Goal: Task Accomplishment & Management: Use online tool/utility

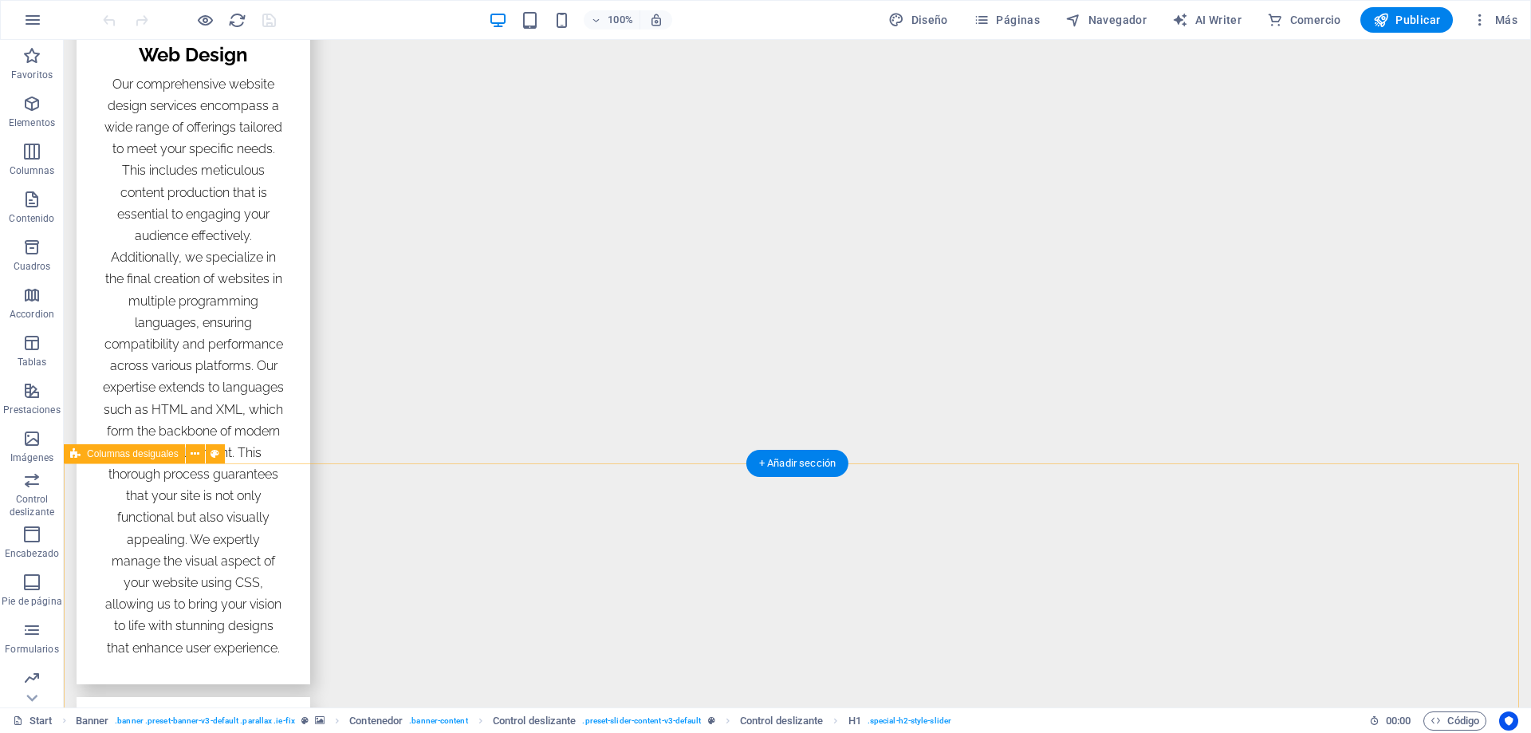
scroll to position [2354, 0]
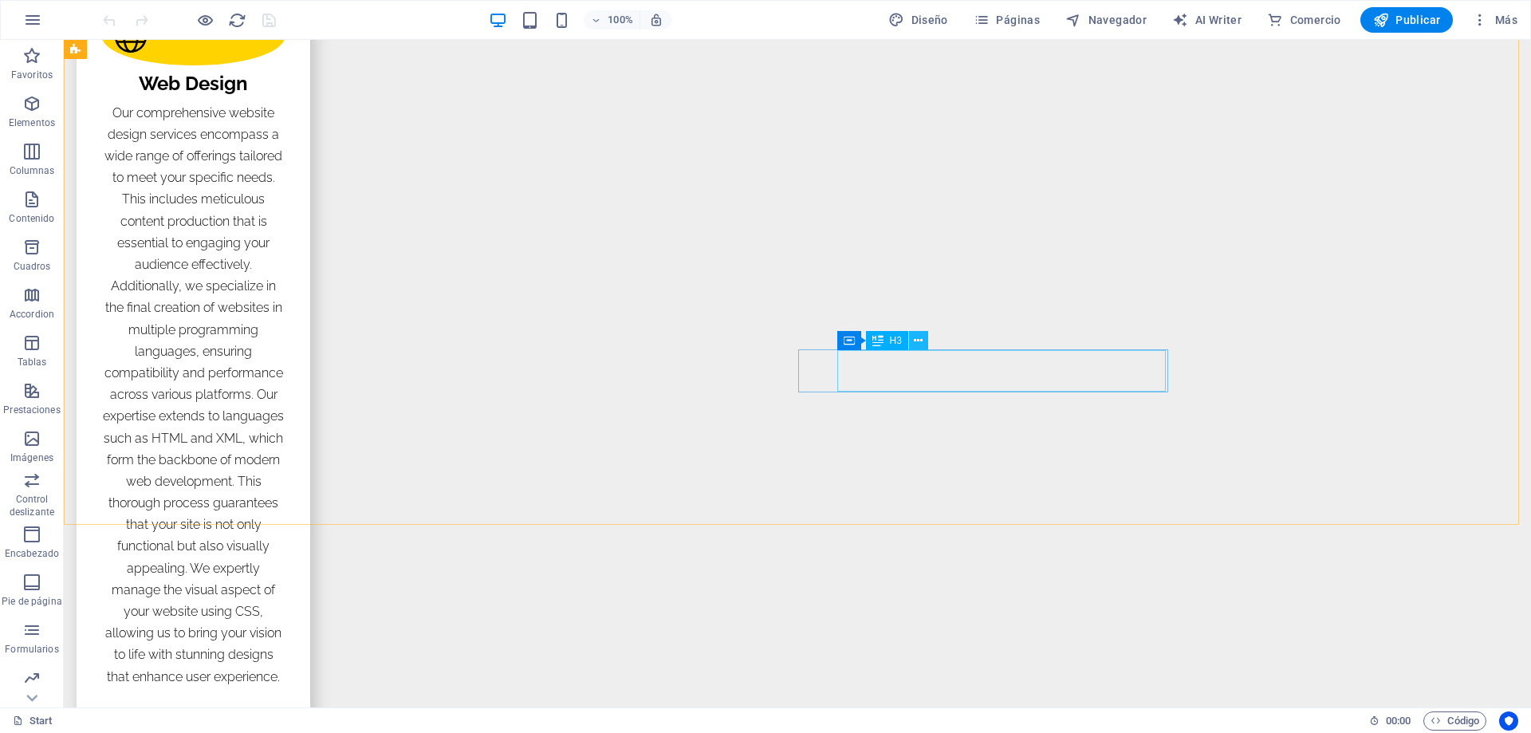
click at [916, 345] on icon at bounding box center [918, 341] width 9 height 17
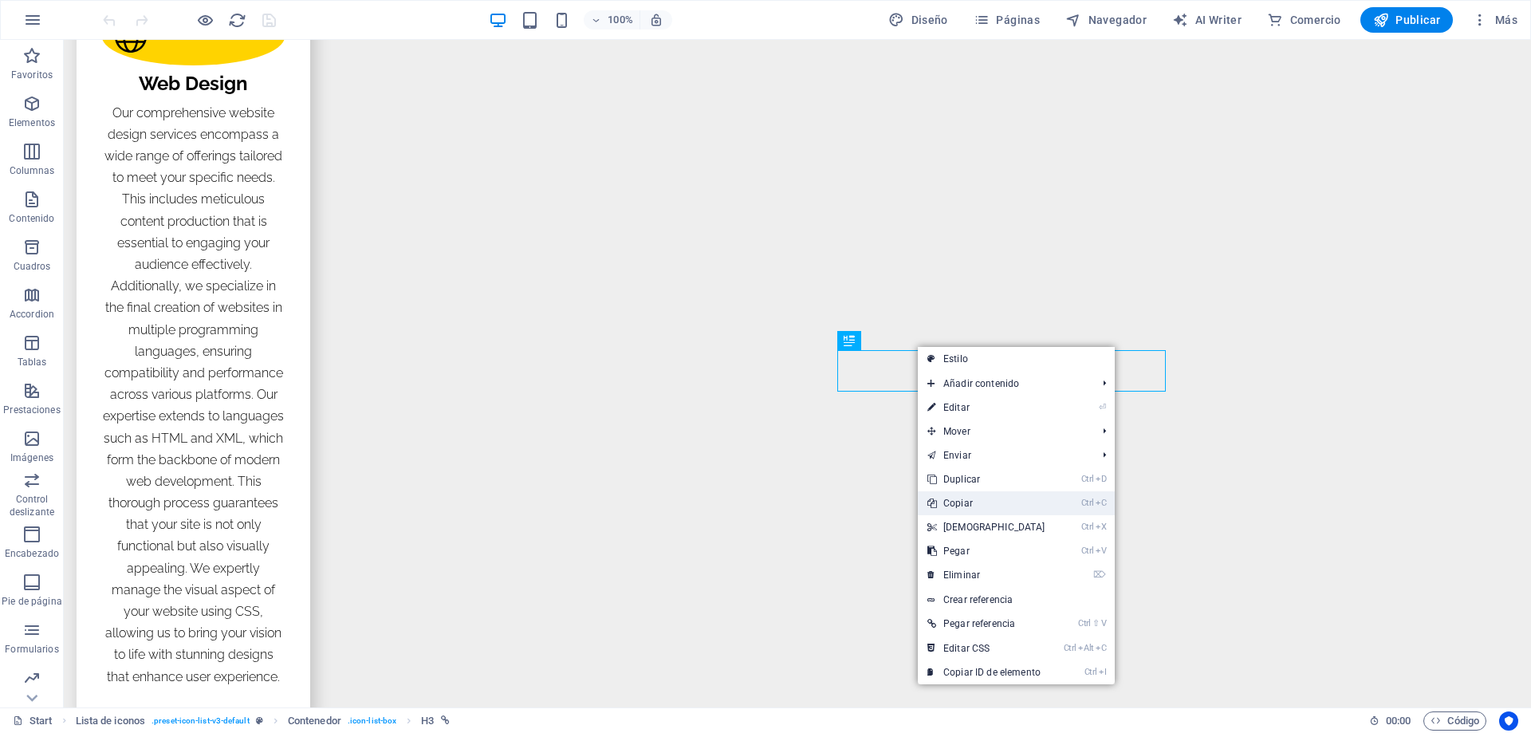
click at [962, 506] on link "Ctrl C Copiar" at bounding box center [986, 503] width 137 height 24
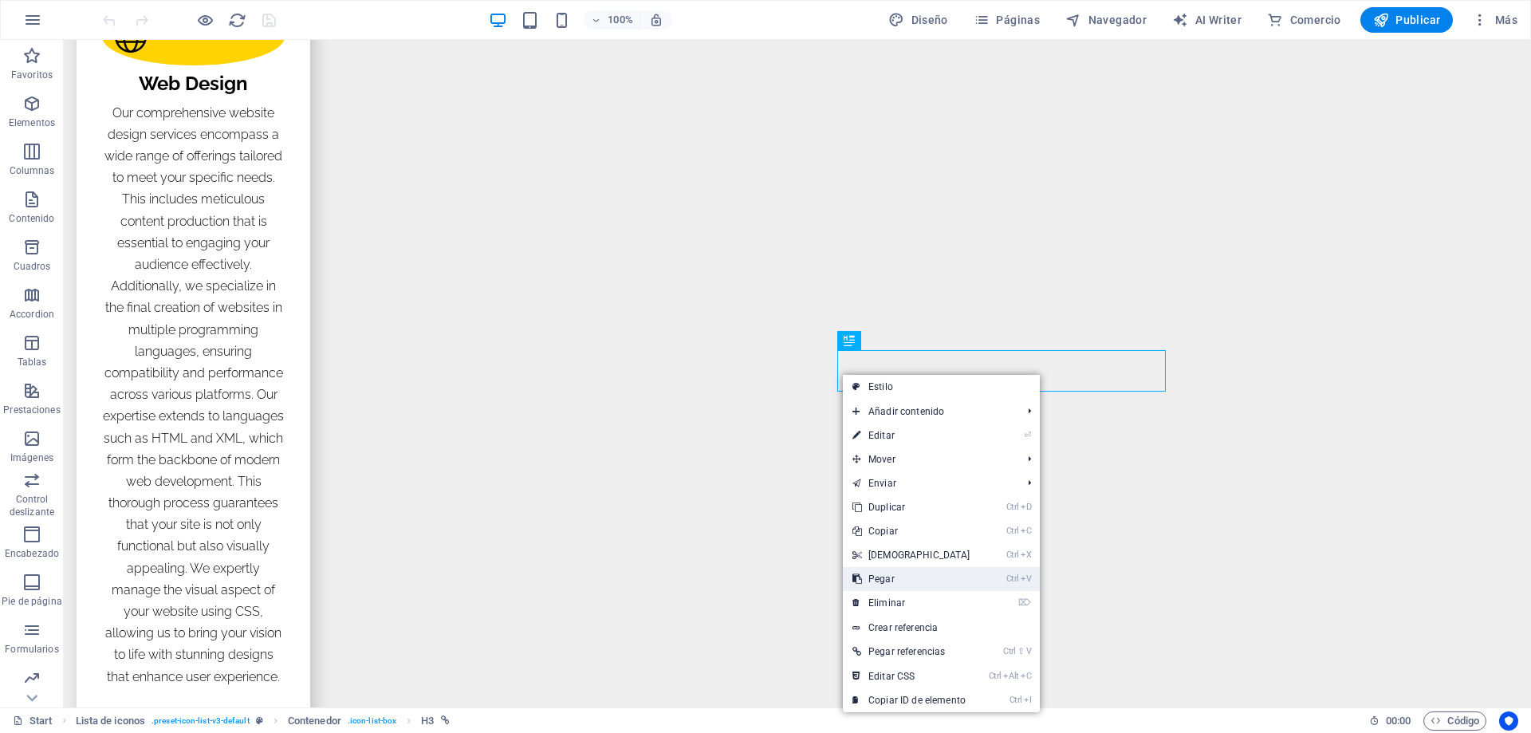
click at [871, 573] on link "Ctrl V Pegar" at bounding box center [911, 579] width 137 height 24
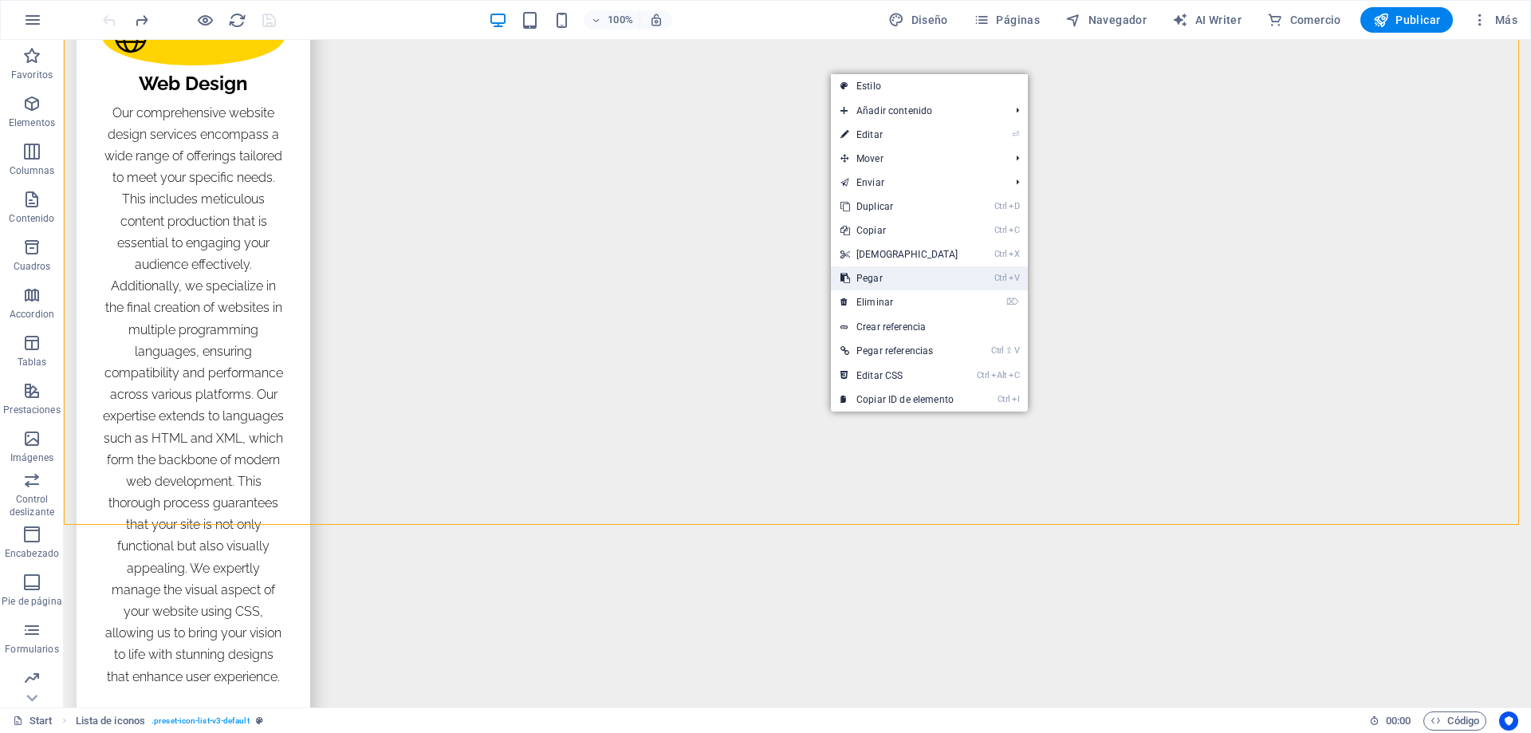
click at [864, 272] on link "Ctrl V Pegar" at bounding box center [899, 278] width 137 height 24
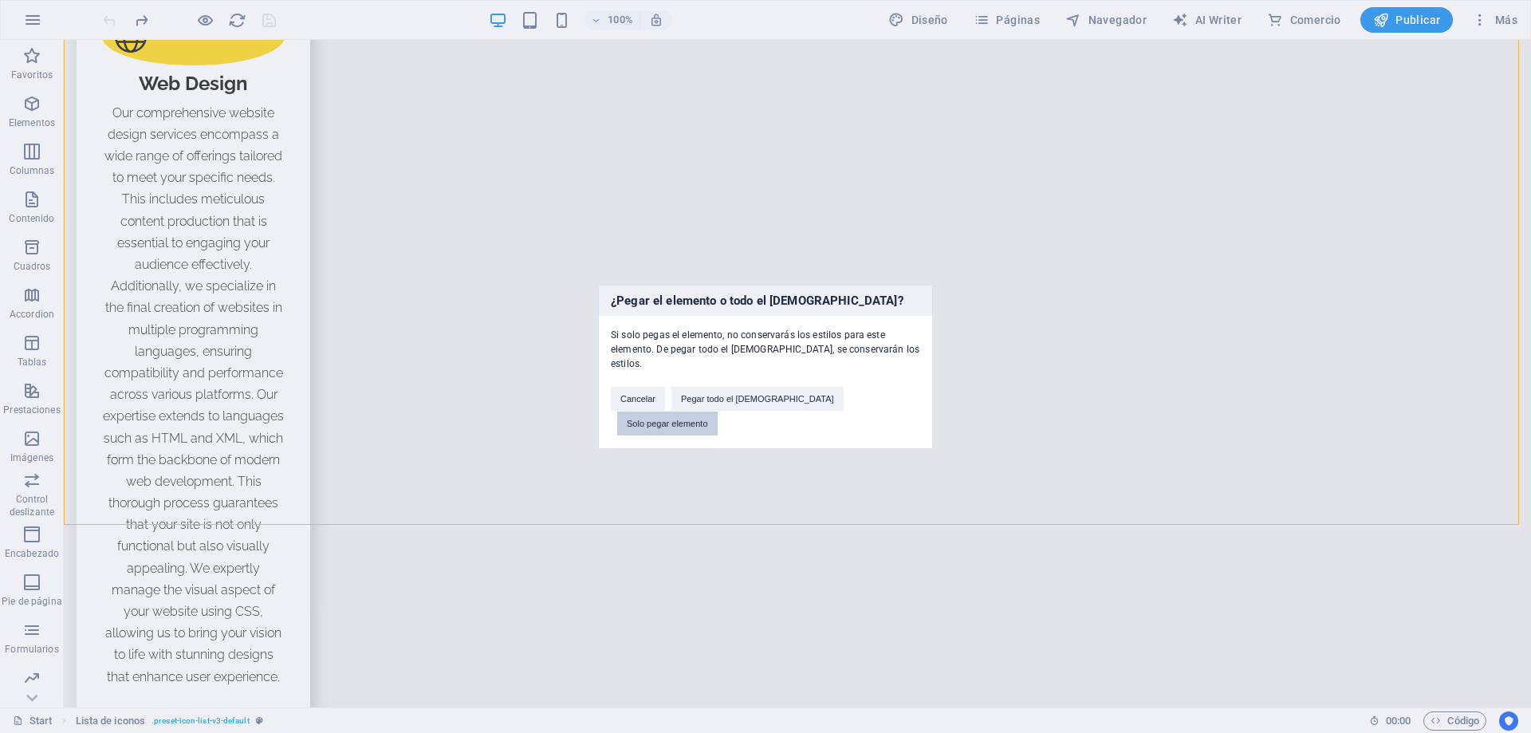
click at [718, 411] on button "Solo pegar elemento" at bounding box center [667, 423] width 100 height 24
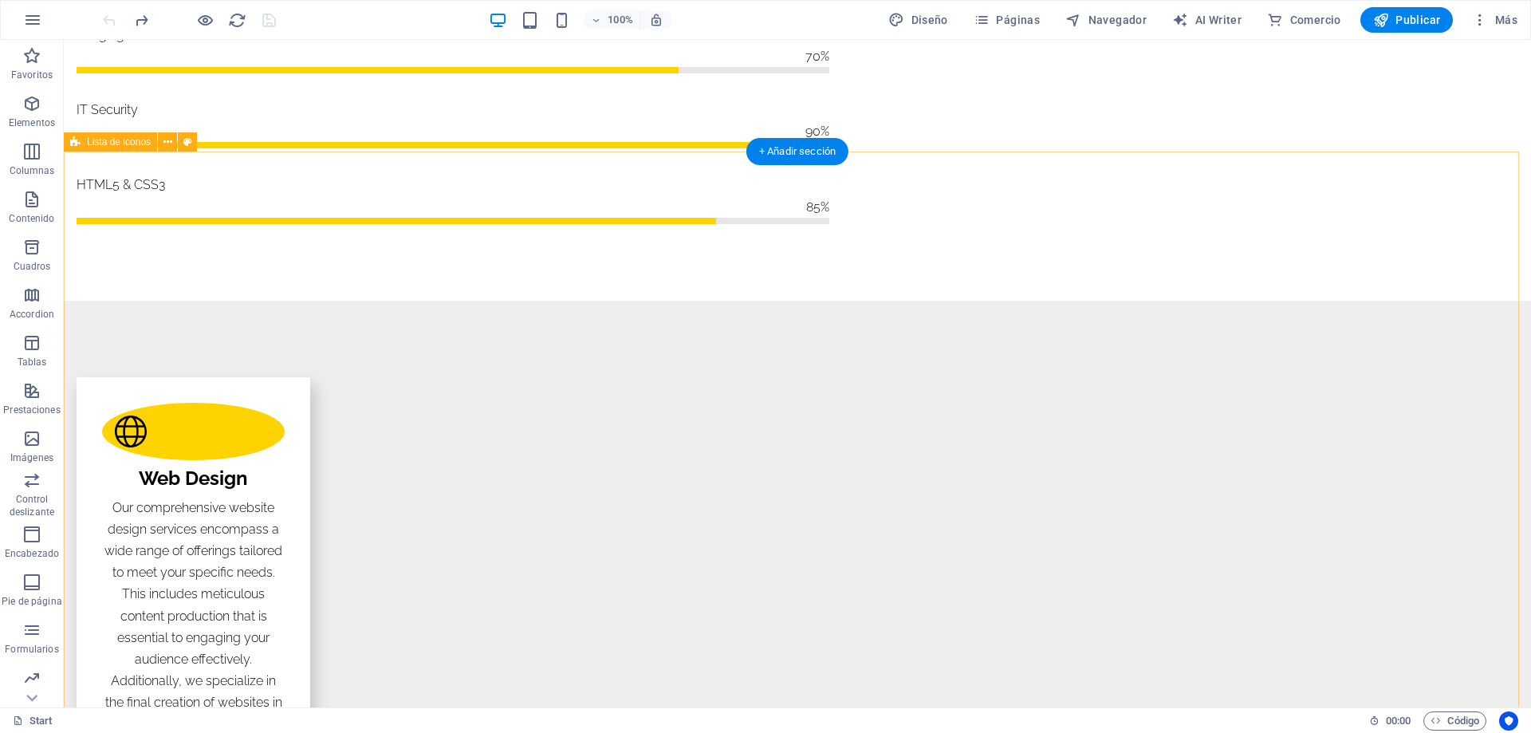
scroll to position [1955, 0]
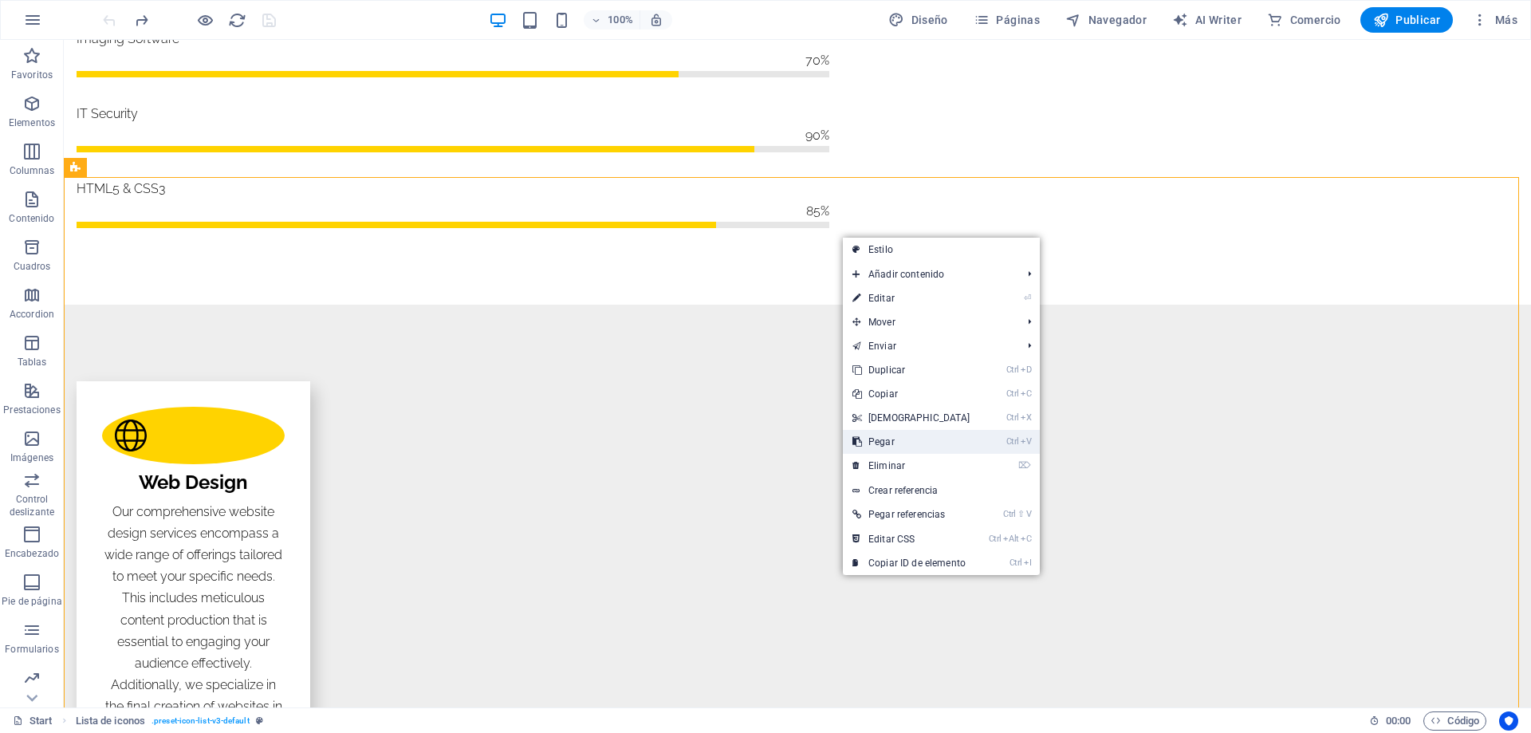
click at [876, 435] on link "Ctrl V Pegar" at bounding box center [911, 442] width 137 height 24
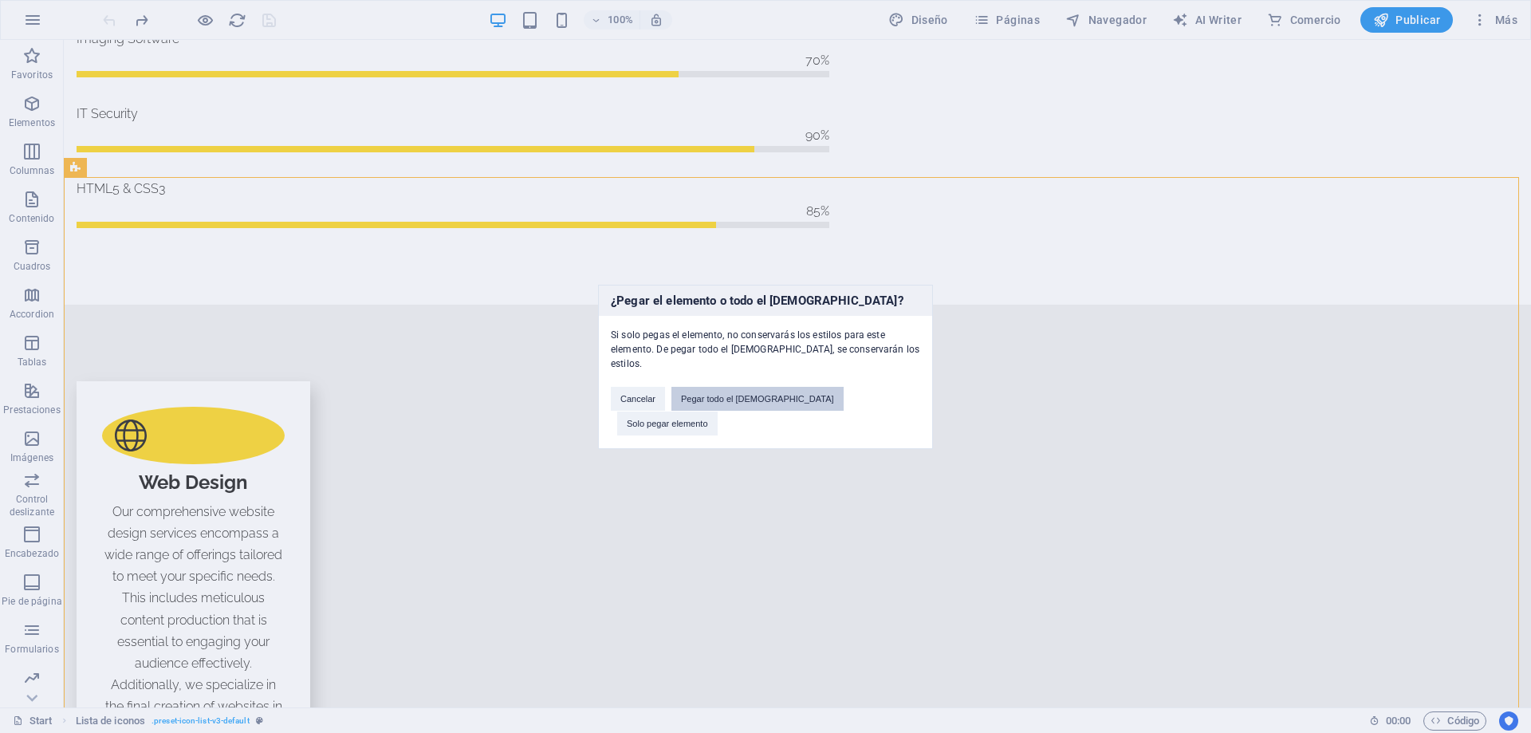
click at [745, 404] on button "Pegar todo el [DEMOGRAPHIC_DATA]" at bounding box center [757, 399] width 172 height 24
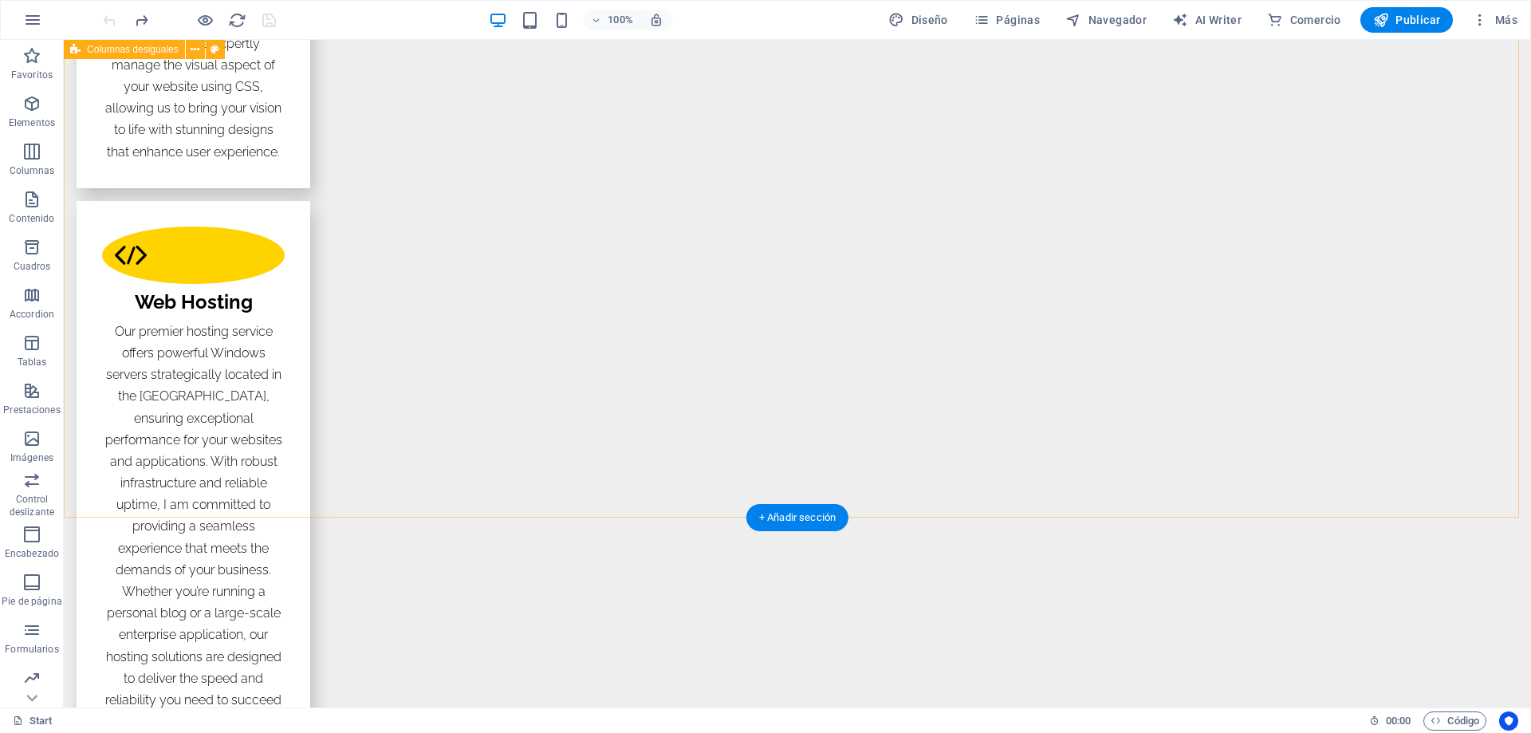
scroll to position [2640, 0]
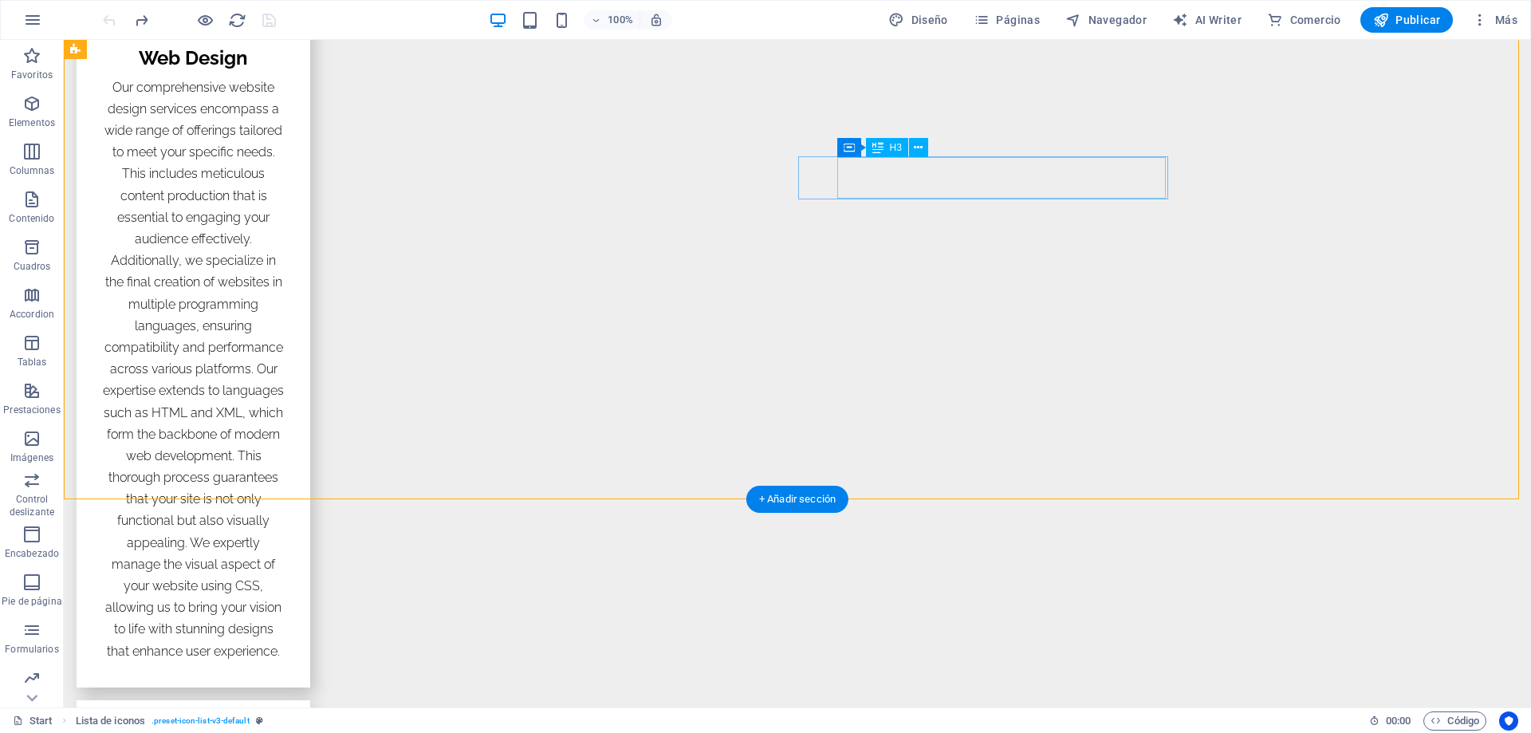
scroll to position [2321, 0]
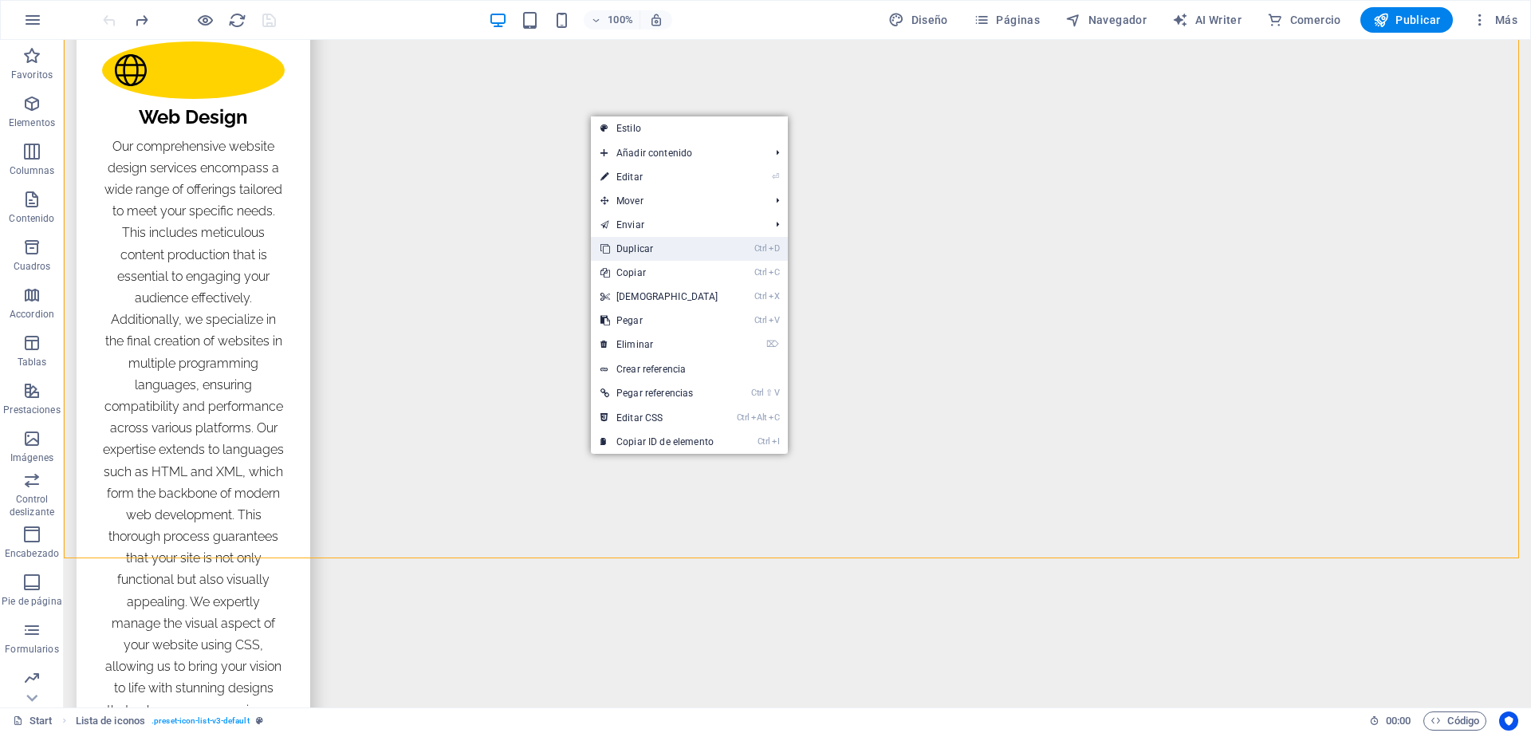
click at [662, 242] on link "Ctrl D Duplicar" at bounding box center [659, 249] width 137 height 24
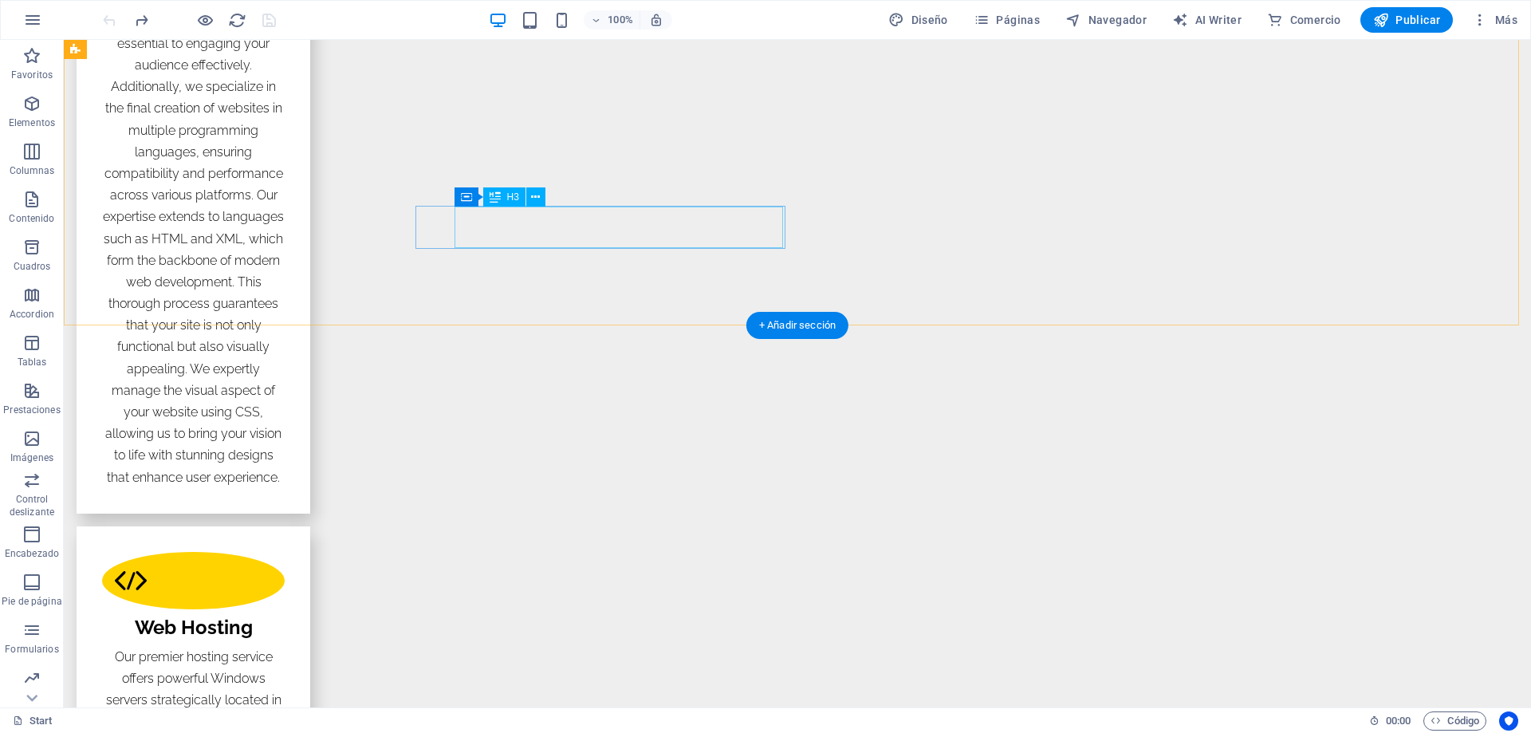
scroll to position [2400, 0]
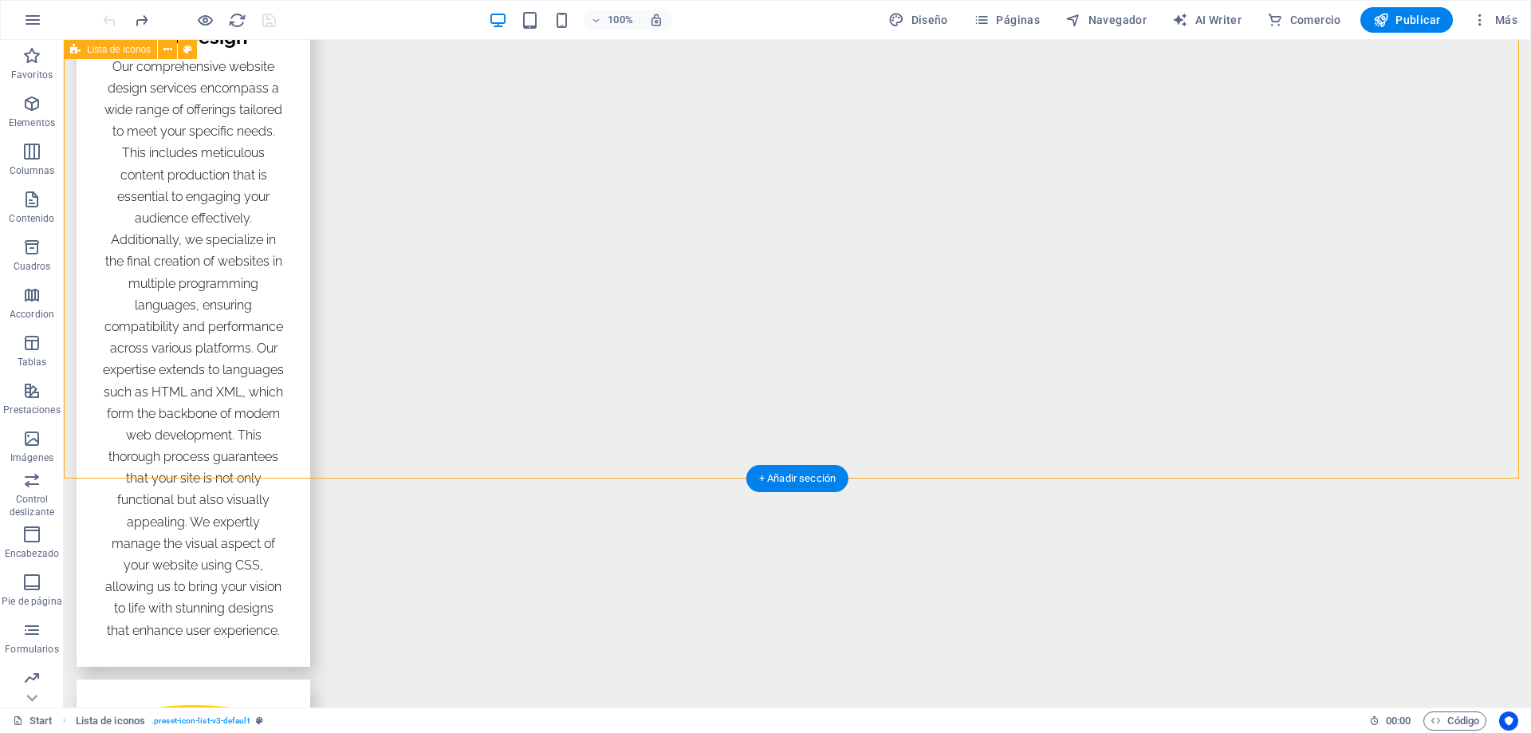
click at [502, 350] on icon at bounding box center [506, 349] width 9 height 17
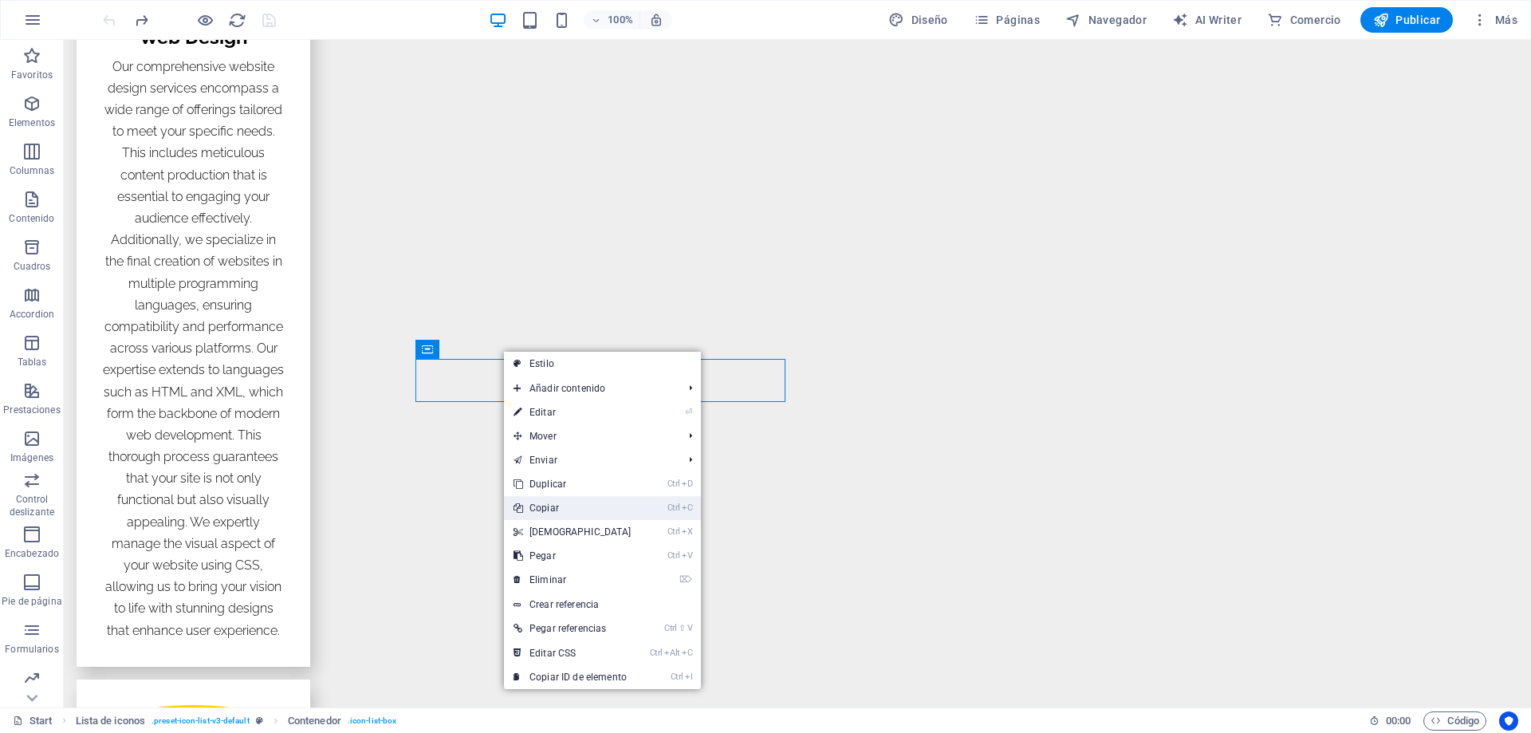
click at [560, 513] on link "Ctrl C Copiar" at bounding box center [572, 508] width 137 height 24
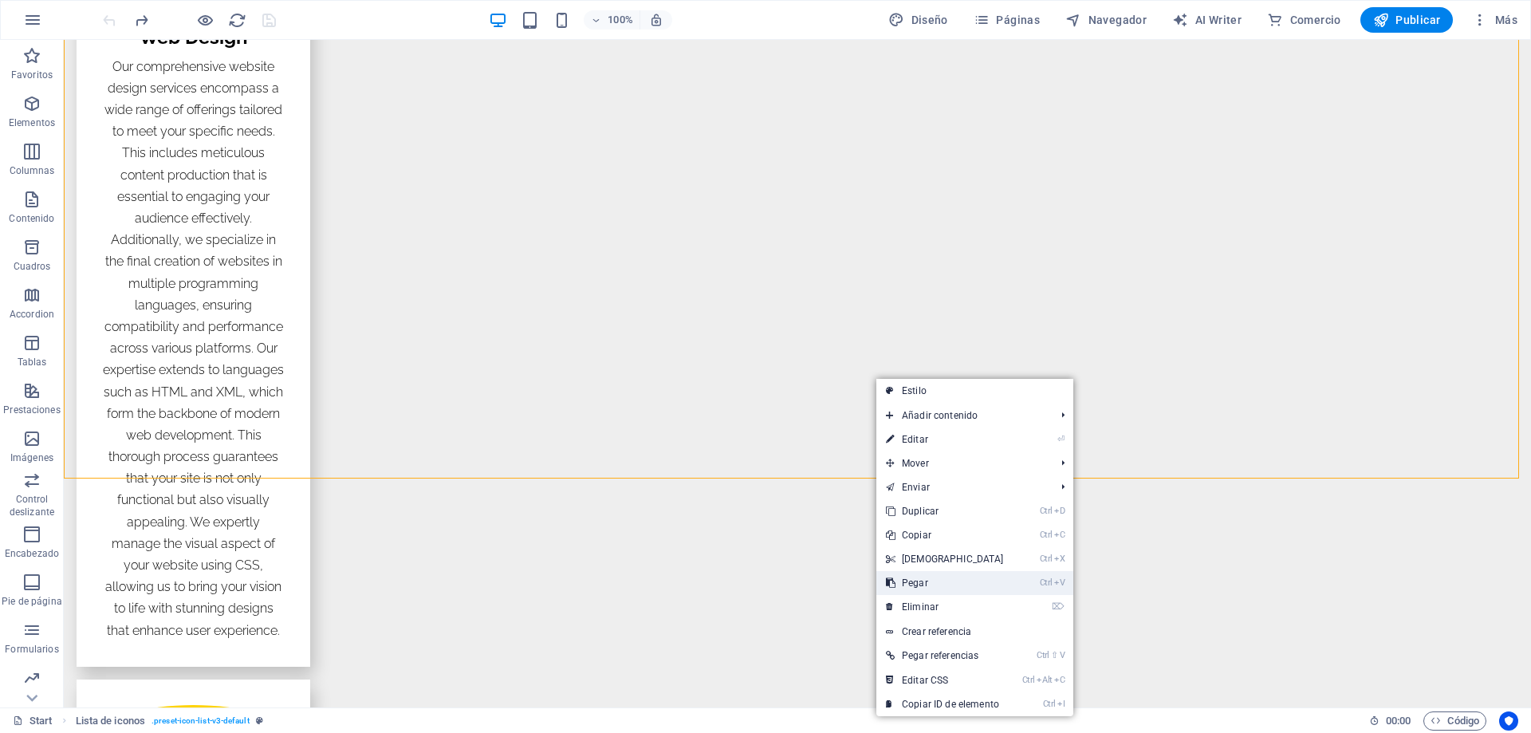
click at [915, 578] on link "Ctrl V Pegar" at bounding box center [944, 583] width 137 height 24
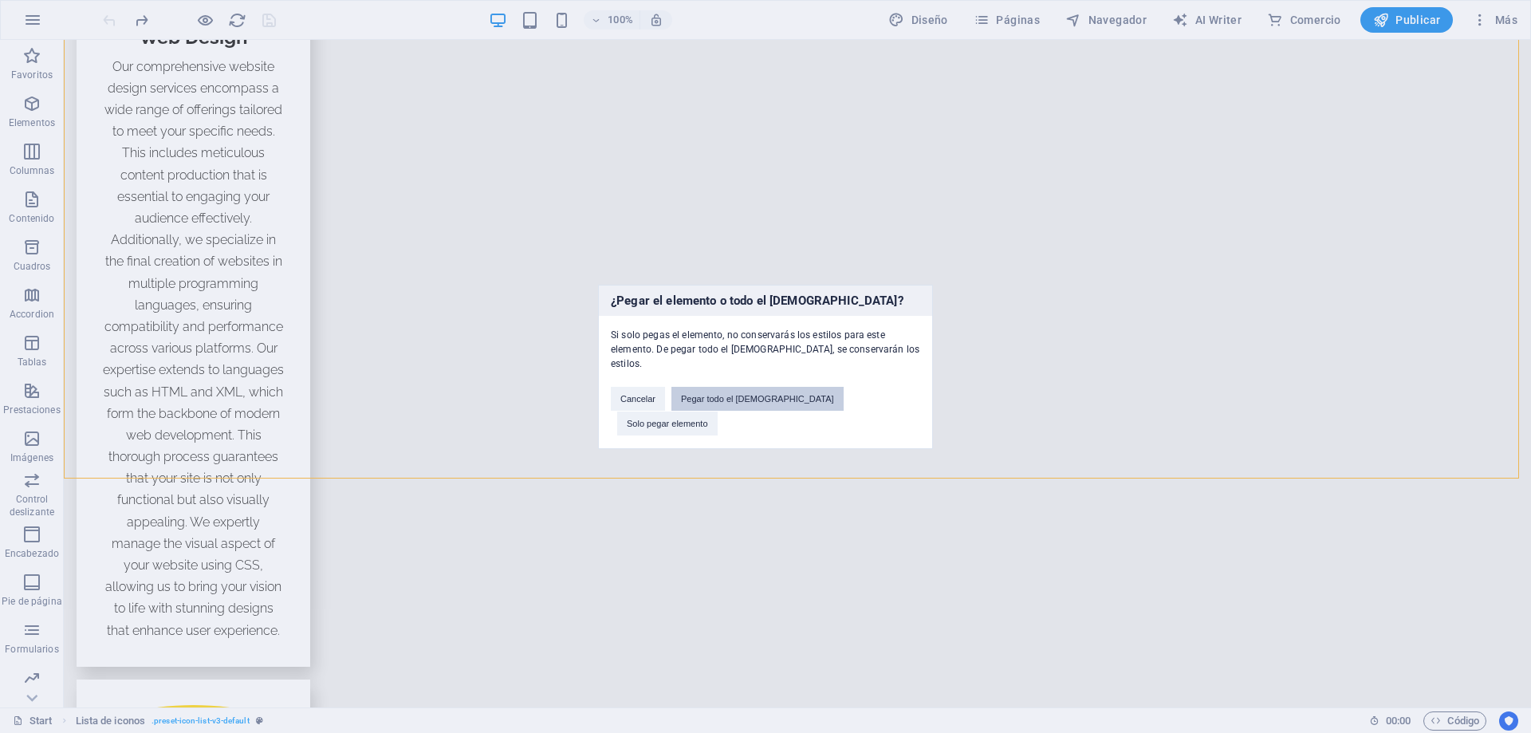
click at [768, 407] on button "Pegar todo el [DEMOGRAPHIC_DATA]" at bounding box center [757, 399] width 172 height 24
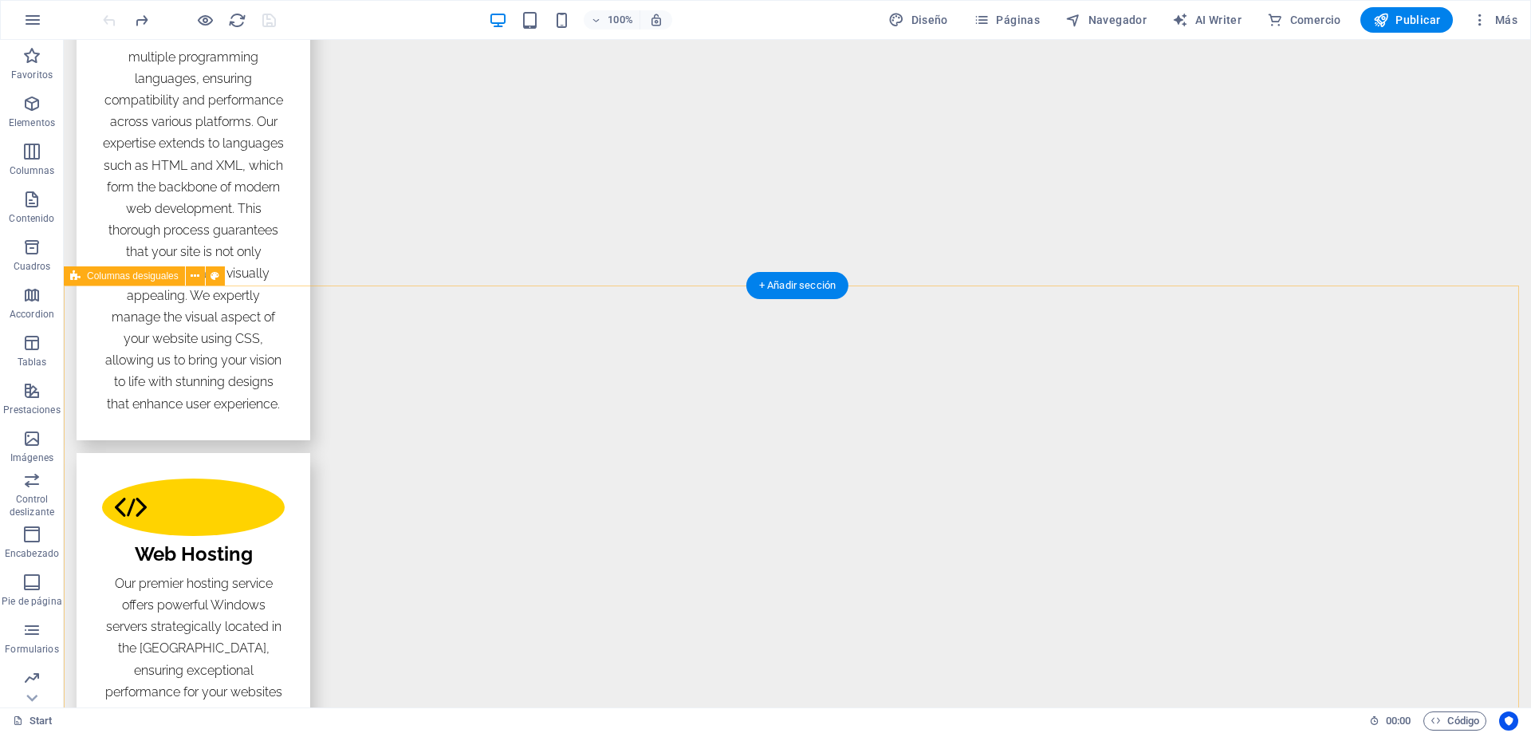
scroll to position [2480, 0]
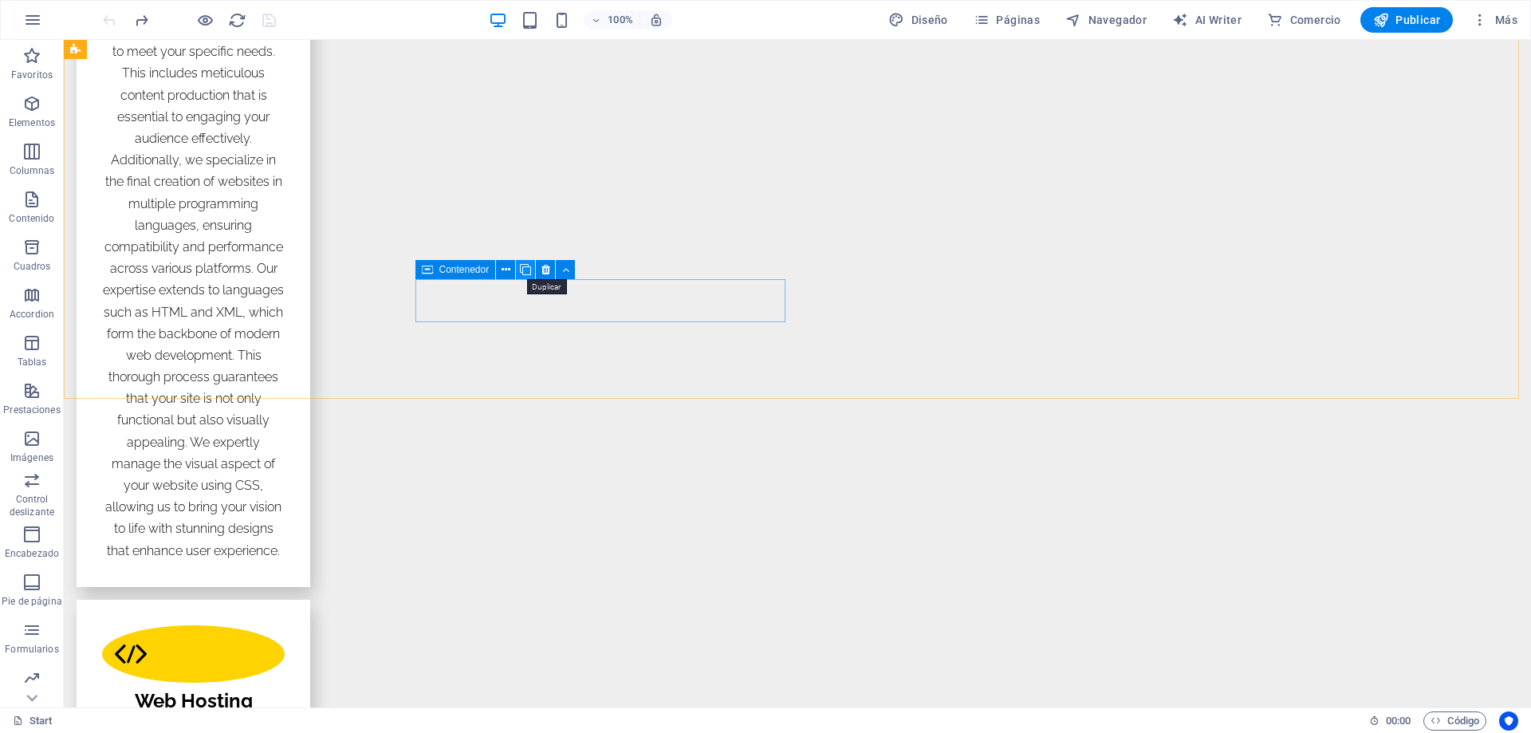
click at [525, 268] on icon at bounding box center [525, 270] width 11 height 17
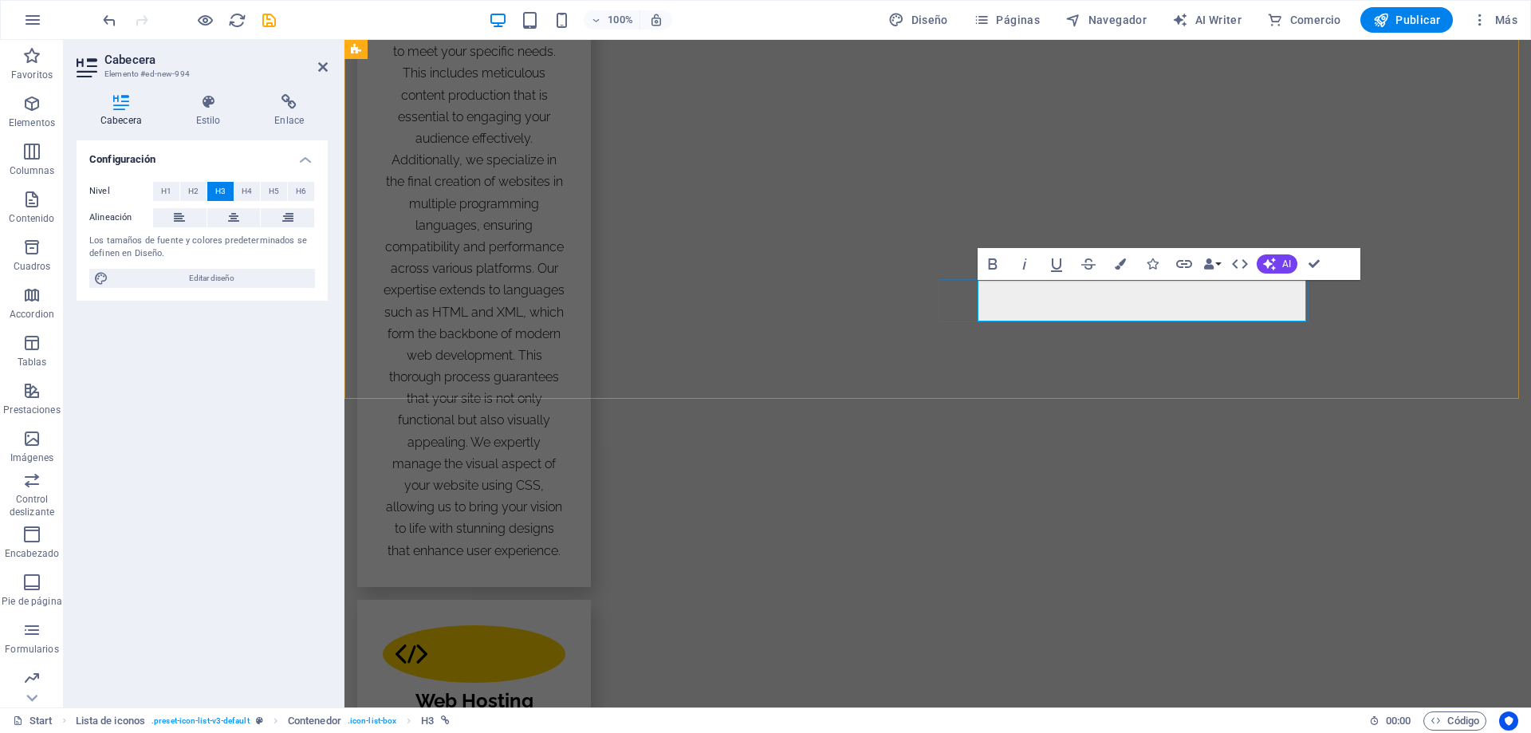
drag, startPoint x: 1052, startPoint y: 297, endPoint x: 1034, endPoint y: 301, distance: 17.8
drag, startPoint x: 1034, startPoint y: 301, endPoint x: 1420, endPoint y: 195, distance: 400.1
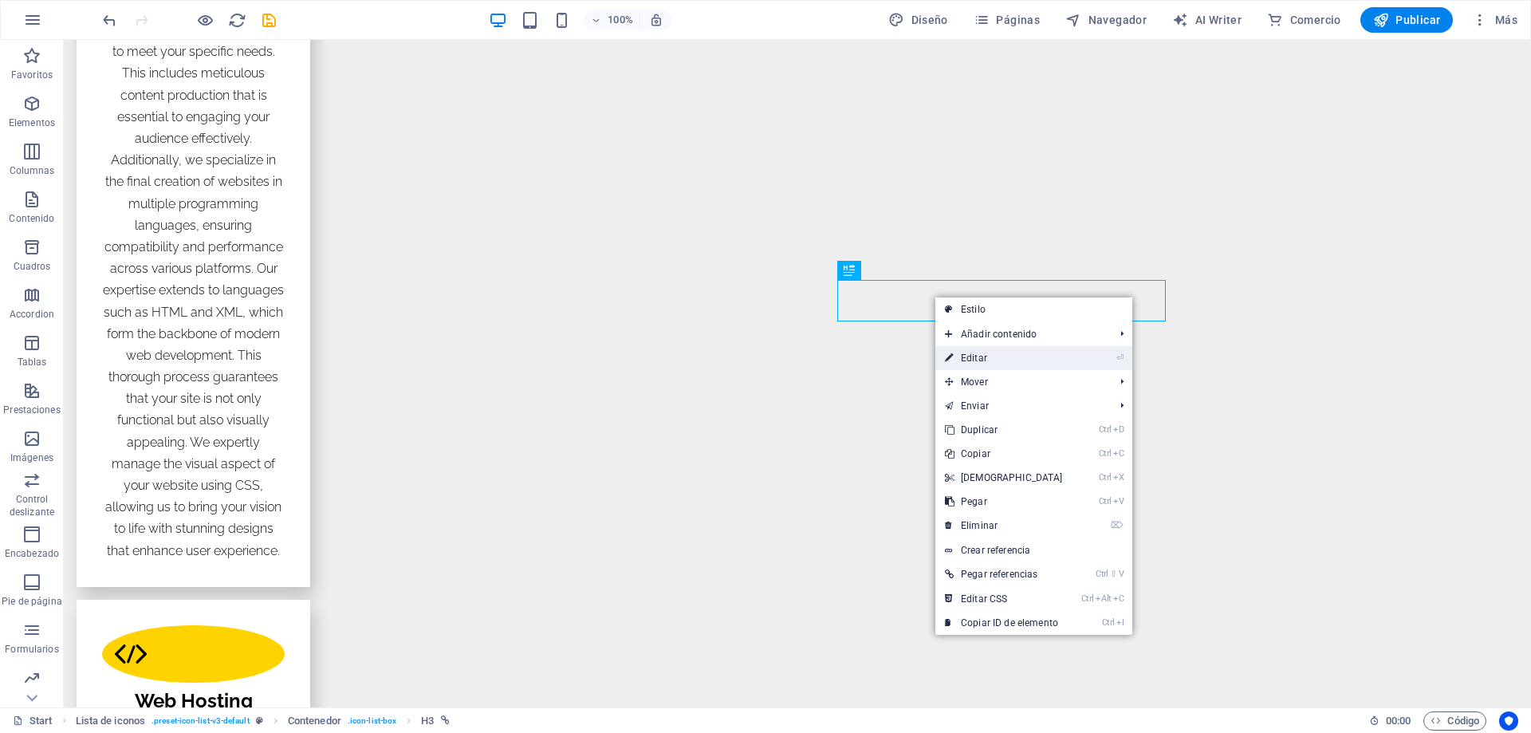
click at [966, 356] on link "⏎ Editar" at bounding box center [1003, 358] width 137 height 24
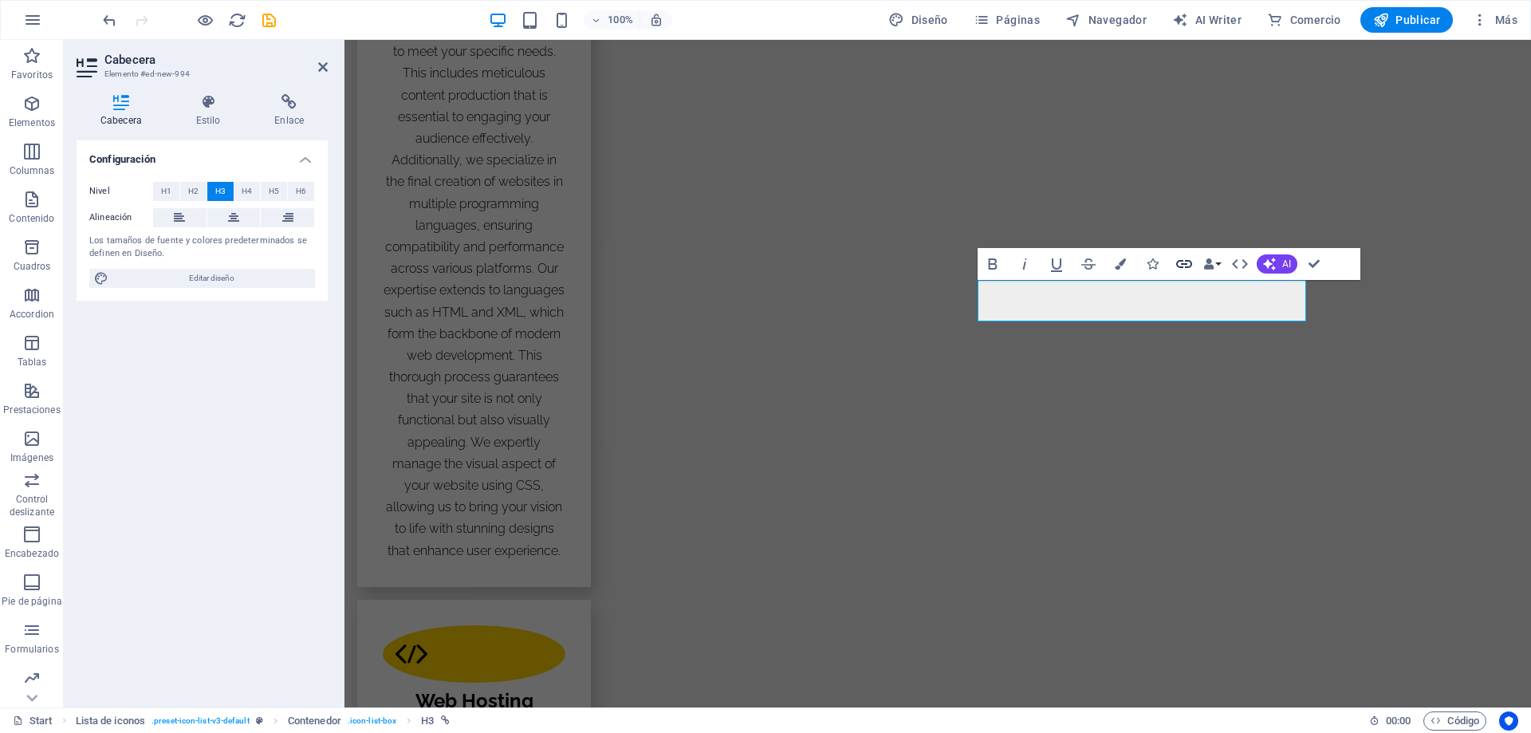
click at [1185, 264] on icon "button" at bounding box center [1184, 264] width 16 height 8
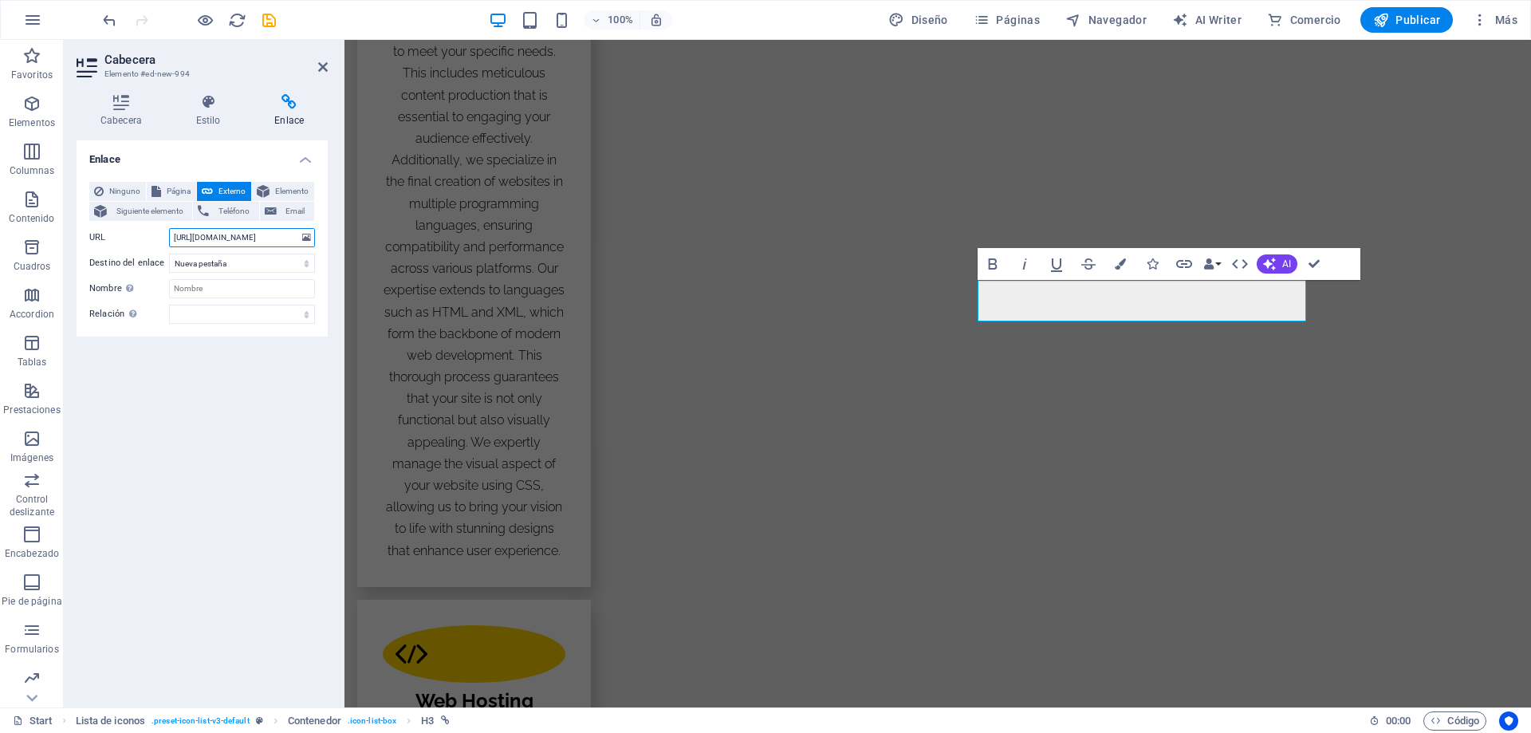
click at [199, 238] on input "[URL][DOMAIN_NAME]" at bounding box center [242, 237] width 146 height 19
type input "[URL][DOMAIN_NAME]"
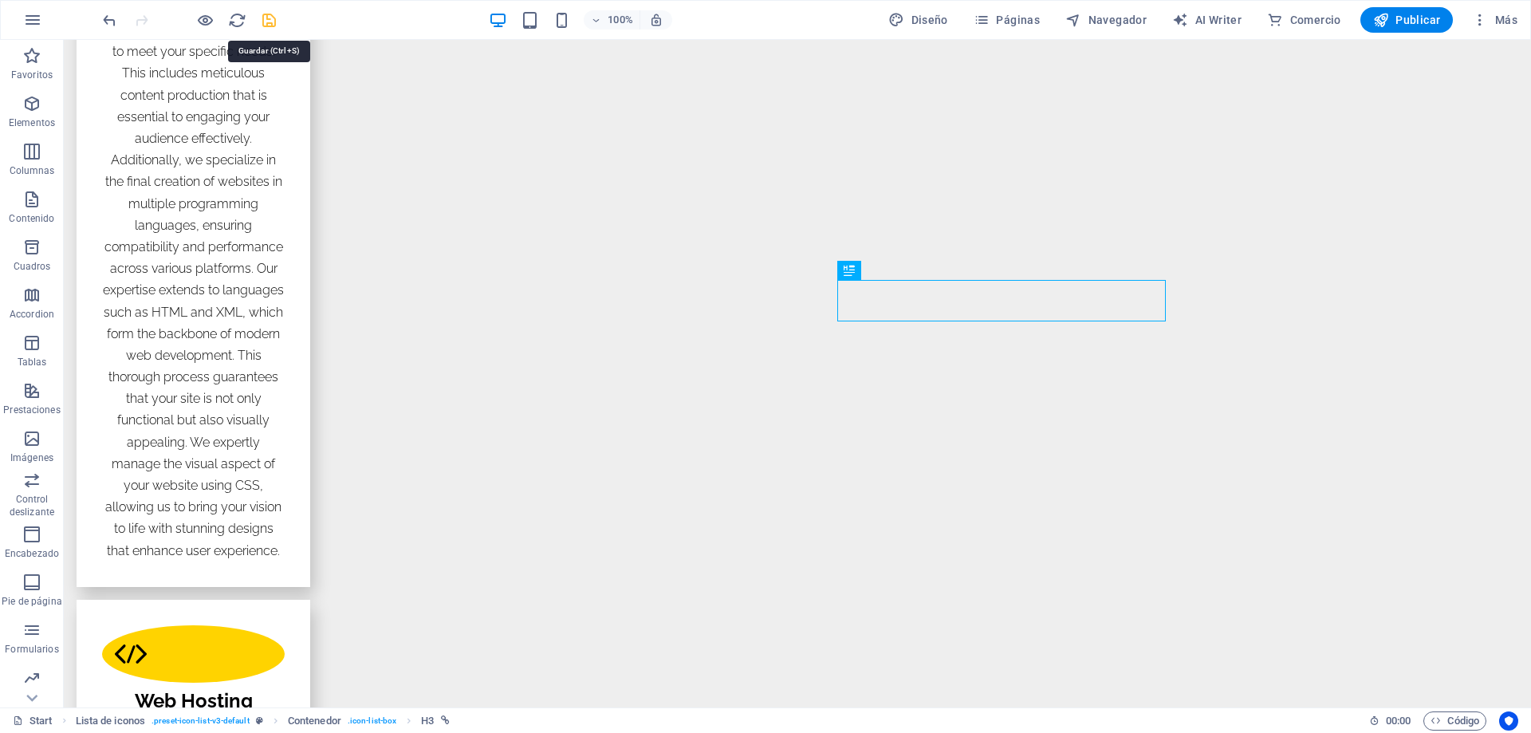
click at [267, 22] on icon "save" at bounding box center [269, 20] width 18 height 18
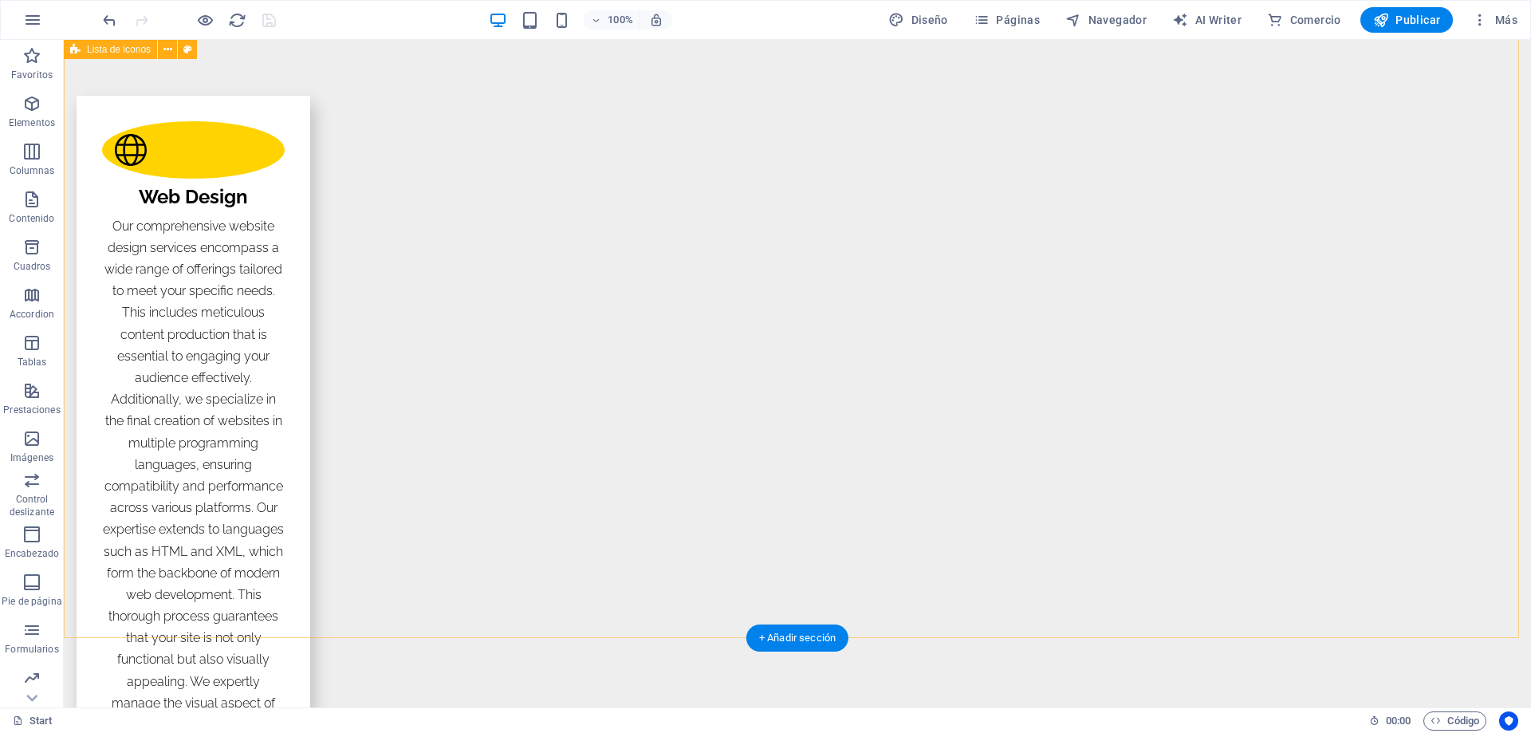
scroll to position [2400, 0]
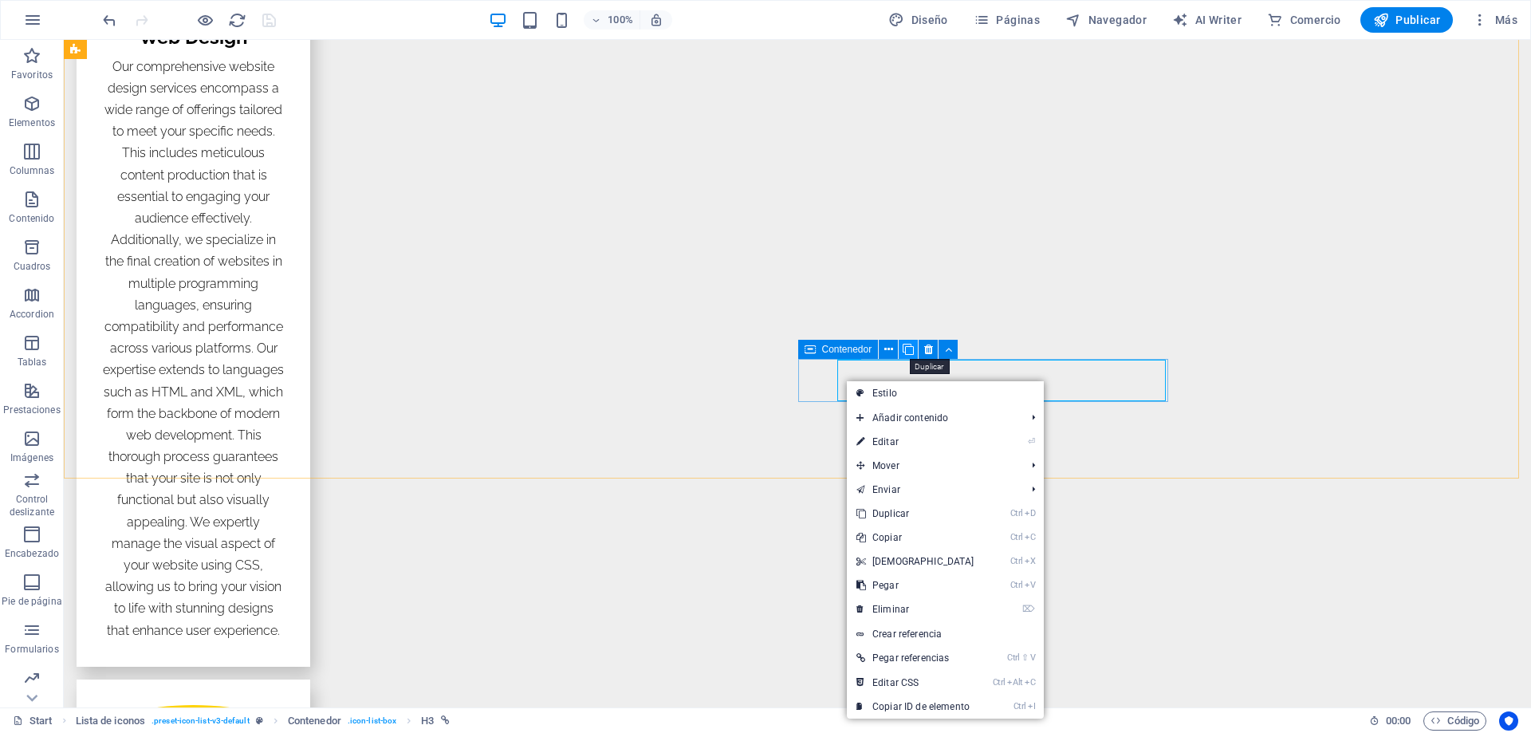
click at [908, 348] on icon at bounding box center [908, 349] width 11 height 17
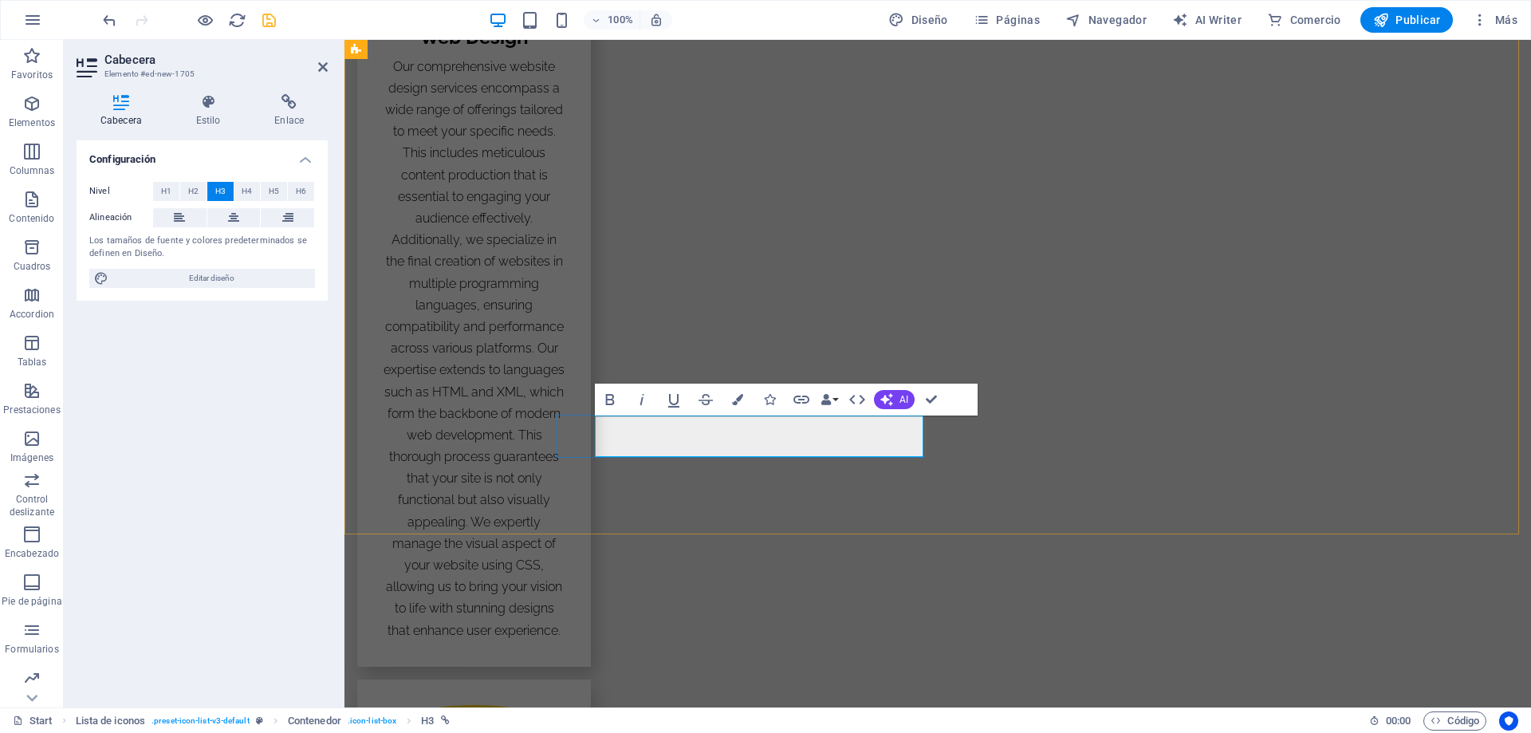
click at [801, 400] on icon "button" at bounding box center [801, 400] width 16 height 8
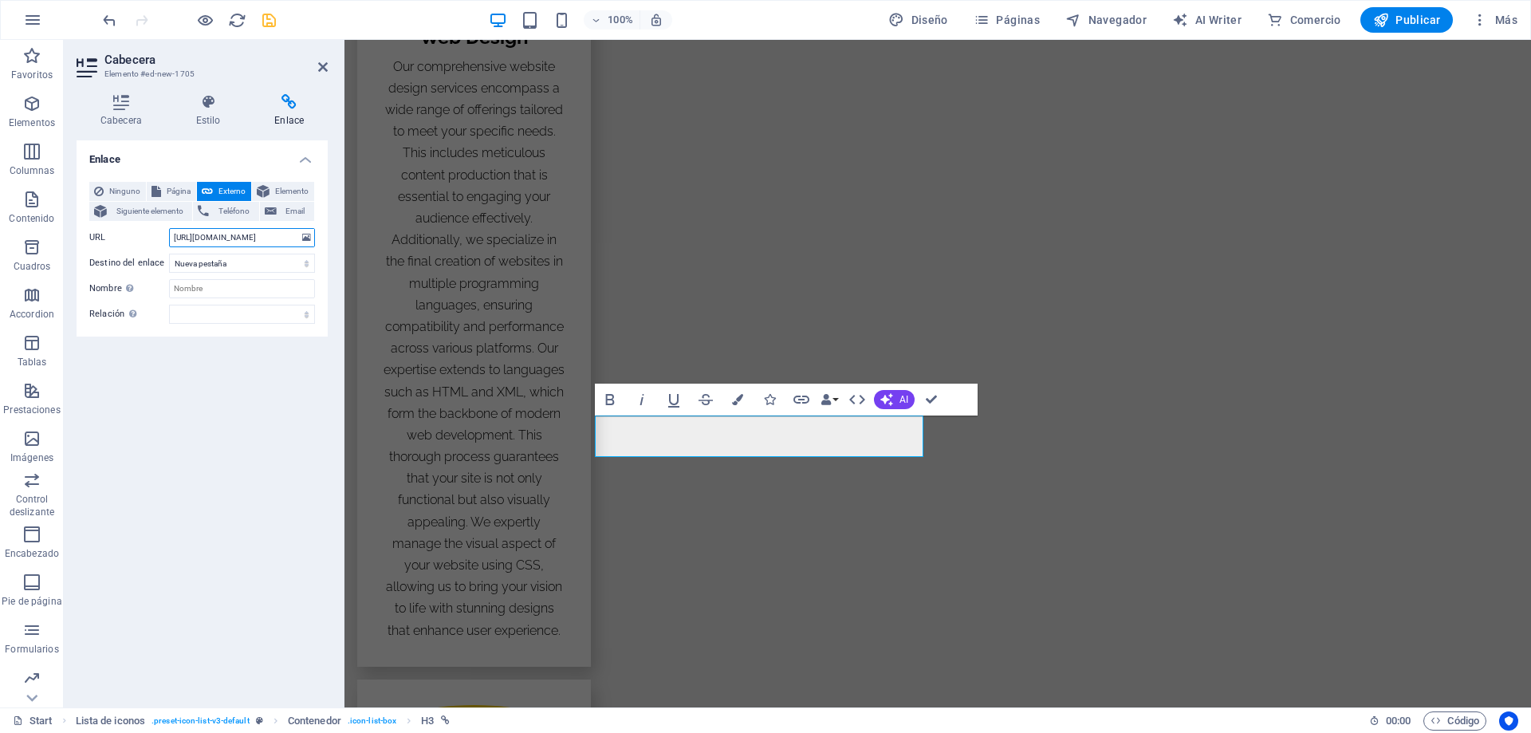
click at [199, 237] on input "[URL][DOMAIN_NAME]" at bounding box center [242, 237] width 146 height 19
type input "[URL][DOMAIN_NAME]"
drag, startPoint x: 935, startPoint y: 396, endPoint x: 880, endPoint y: 396, distance: 55.0
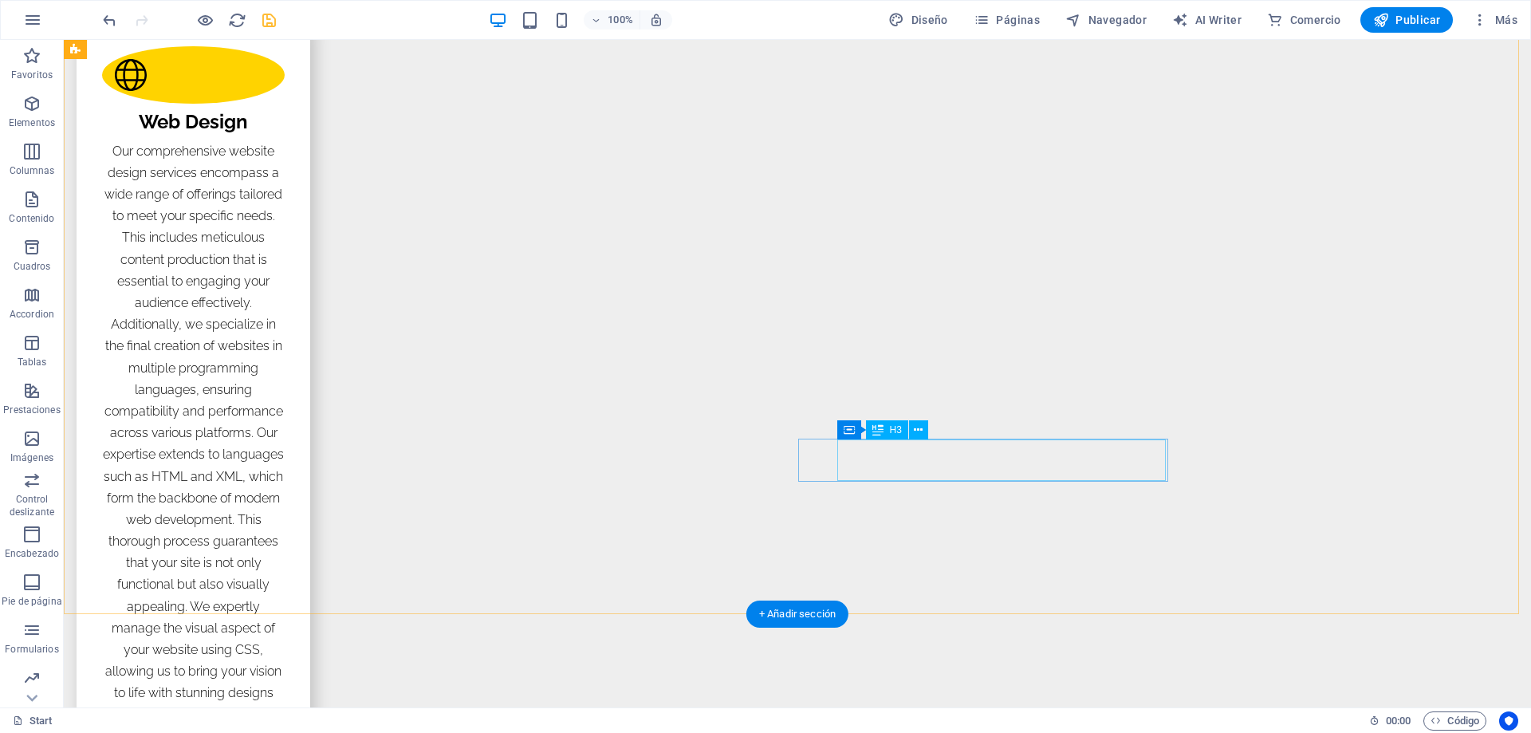
scroll to position [2321, 0]
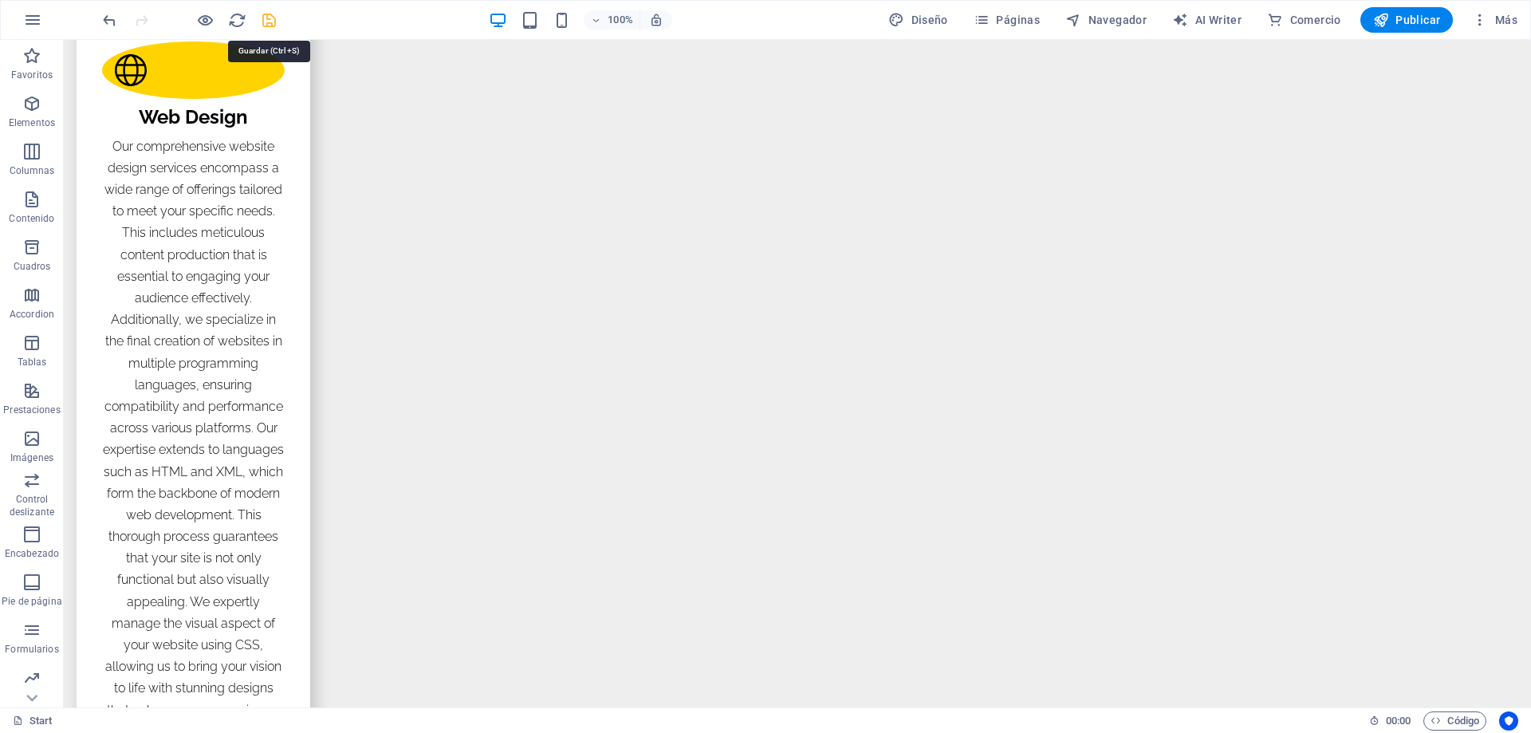
click at [268, 22] on icon "save" at bounding box center [269, 20] width 18 height 18
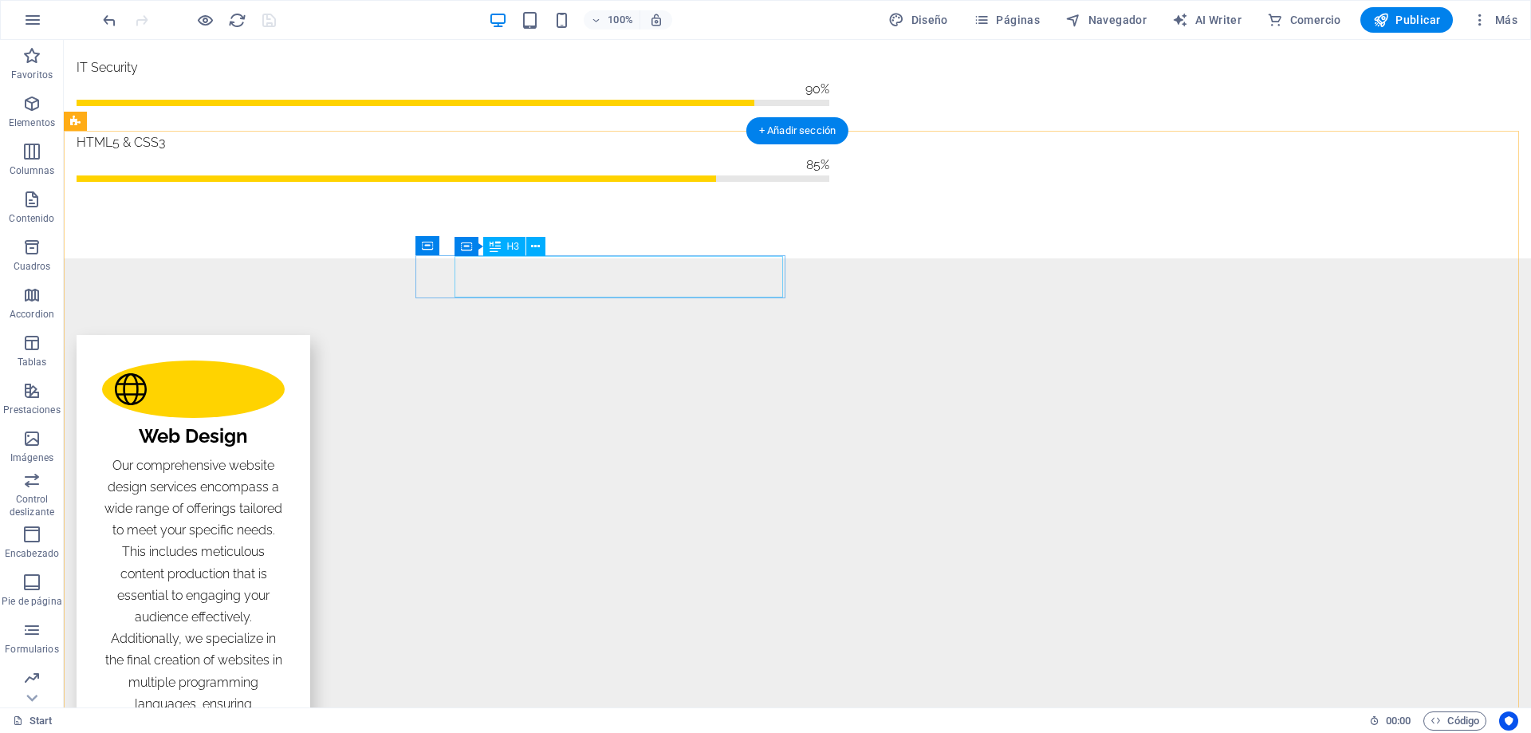
scroll to position [2161, 0]
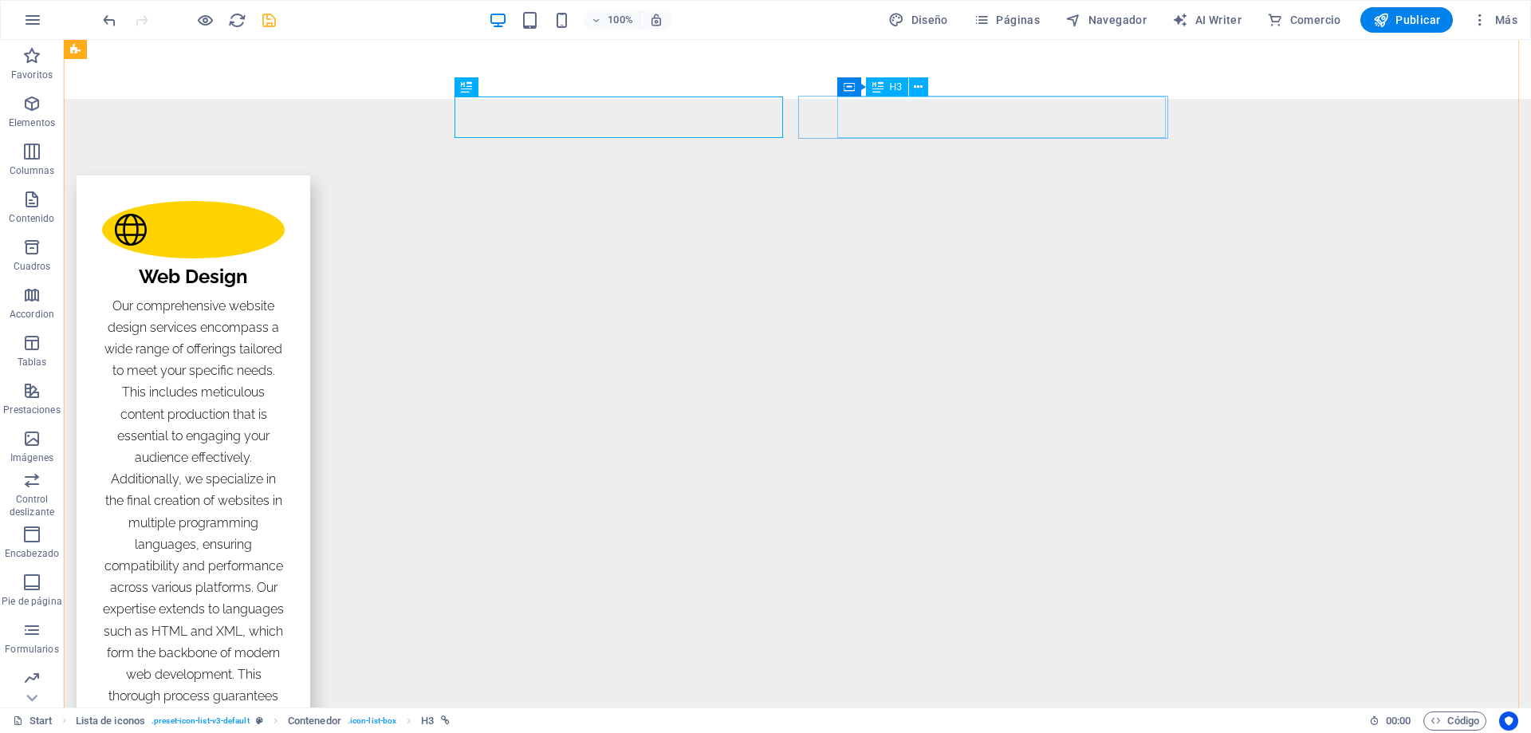
drag, startPoint x: 918, startPoint y: 117, endPoint x: 735, endPoint y: 144, distance: 184.5
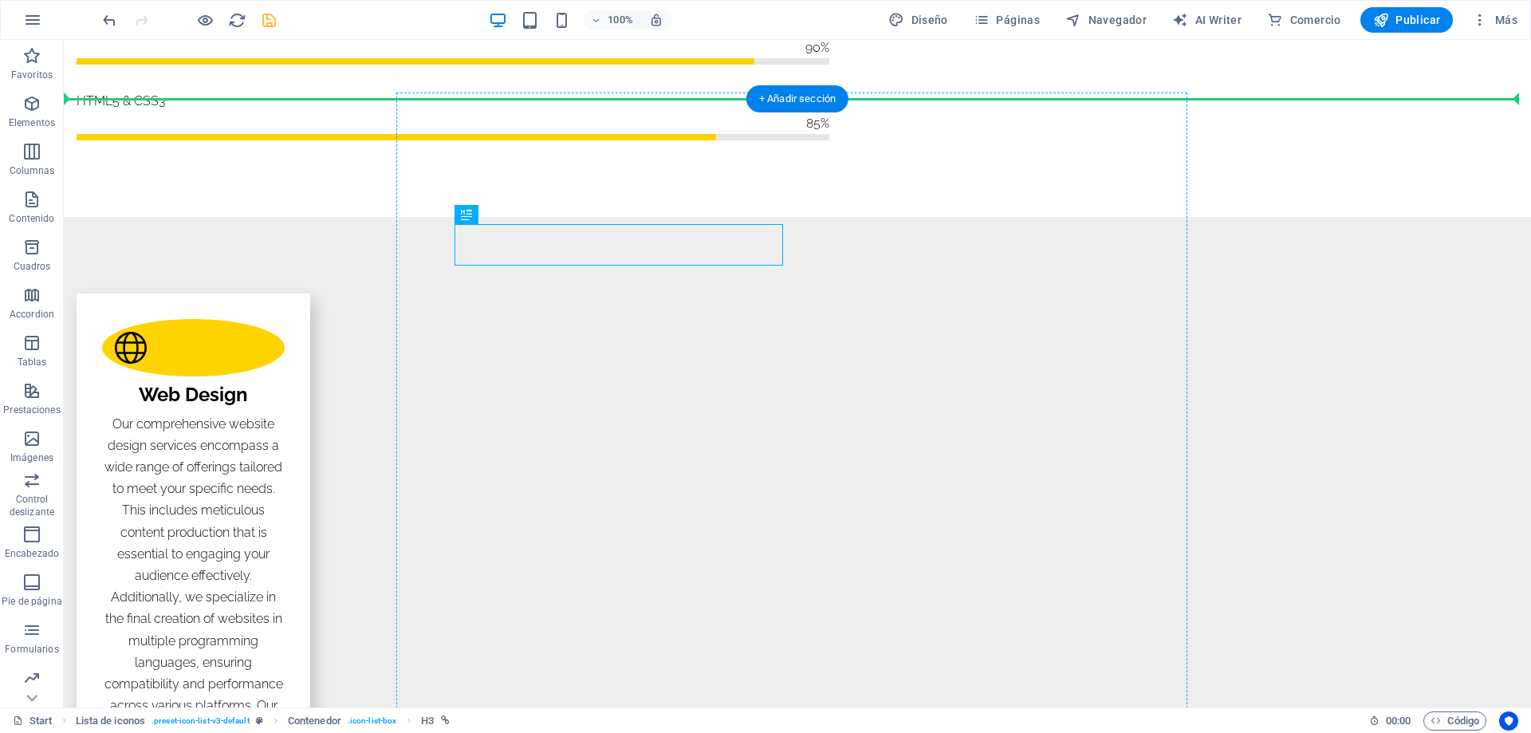
drag, startPoint x: 625, startPoint y: 116, endPoint x: 583, endPoint y: 116, distance: 42.3
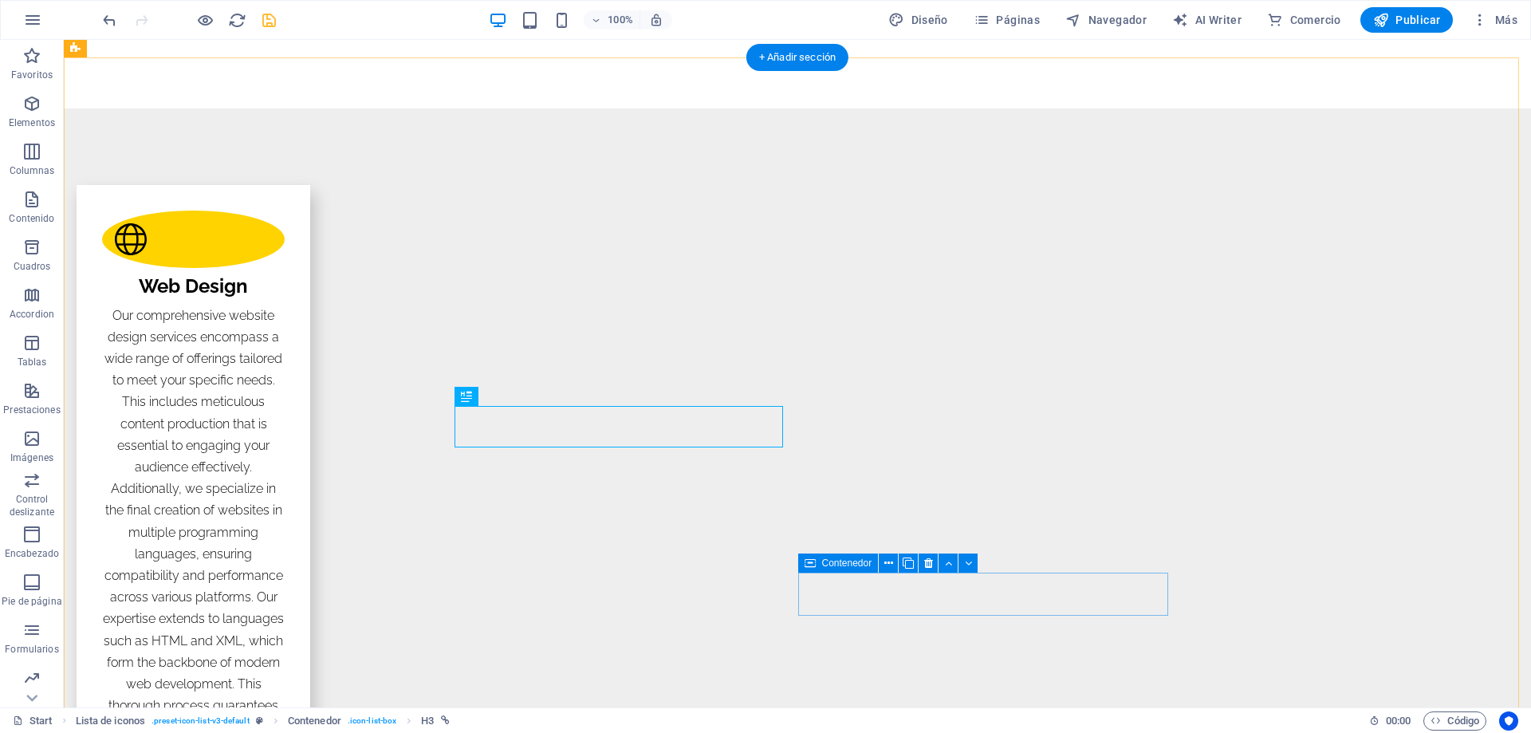
scroll to position [2155, 0]
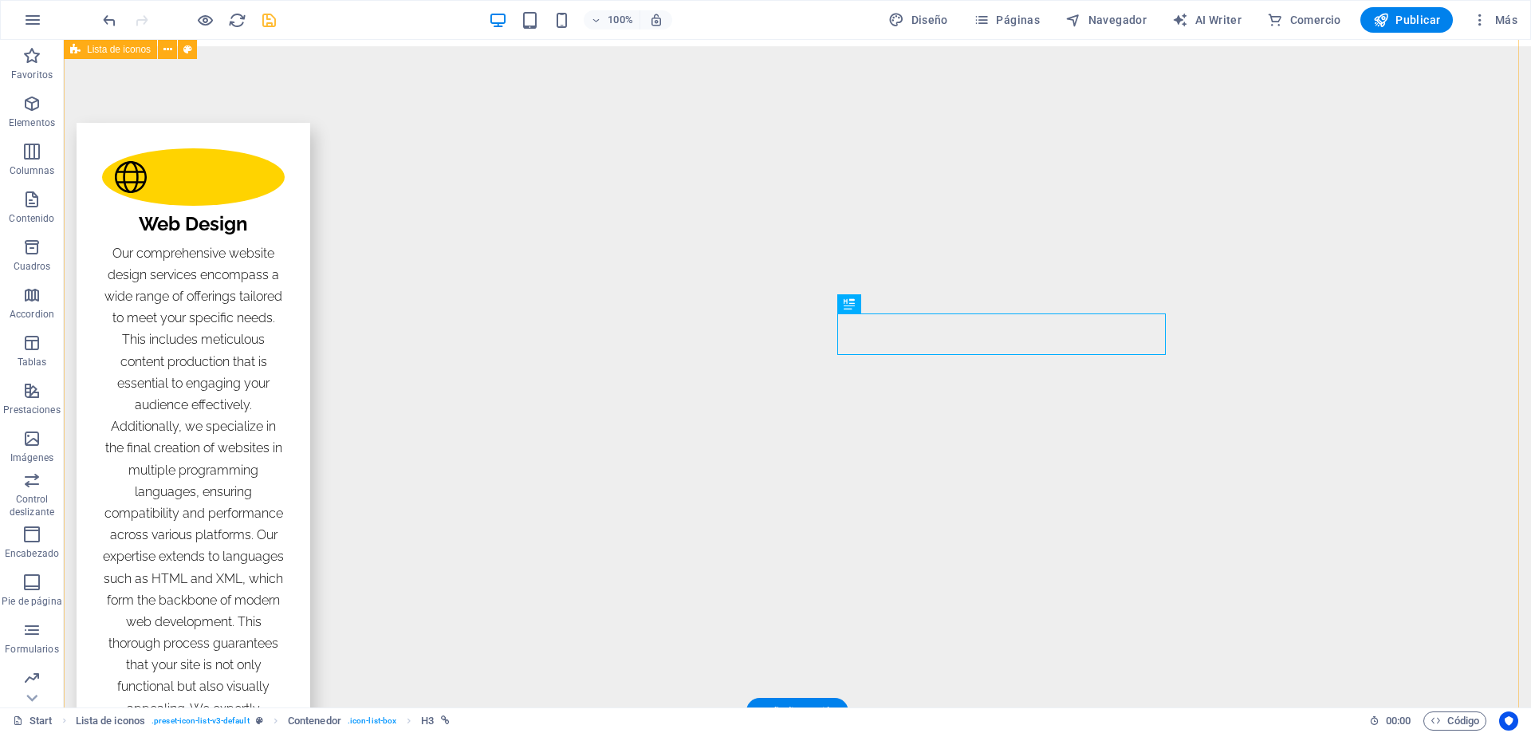
scroll to position [2235, 0]
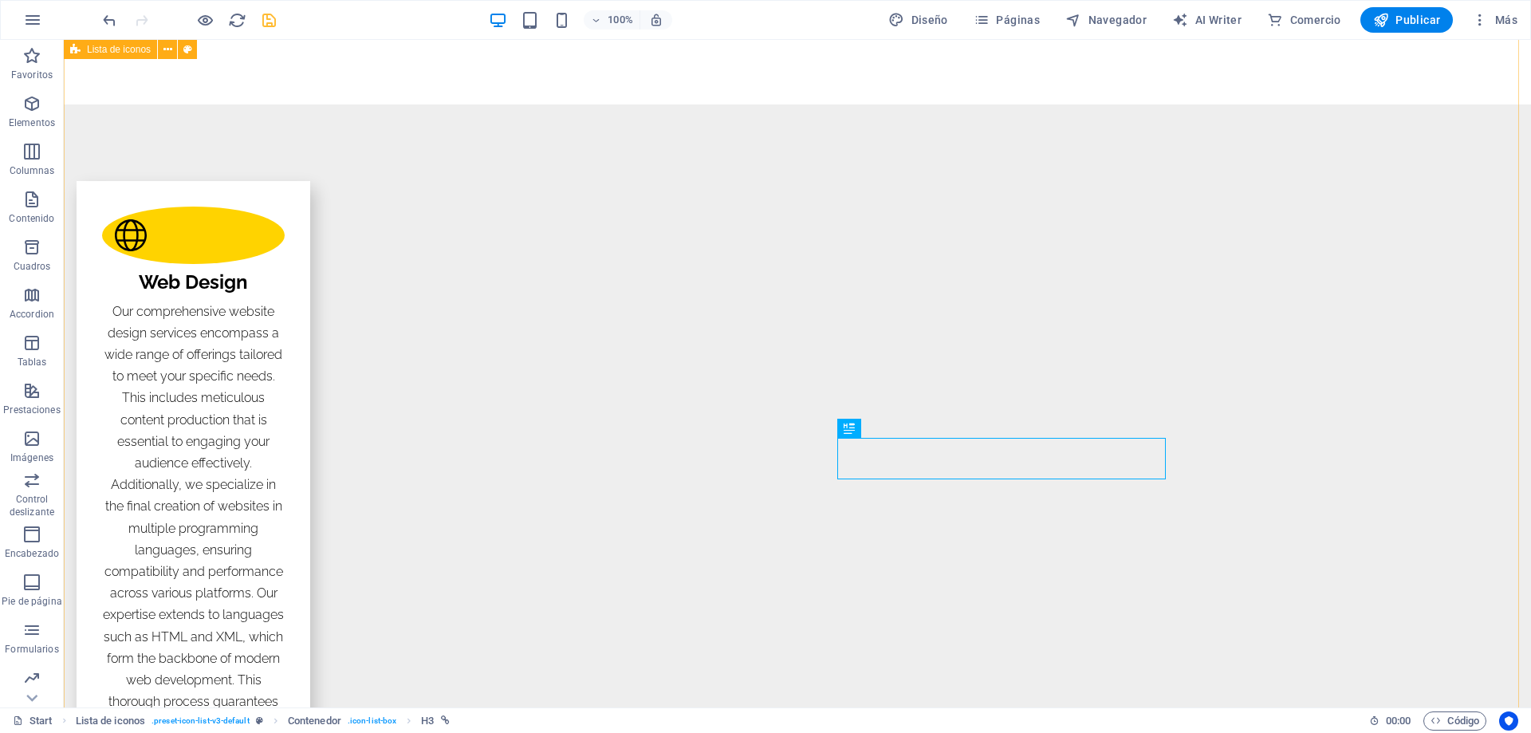
scroll to position [2155, 0]
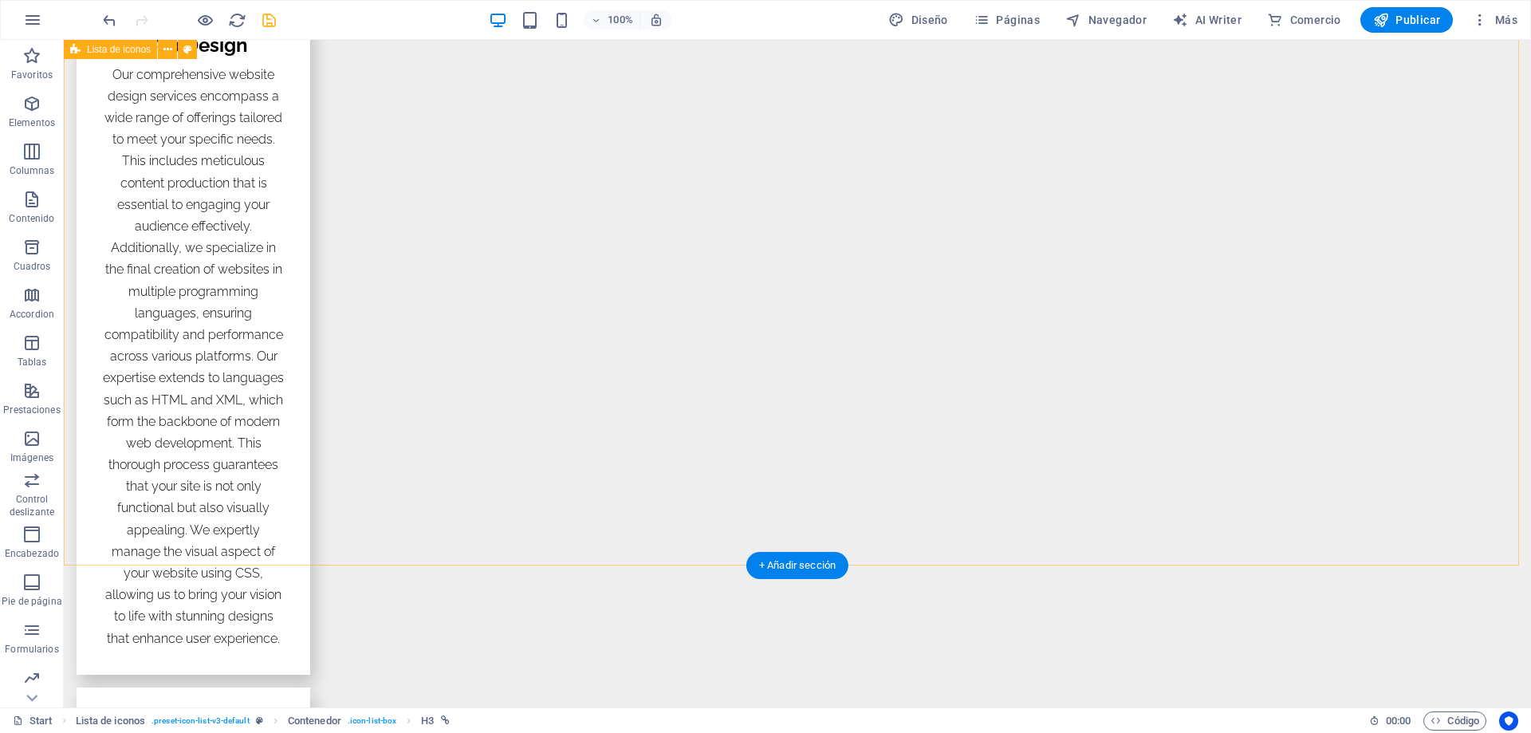
scroll to position [2394, 0]
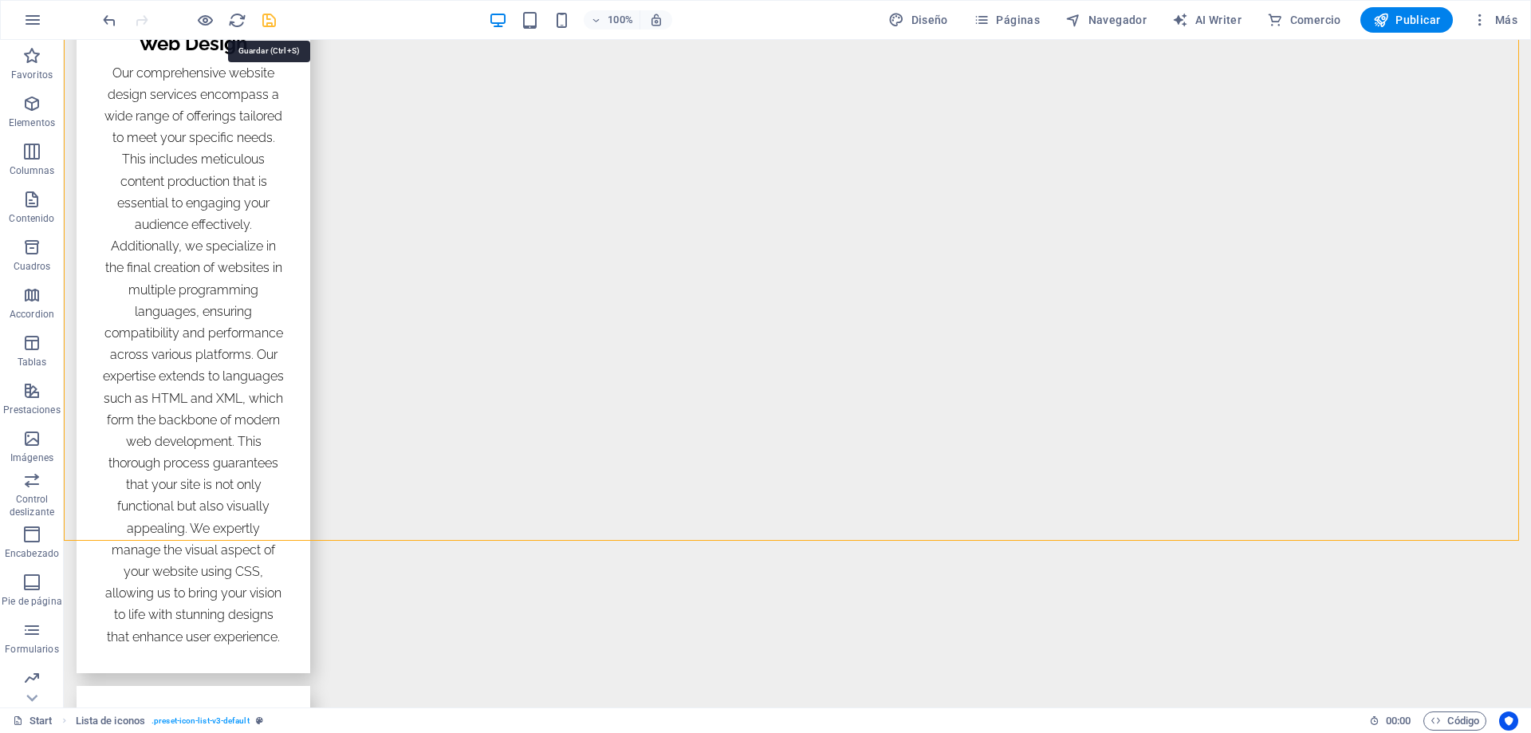
click at [273, 21] on icon "save" at bounding box center [269, 20] width 18 height 18
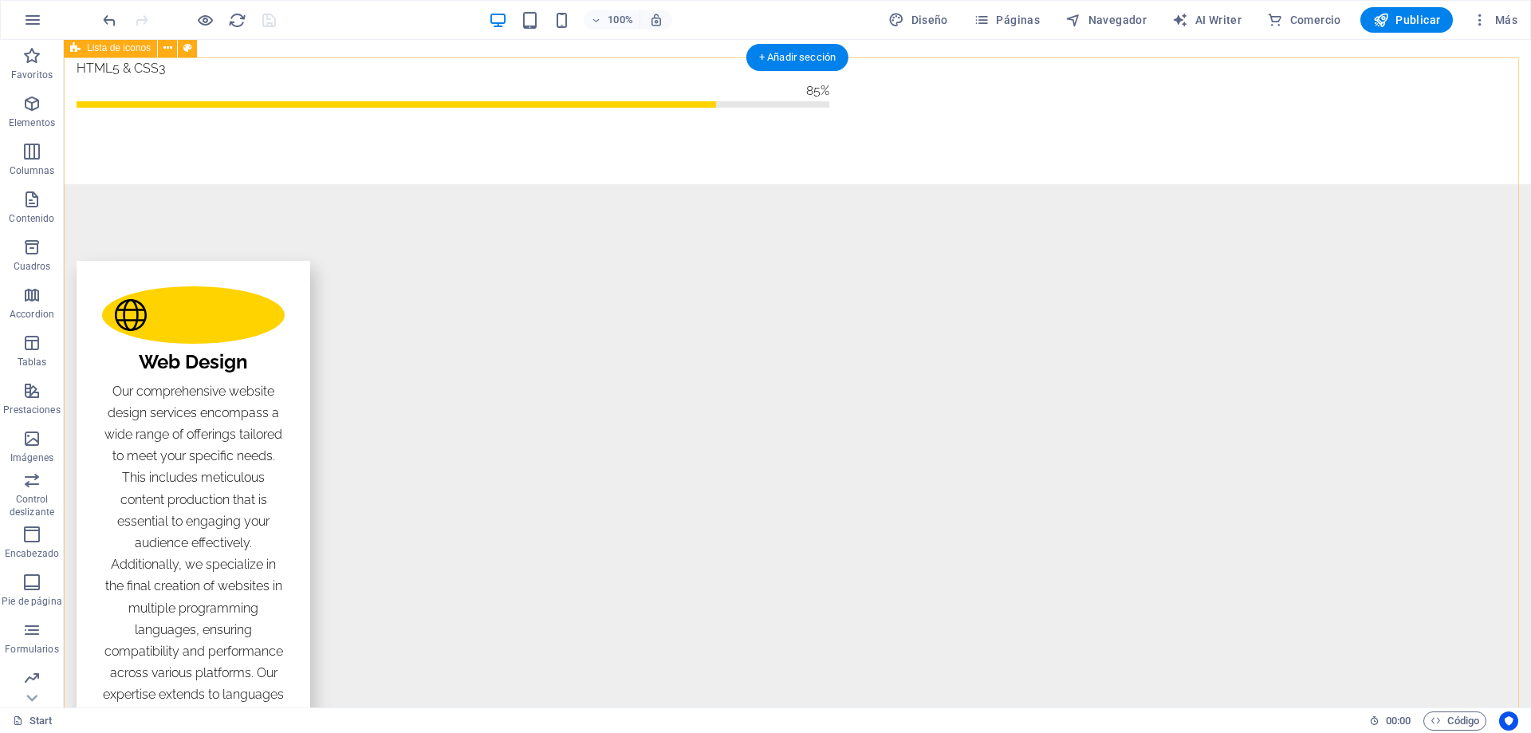
scroll to position [2075, 0]
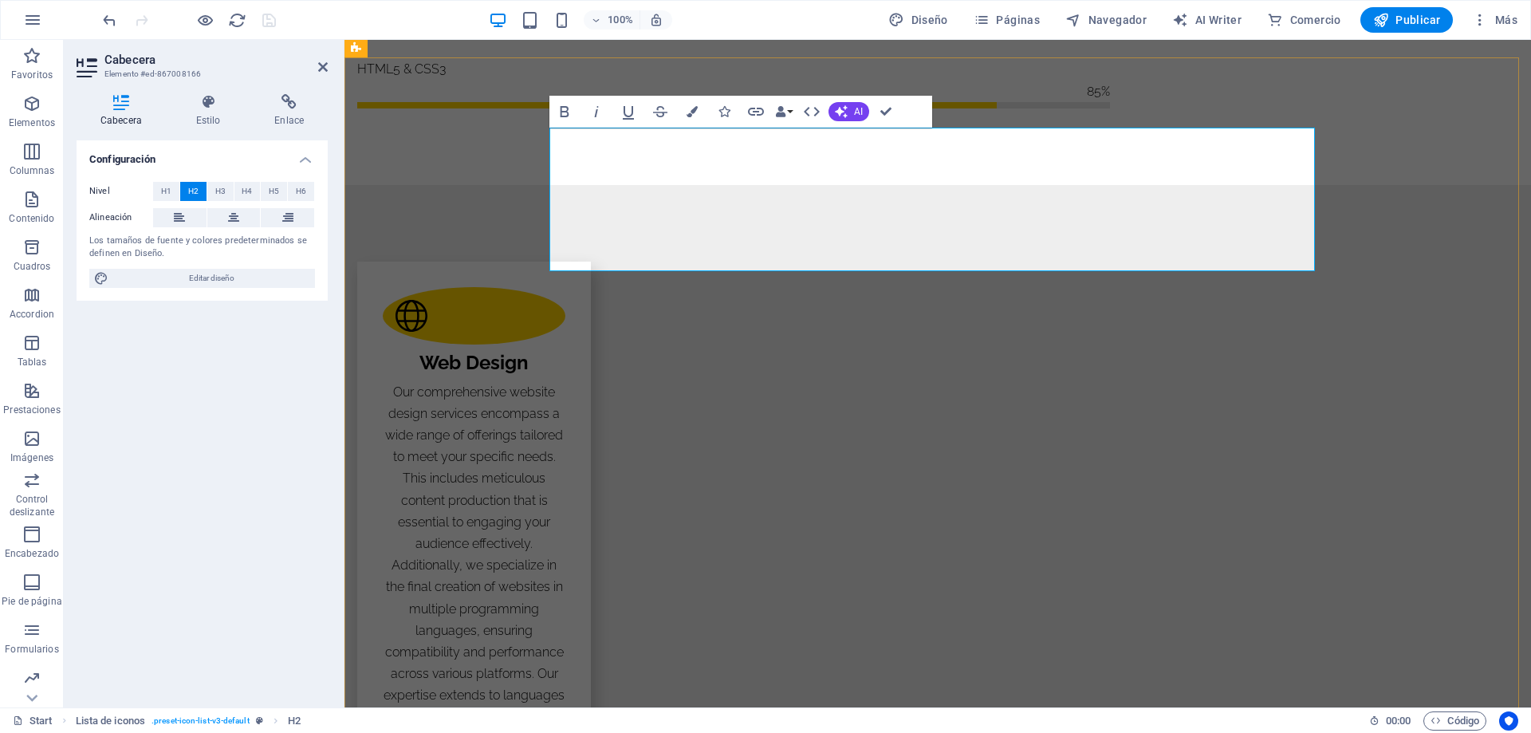
drag, startPoint x: 576, startPoint y: 197, endPoint x: 1071, endPoint y: 212, distance: 495.5
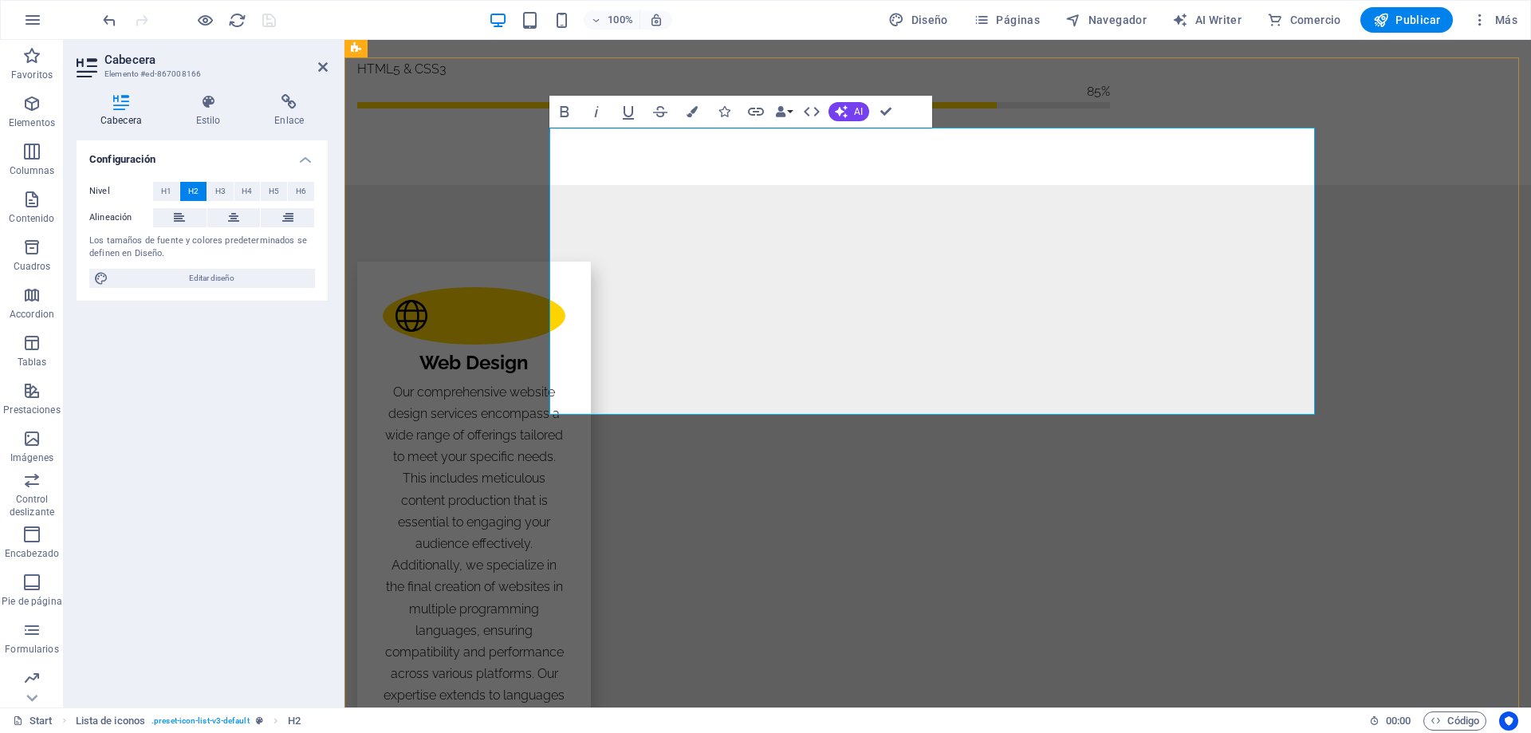
drag, startPoint x: 551, startPoint y: 195, endPoint x: 1030, endPoint y: 339, distance: 500.5
click at [274, 190] on span "H5" at bounding box center [274, 191] width 10 height 19
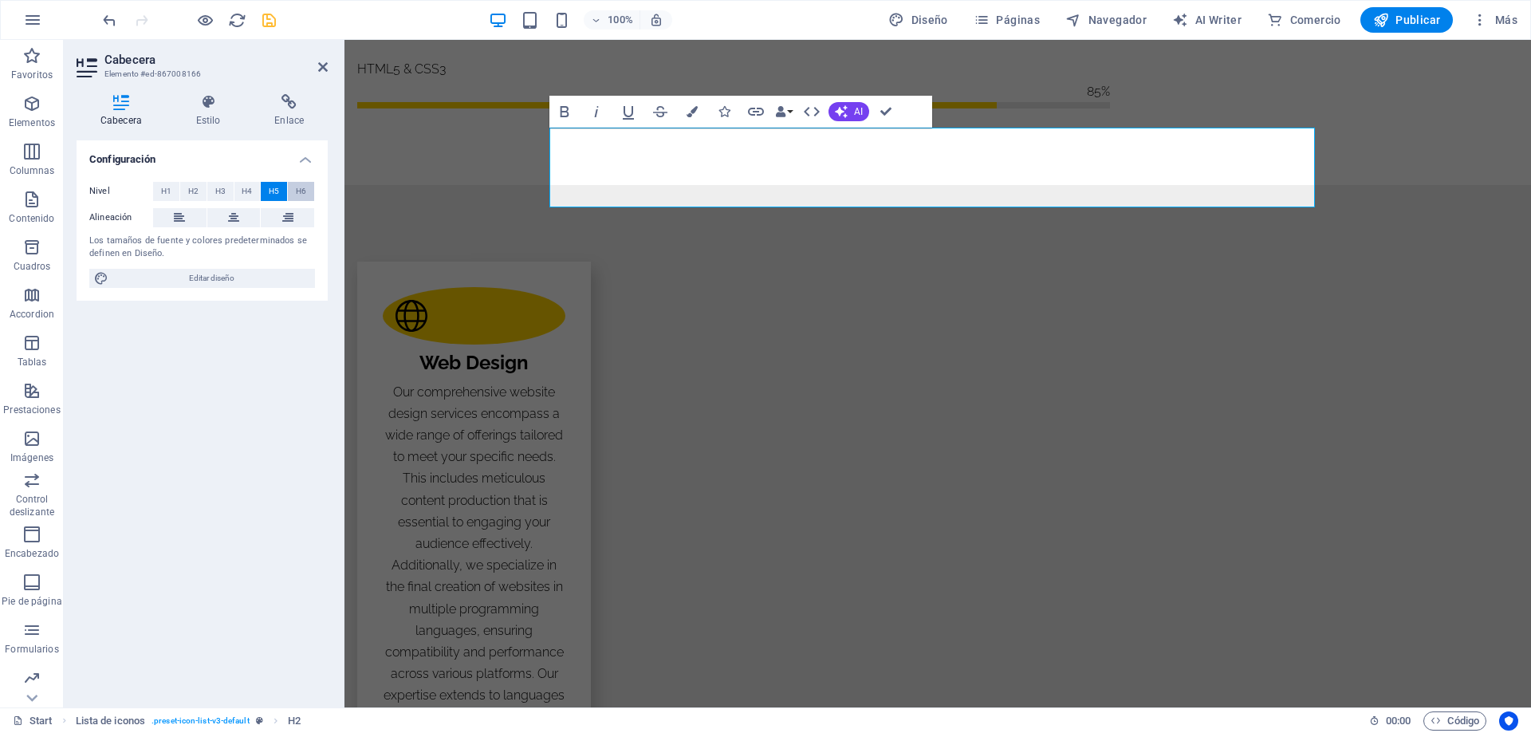
click at [299, 186] on span "H6" at bounding box center [301, 191] width 10 height 19
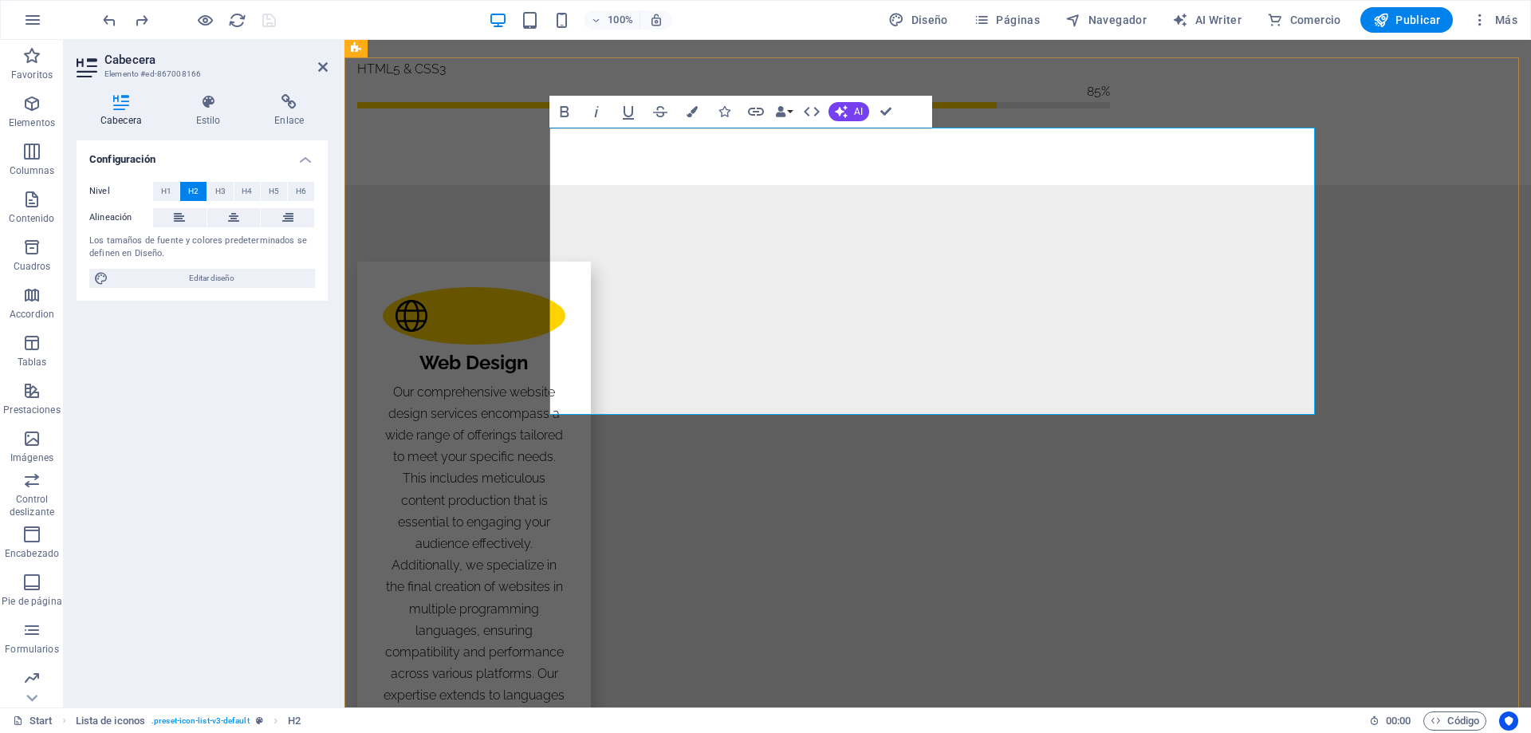
drag, startPoint x: 553, startPoint y: 197, endPoint x: 1049, endPoint y: 332, distance: 514.8
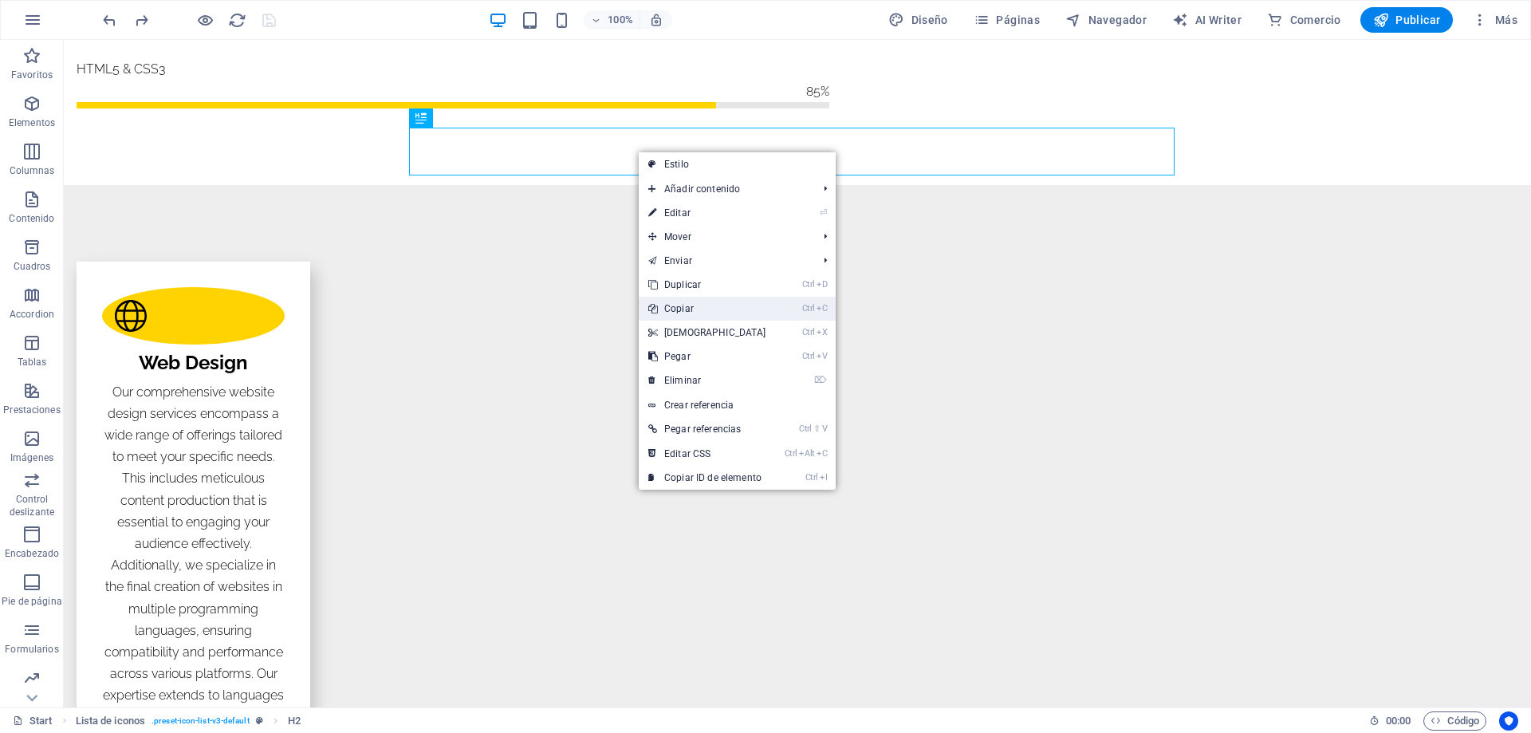
click at [675, 303] on link "Ctrl C Copiar" at bounding box center [707, 309] width 137 height 24
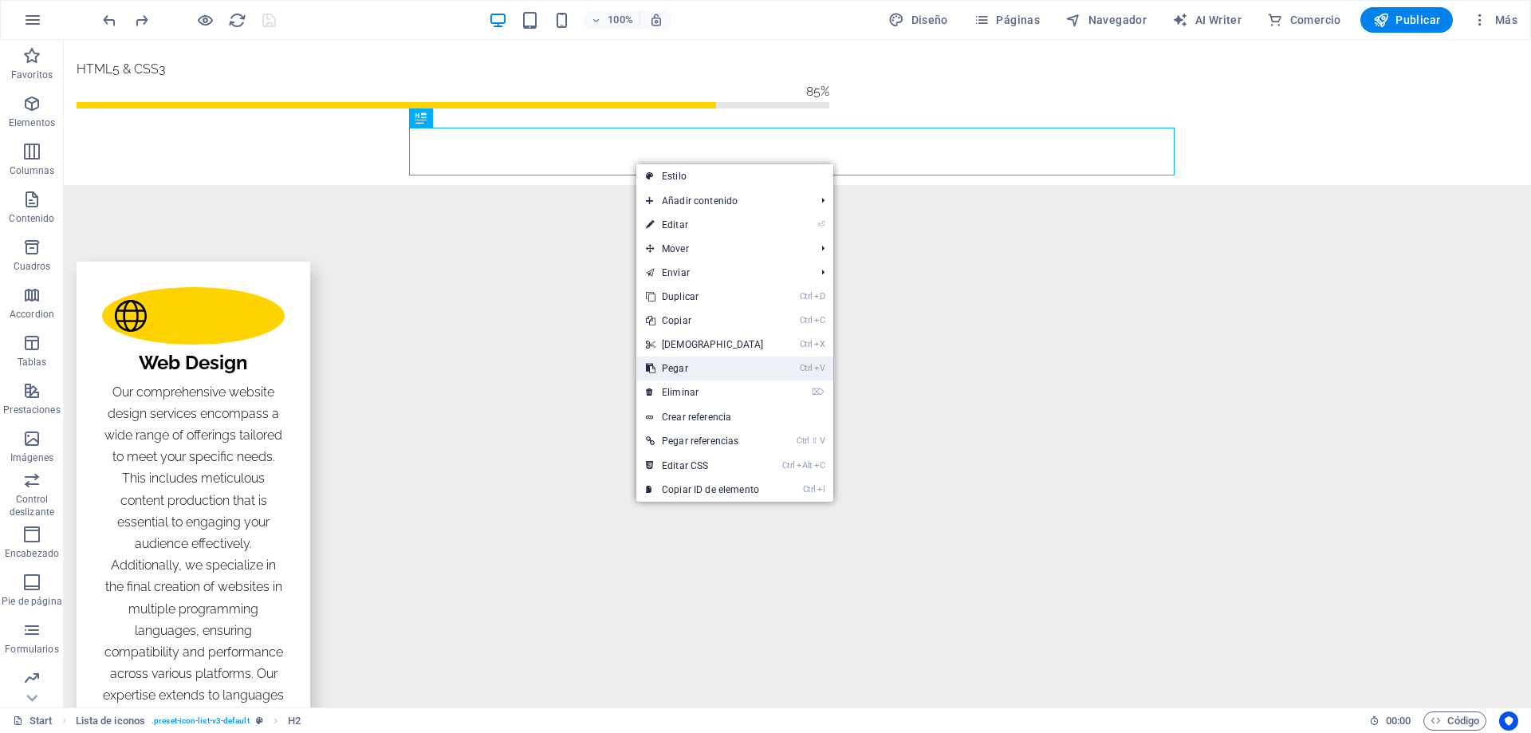
click at [670, 371] on link "Ctrl V Pegar" at bounding box center [704, 368] width 137 height 24
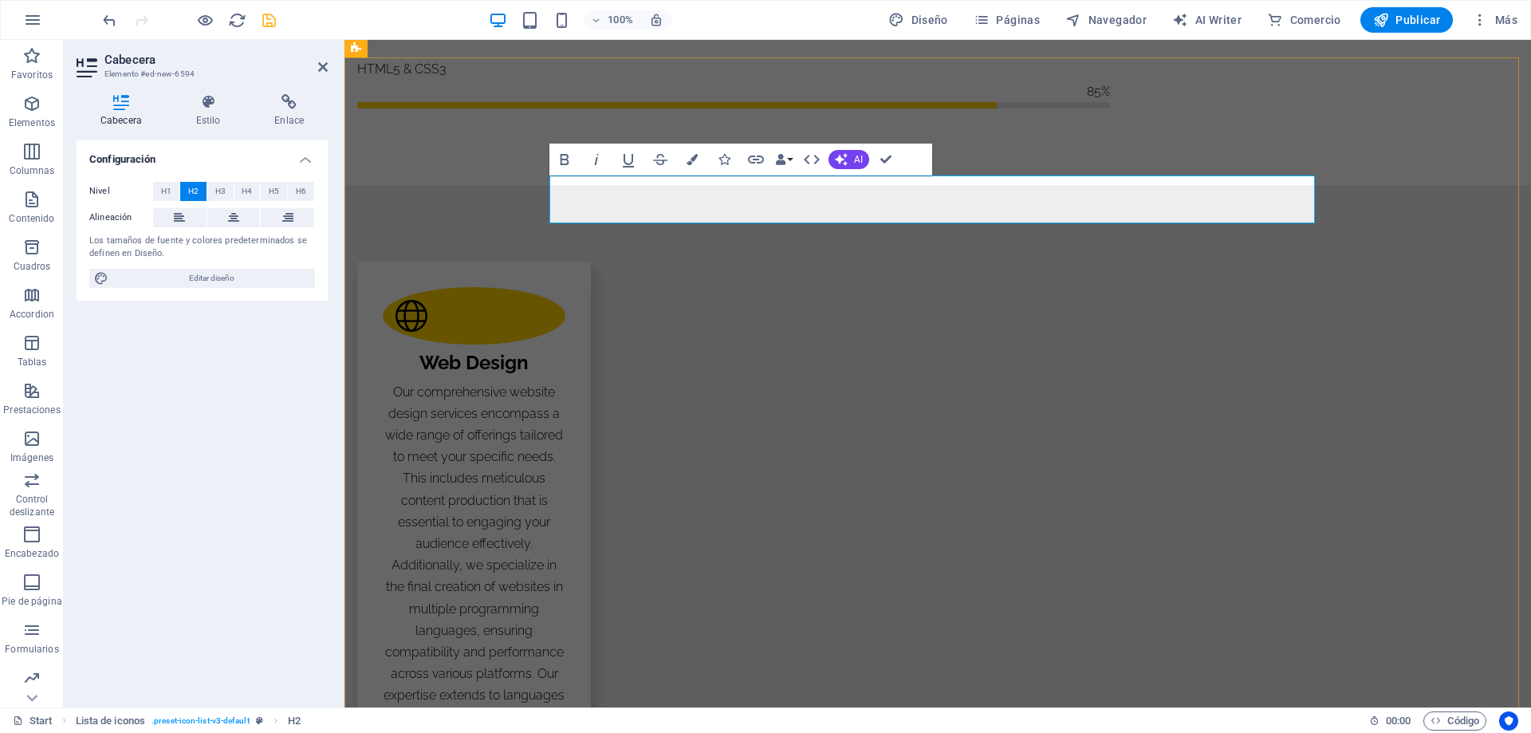
drag, startPoint x: 760, startPoint y: 197, endPoint x: 552, endPoint y: 203, distance: 208.2
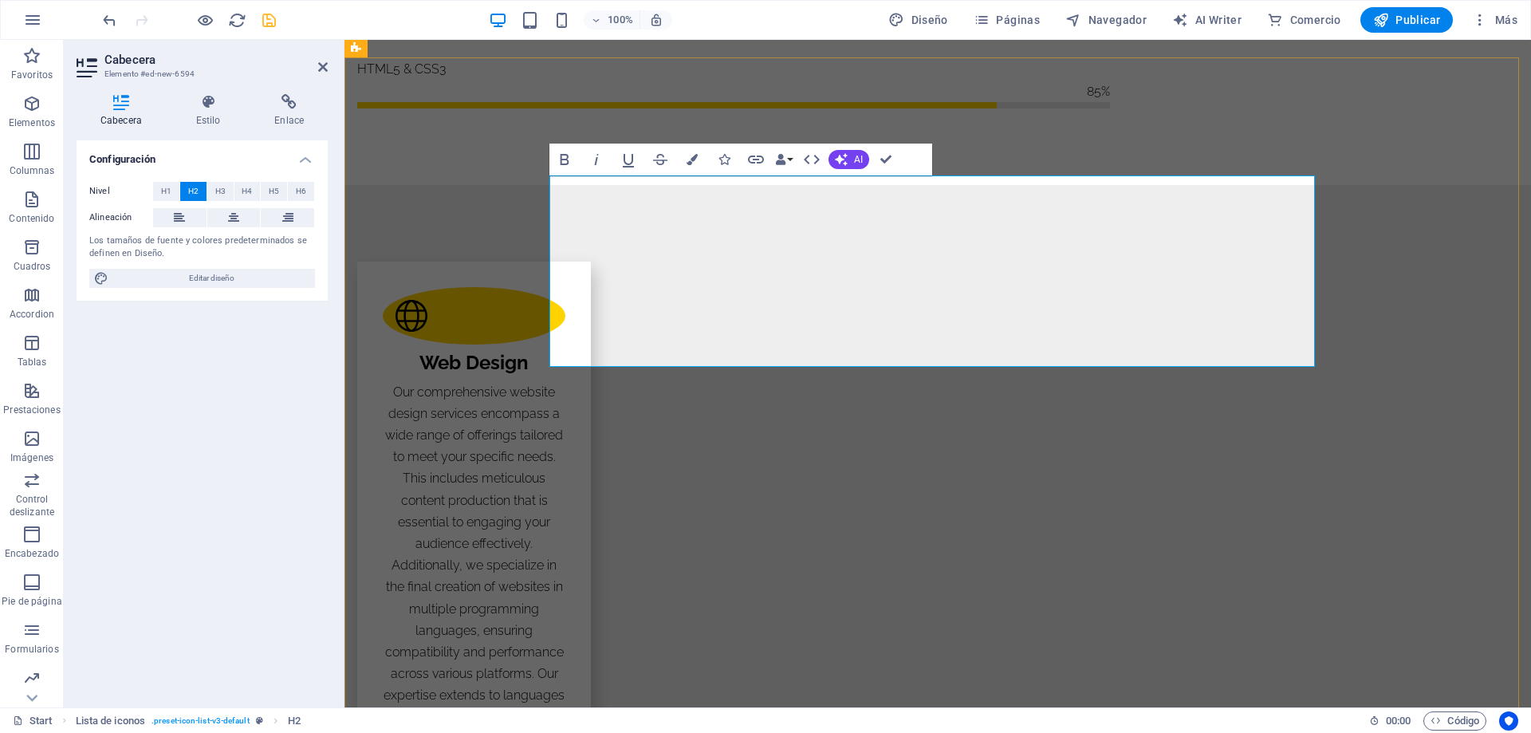
drag, startPoint x: 552, startPoint y: 199, endPoint x: 1038, endPoint y: 331, distance: 503.4
click at [305, 192] on span "H6" at bounding box center [301, 191] width 10 height 19
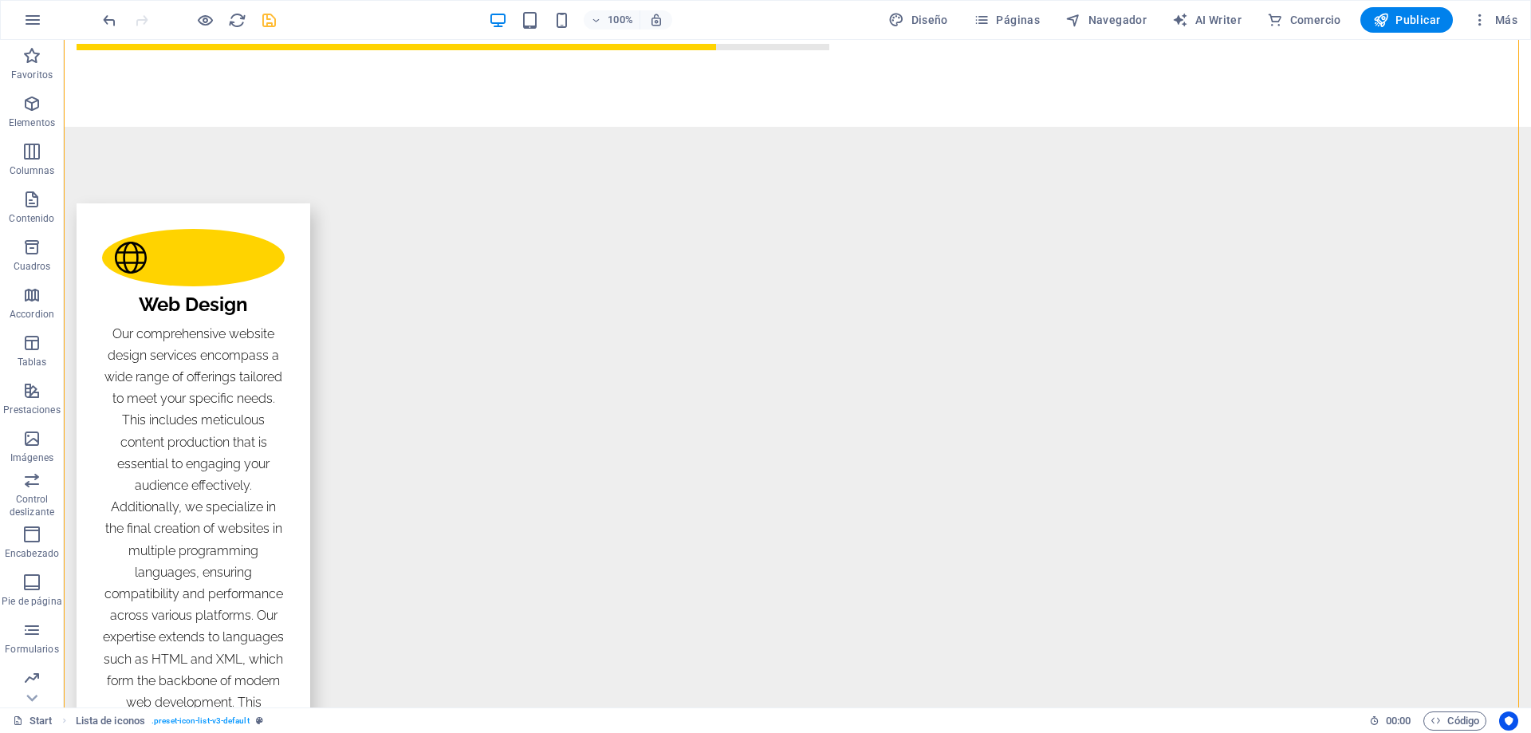
scroll to position [2155, 0]
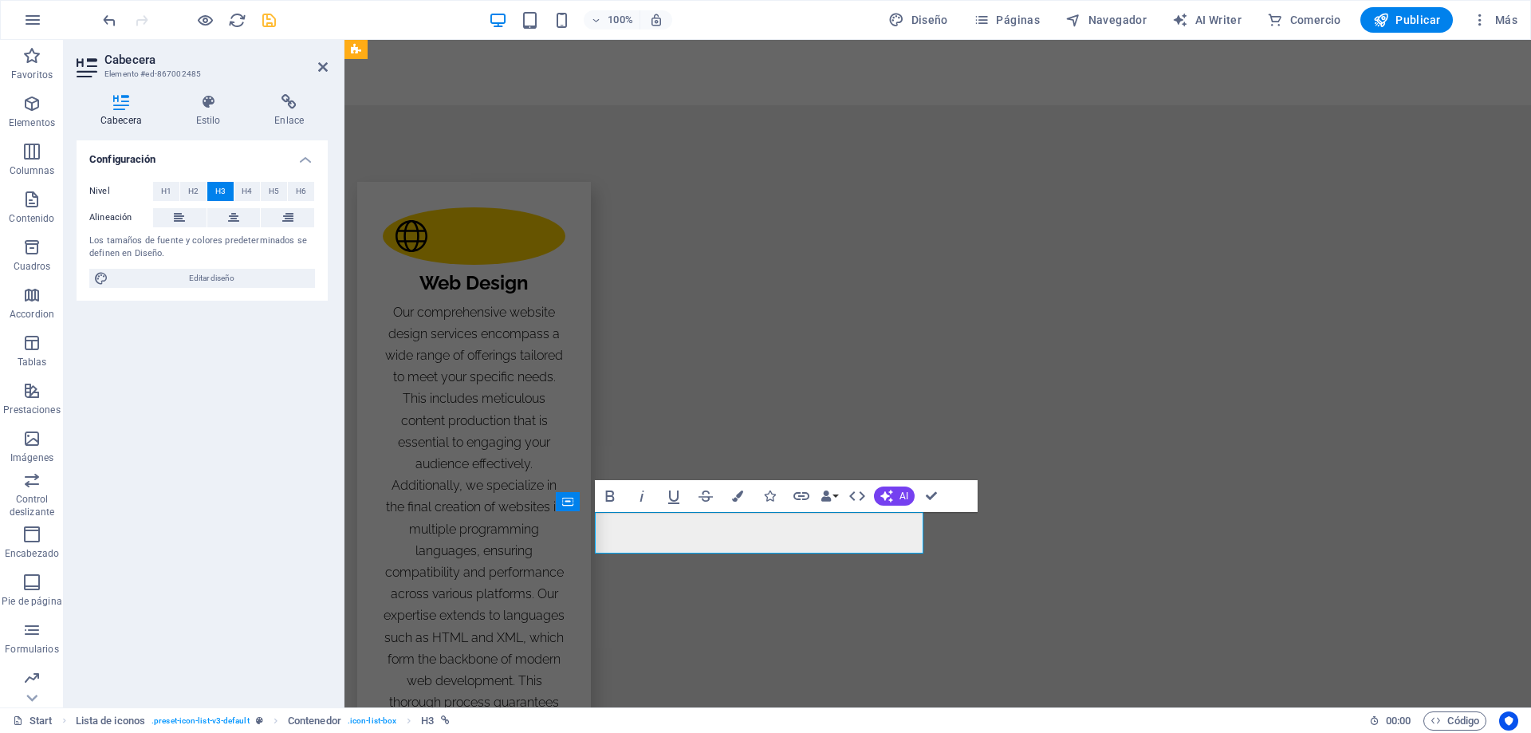
drag, startPoint x: 930, startPoint y: 493, endPoint x: 866, endPoint y: 455, distance: 74.4
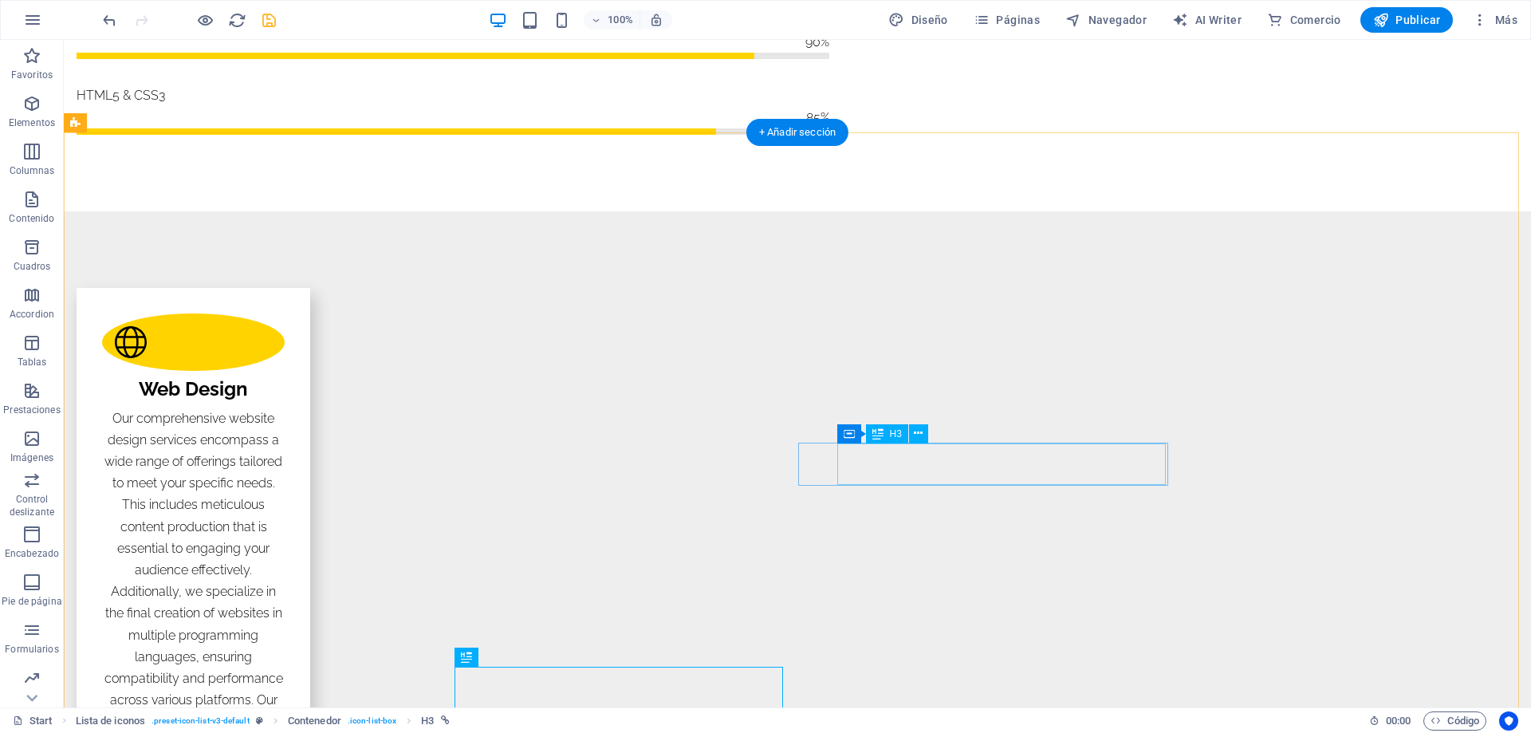
scroll to position [2075, 0]
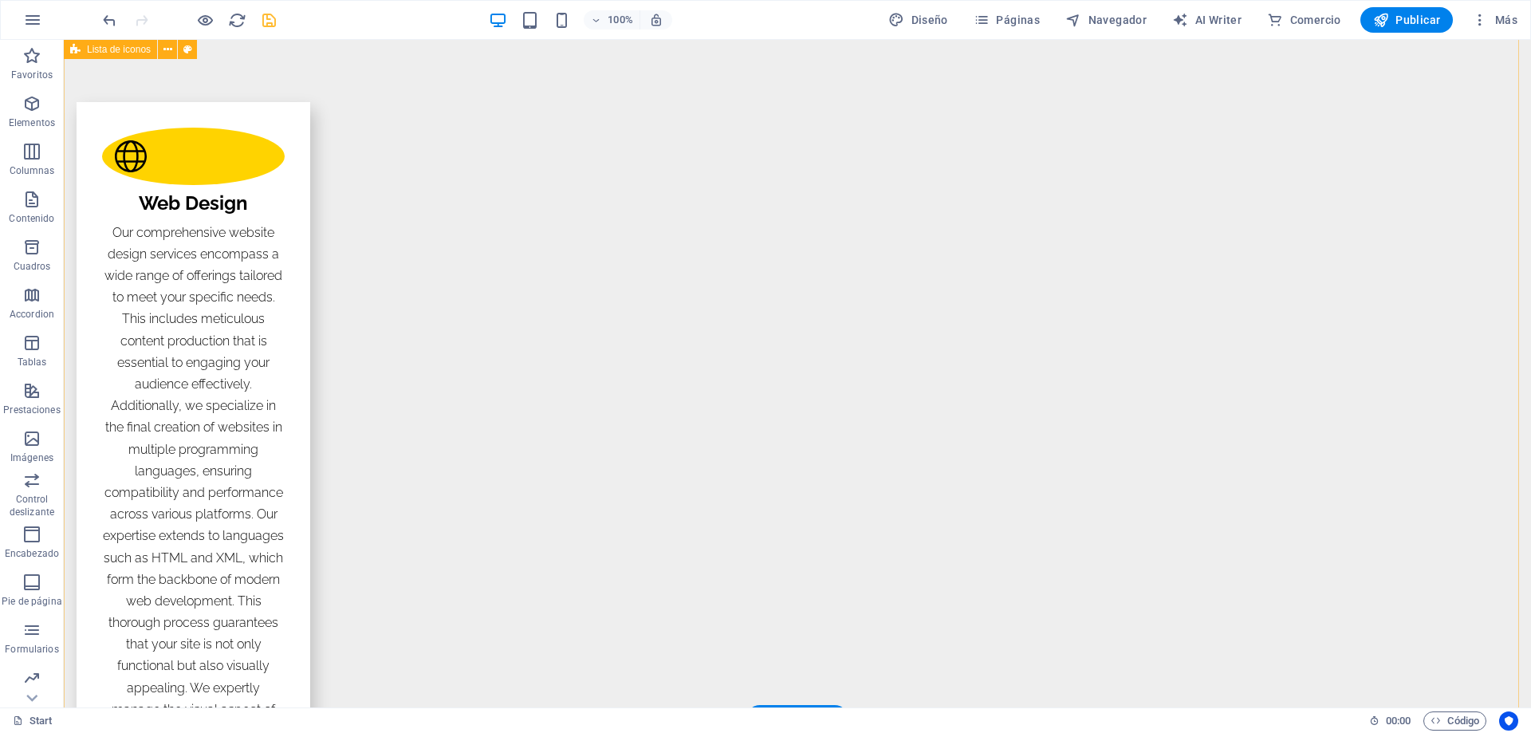
scroll to position [2314, 0]
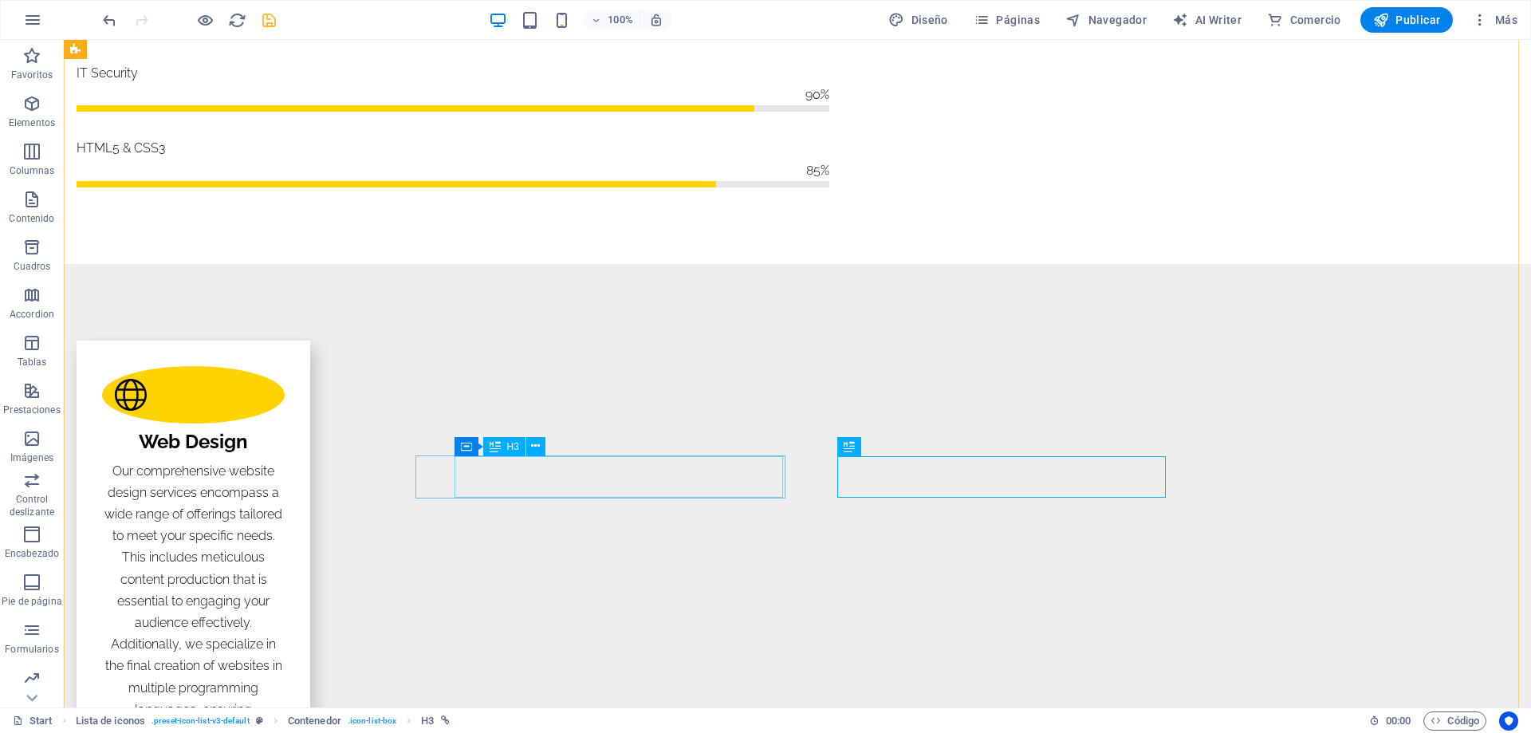
scroll to position [1995, 0]
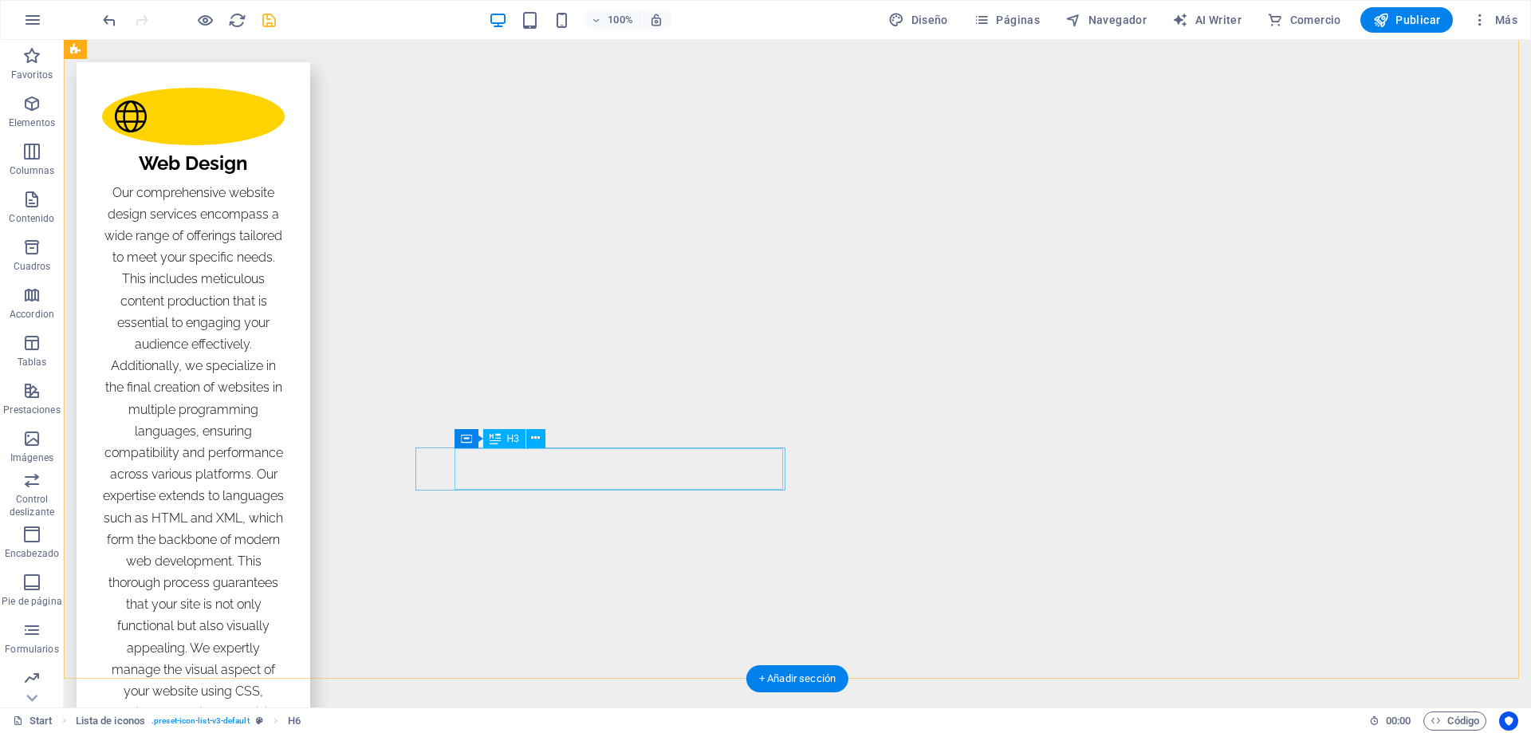
scroll to position [2314, 0]
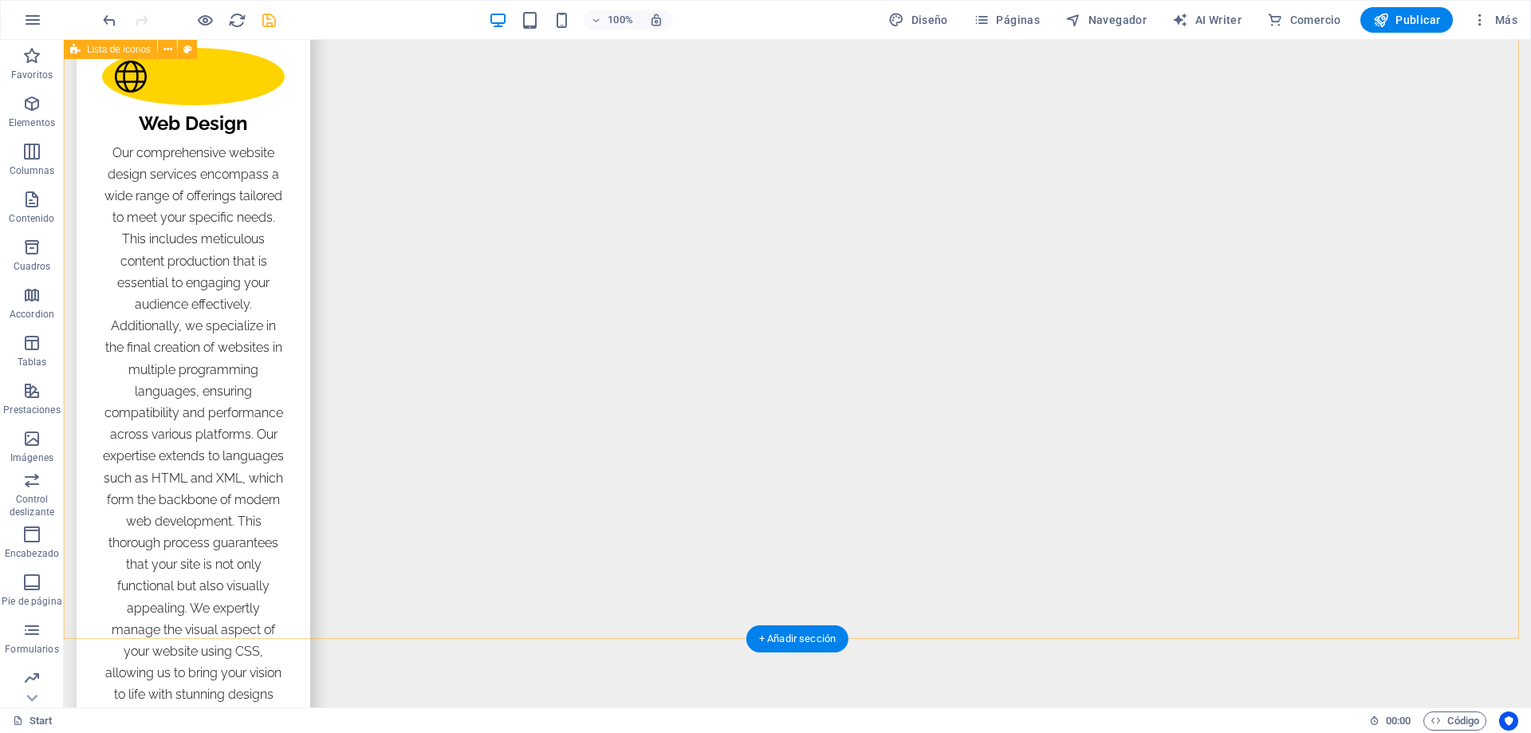
scroll to position [2235, 0]
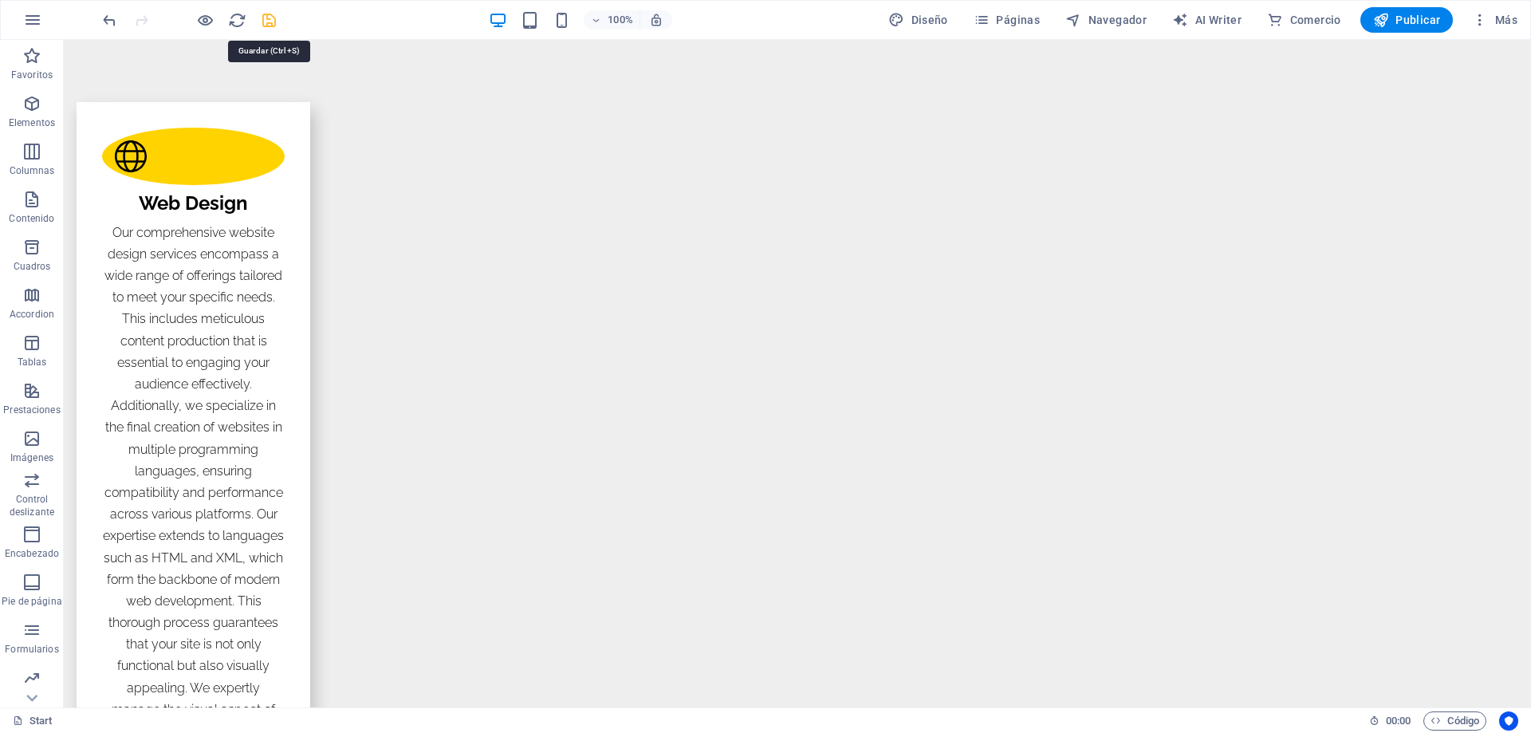
click at [273, 21] on icon "save" at bounding box center [269, 20] width 18 height 18
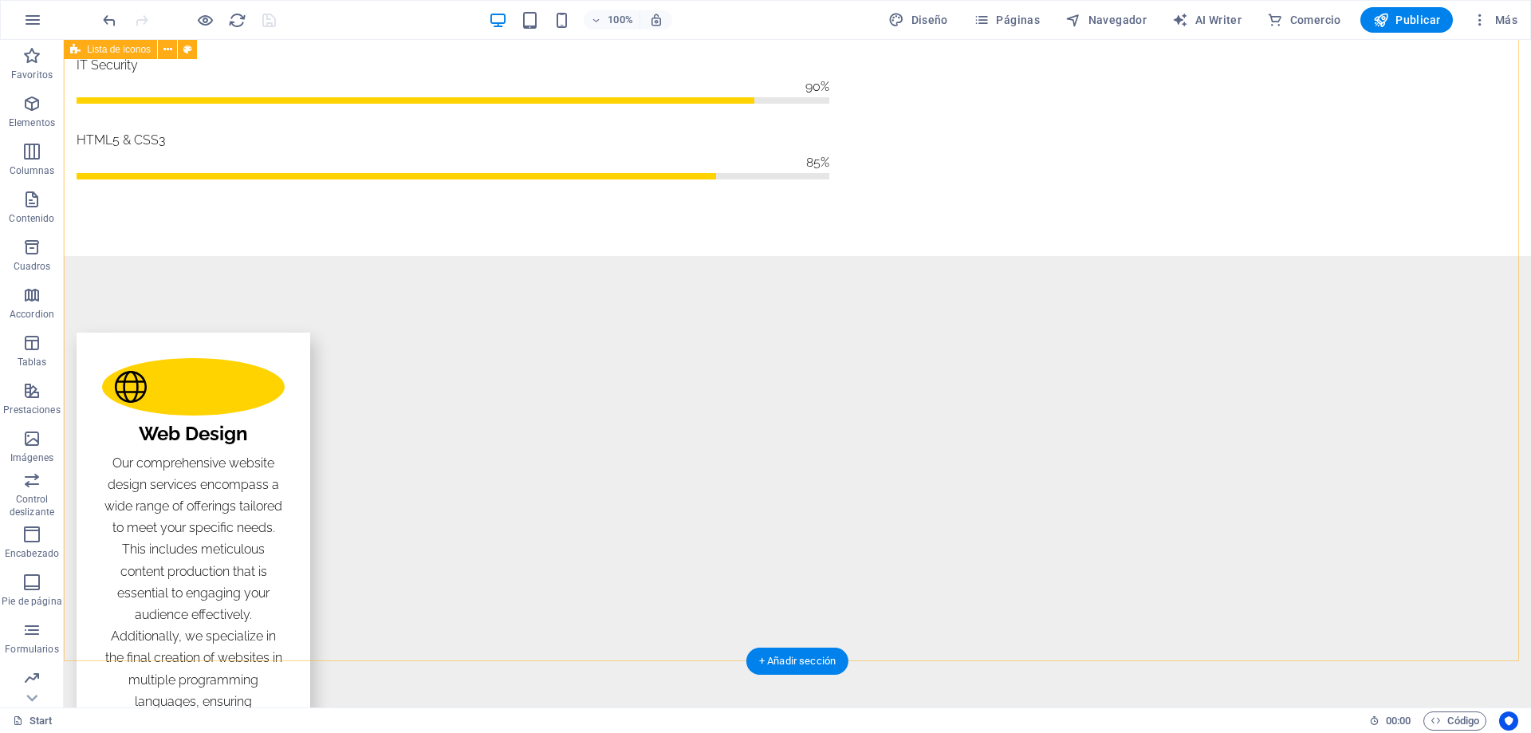
scroll to position [1995, 0]
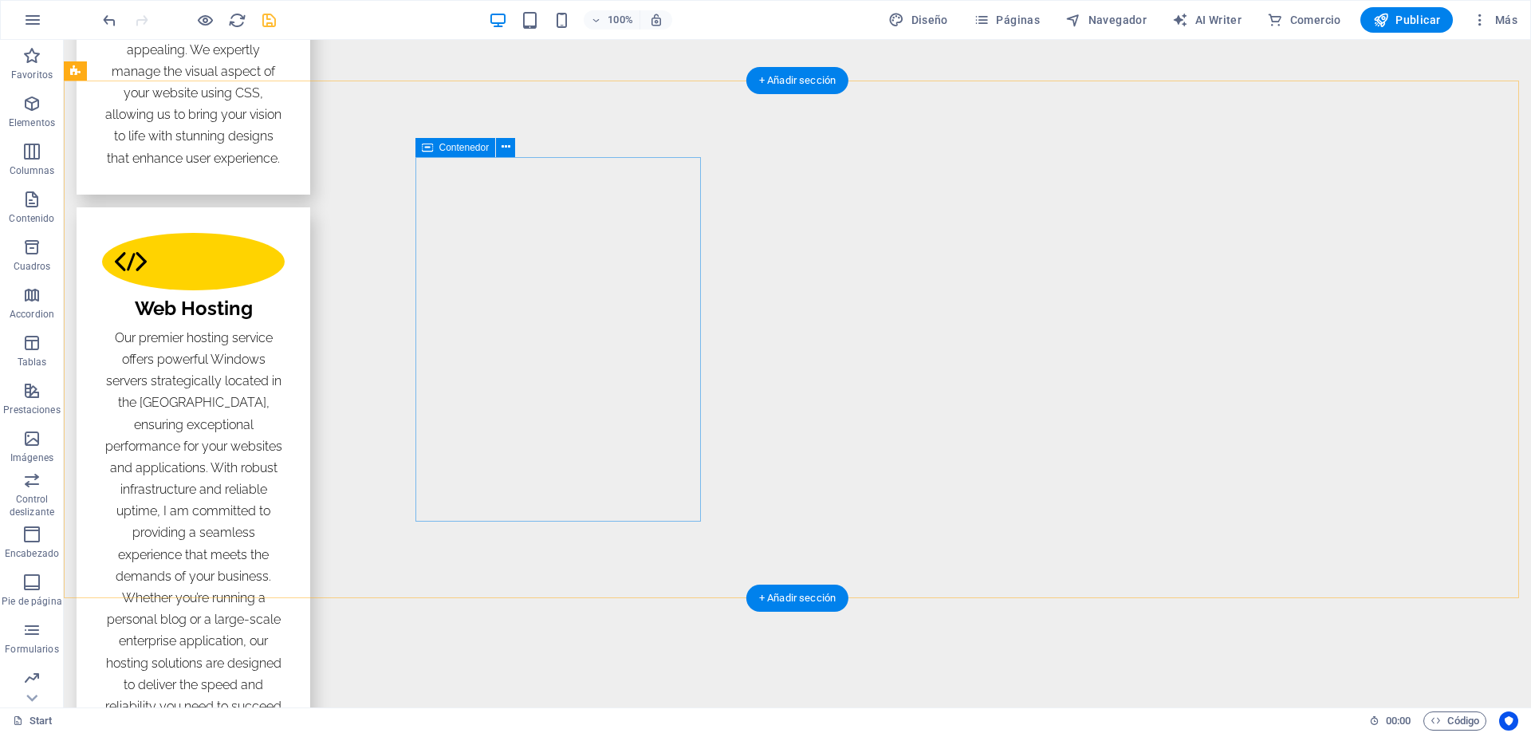
scroll to position [2553, 0]
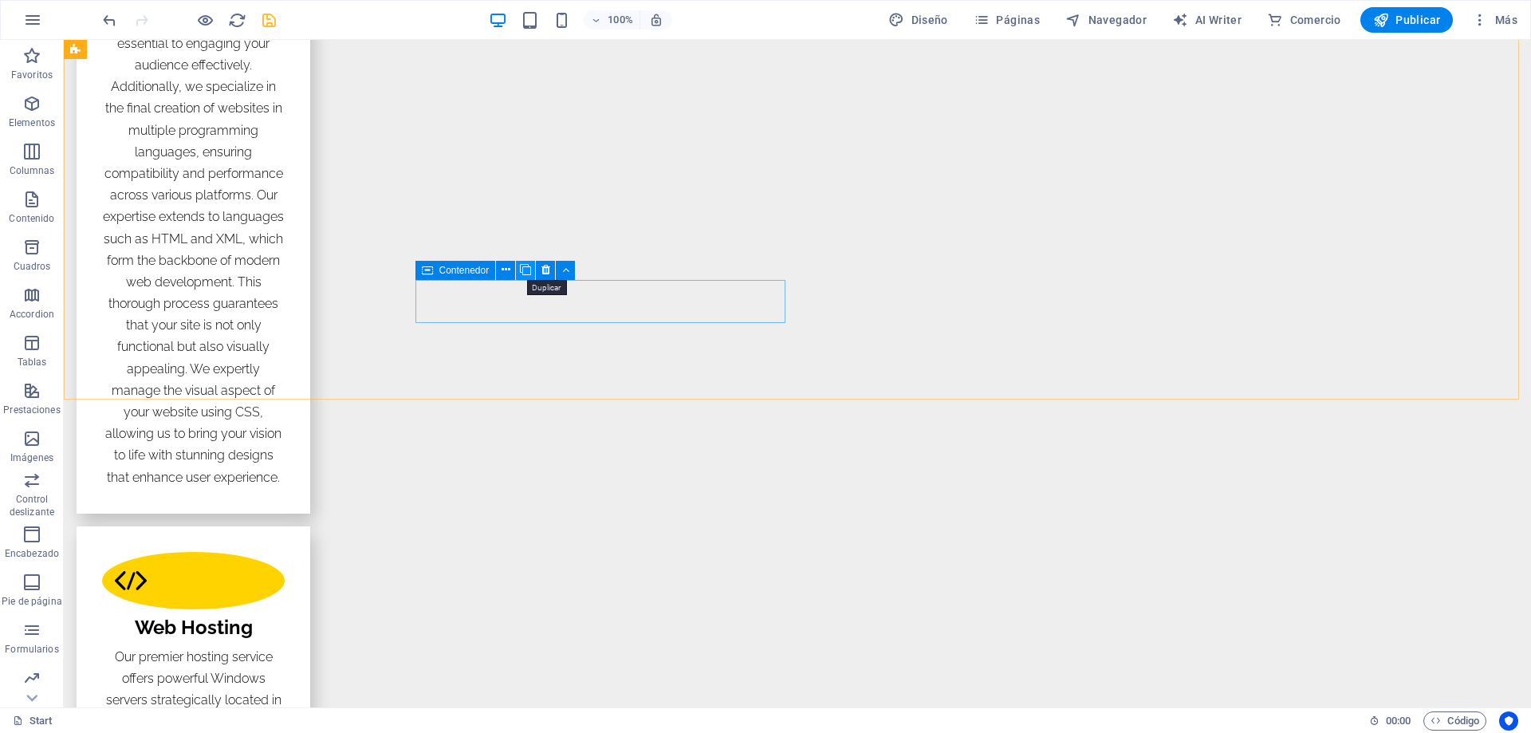
click at [525, 272] on icon at bounding box center [525, 270] width 11 height 17
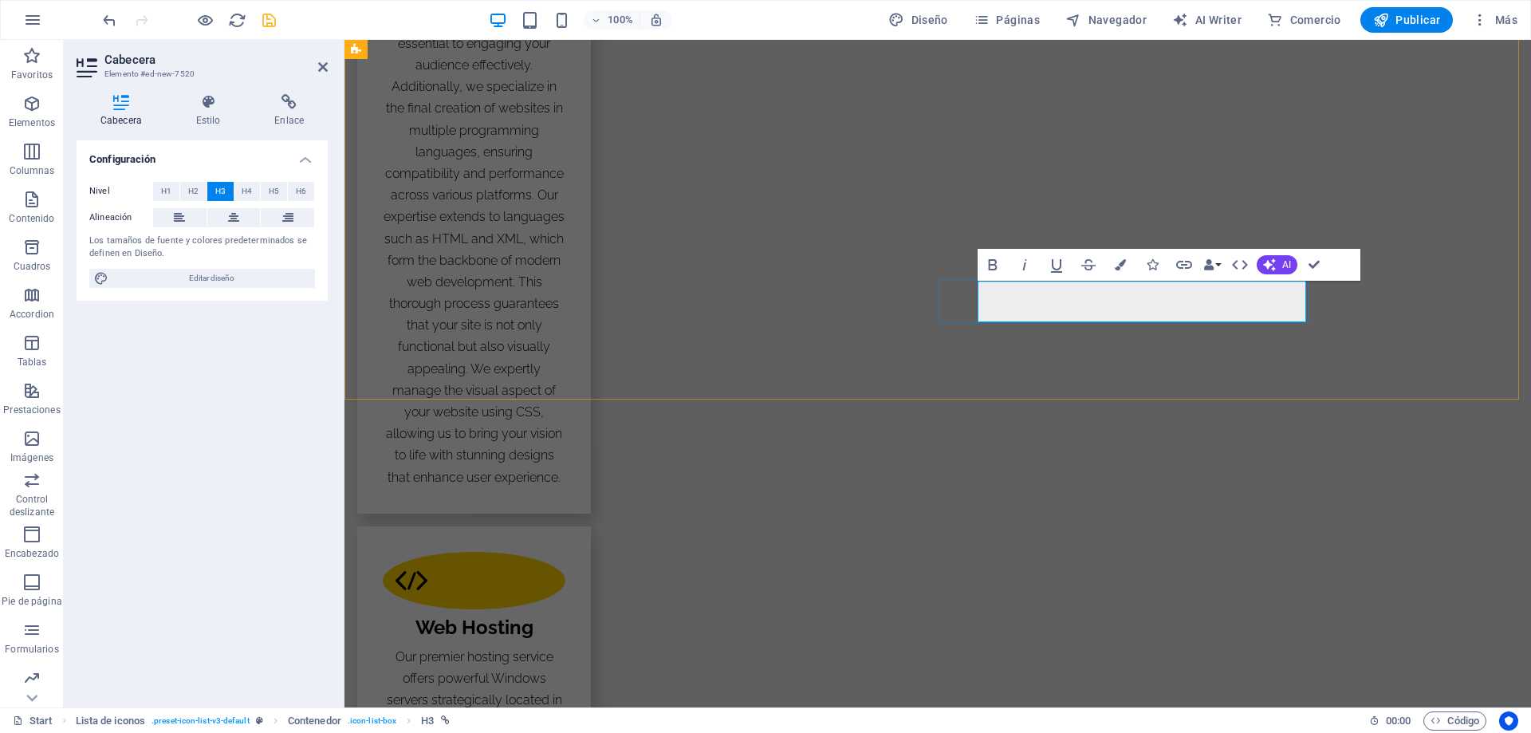
click at [1178, 264] on icon "button" at bounding box center [1184, 264] width 19 height 19
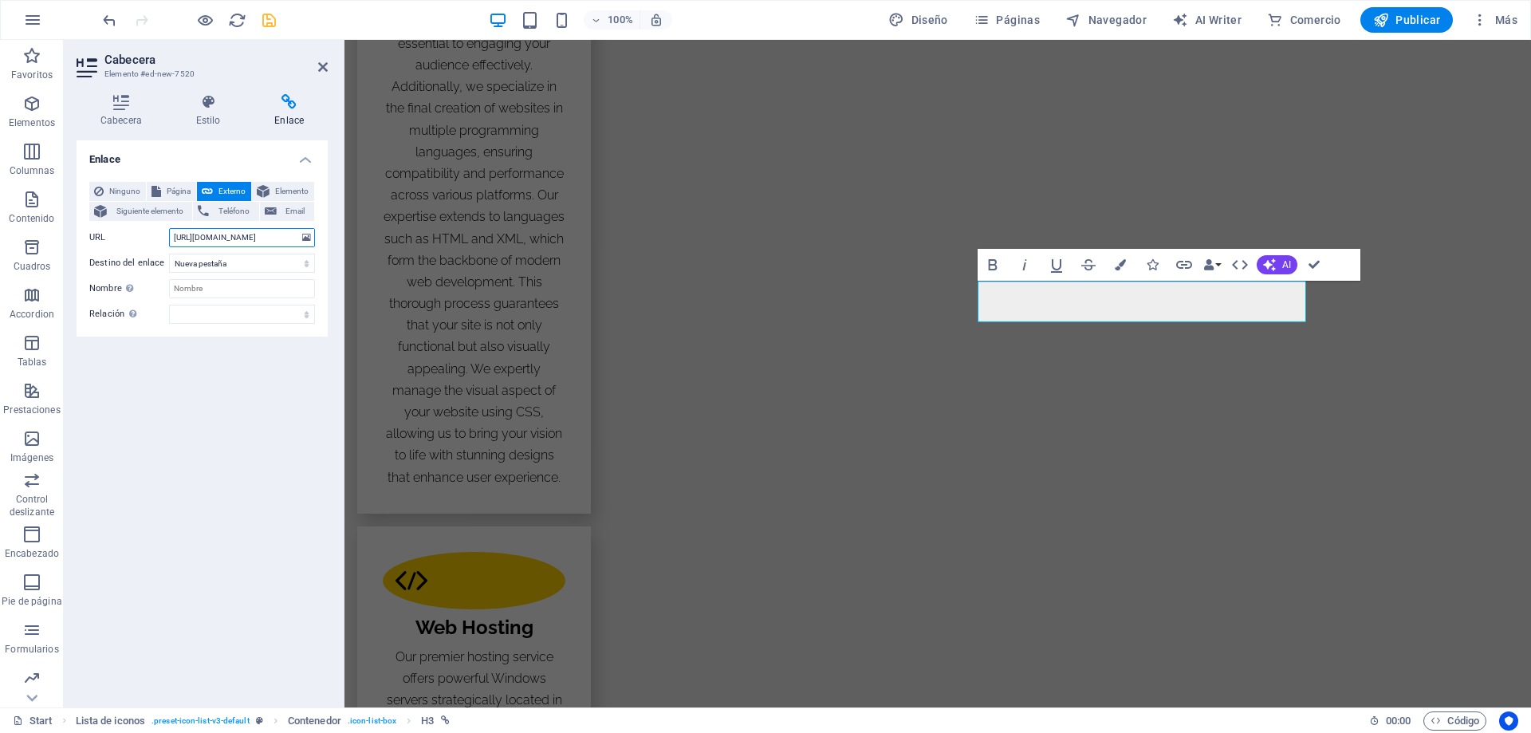
click at [198, 241] on input "[URL][DOMAIN_NAME]" at bounding box center [242, 237] width 146 height 19
click at [201, 237] on input "[URL][DOMAIN_NAME]" at bounding box center [242, 237] width 146 height 19
type input "[URL][DOMAIN_NAME]"
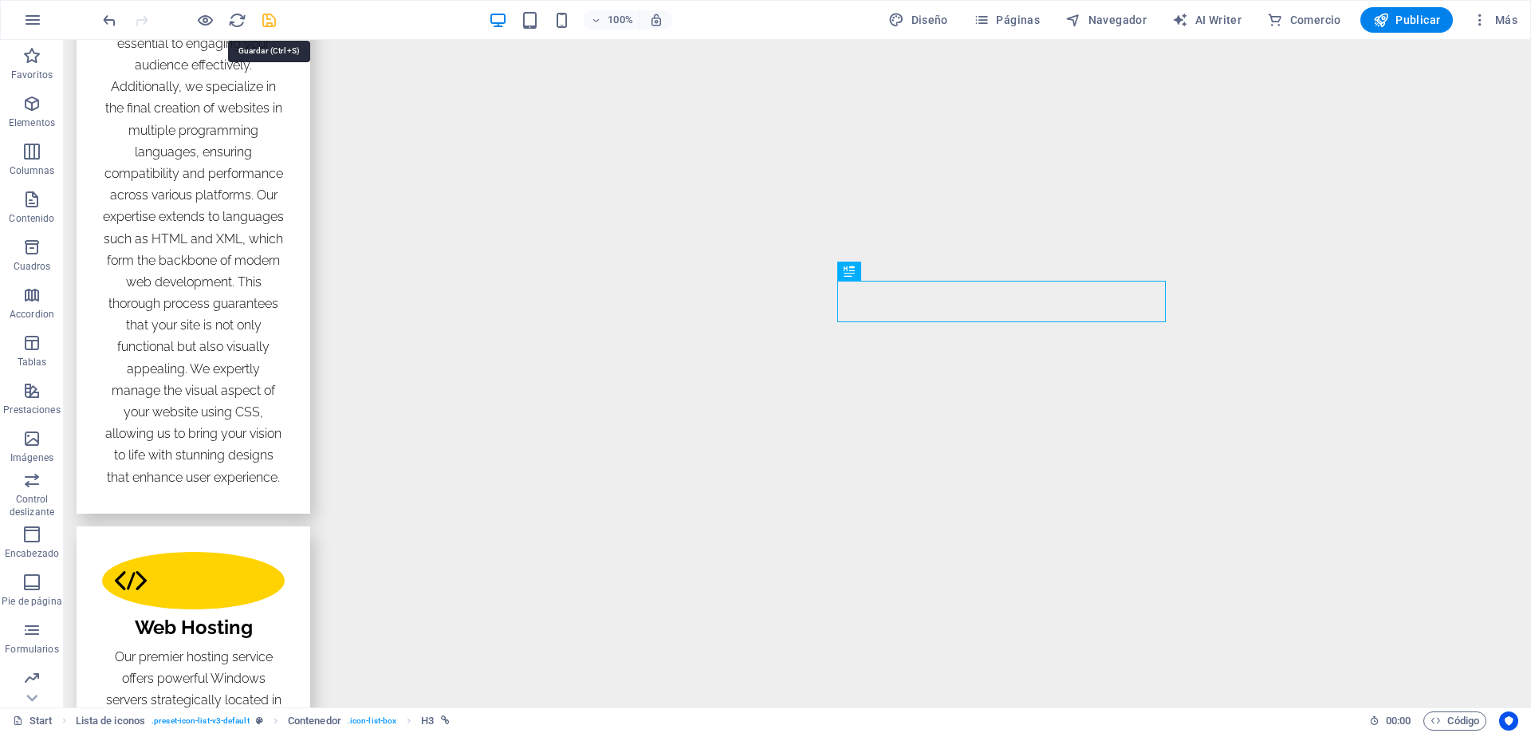
click at [262, 20] on icon "save" at bounding box center [269, 20] width 18 height 18
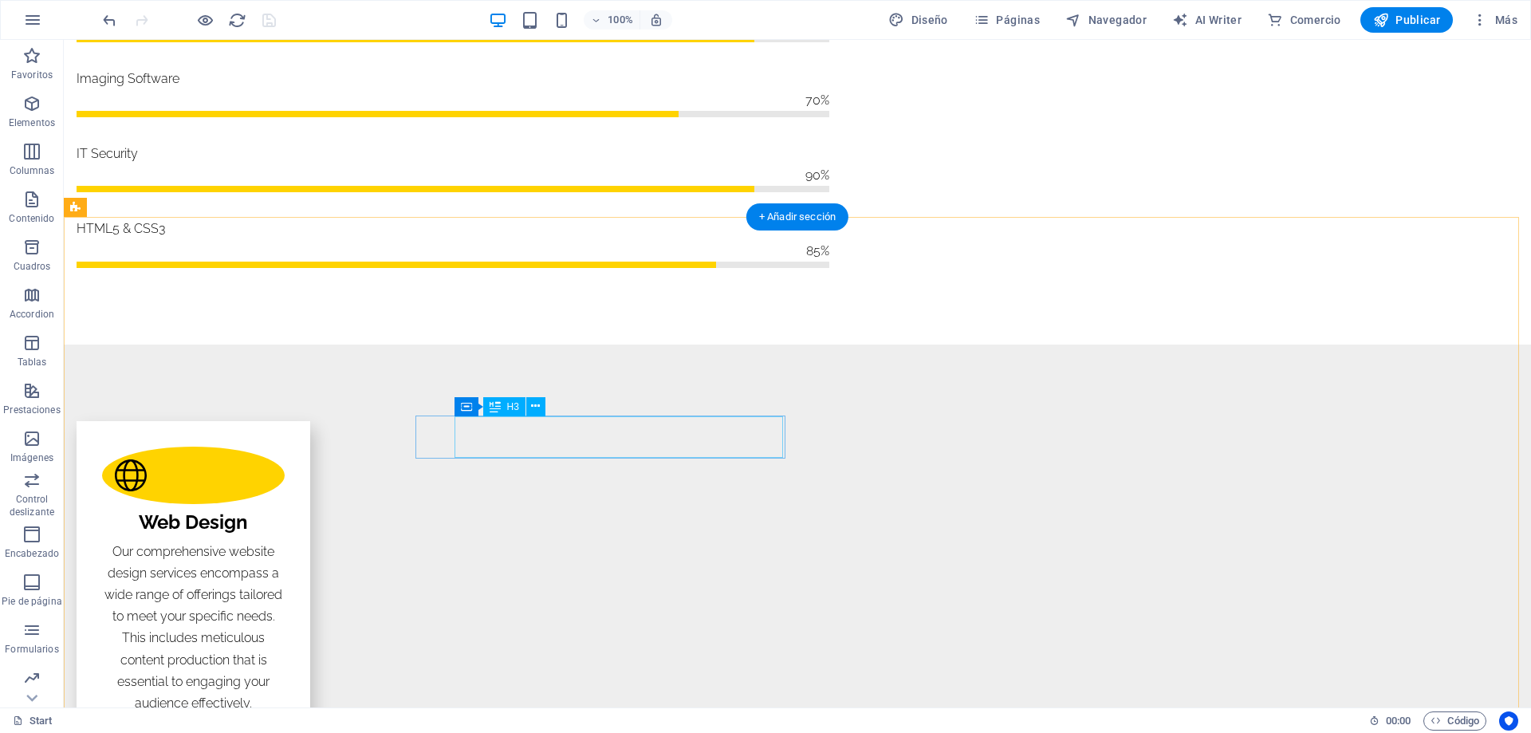
scroll to position [2075, 0]
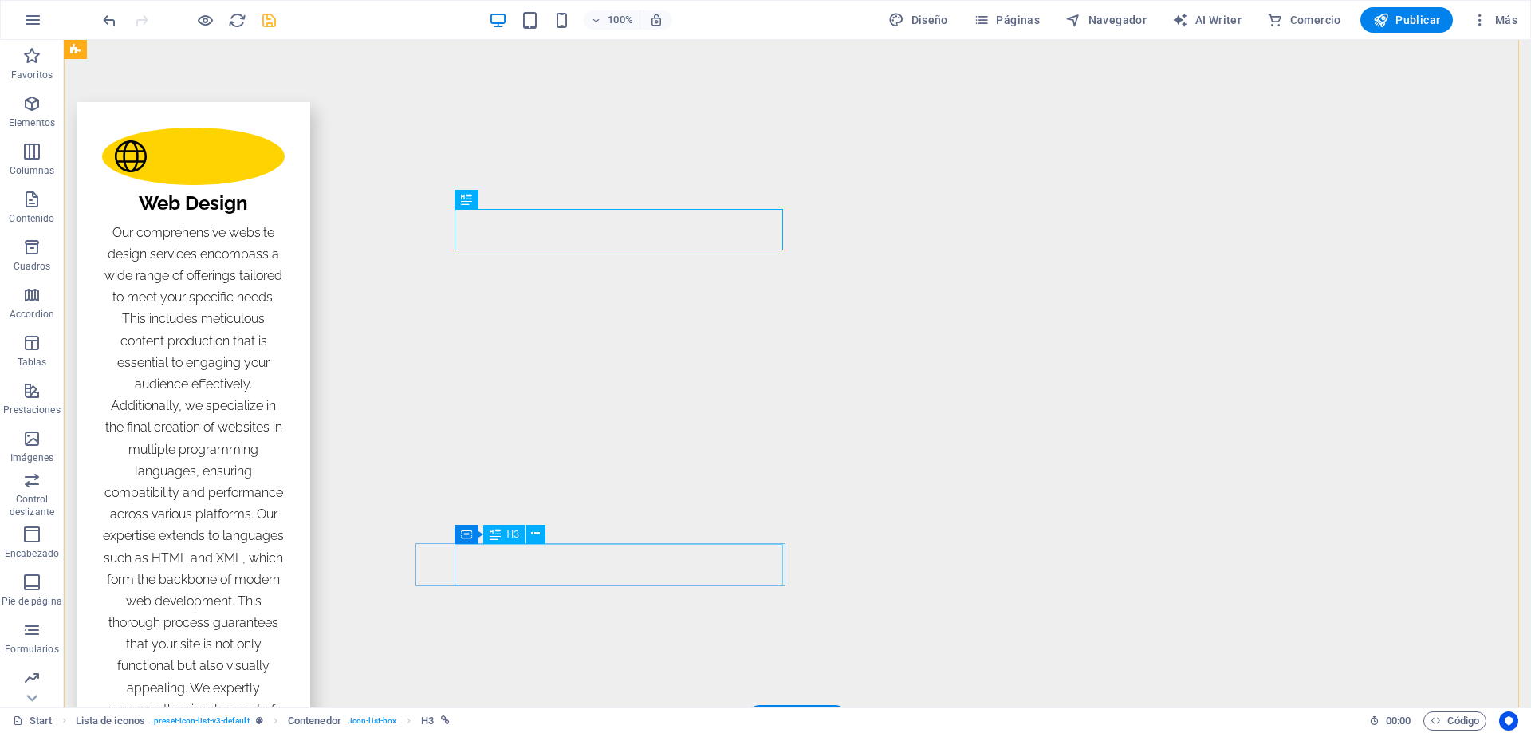
scroll to position [1995, 0]
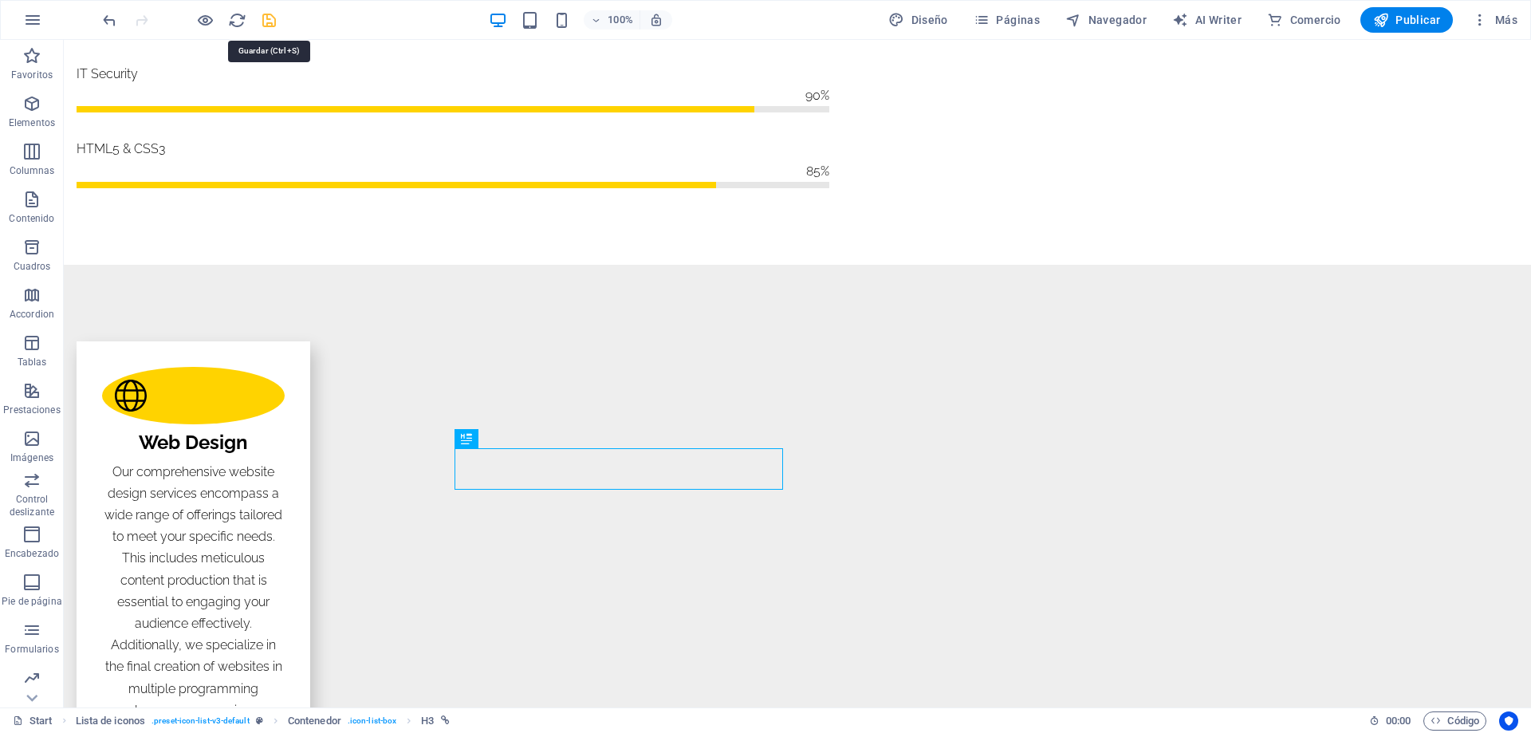
click at [265, 26] on icon "save" at bounding box center [269, 20] width 18 height 18
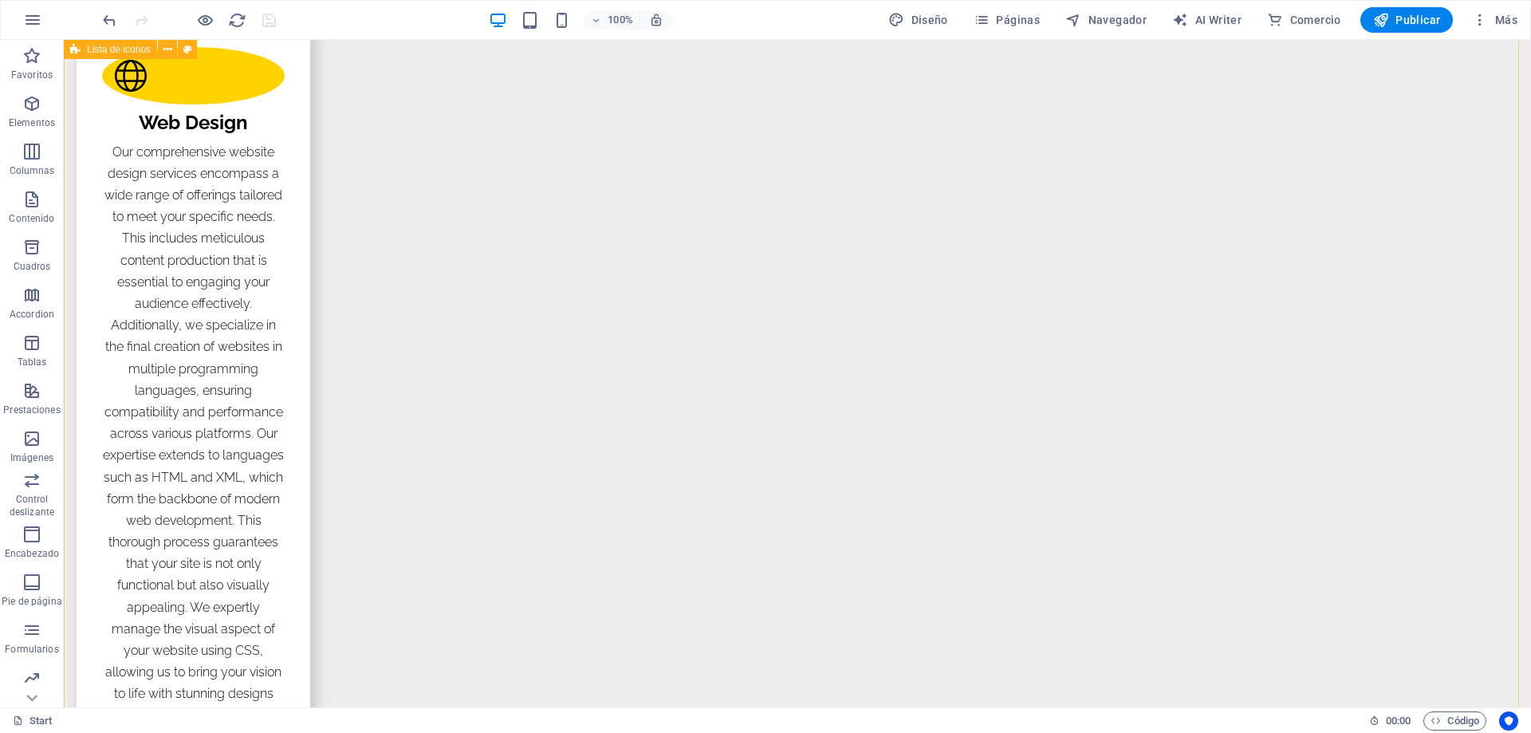
scroll to position [2474, 0]
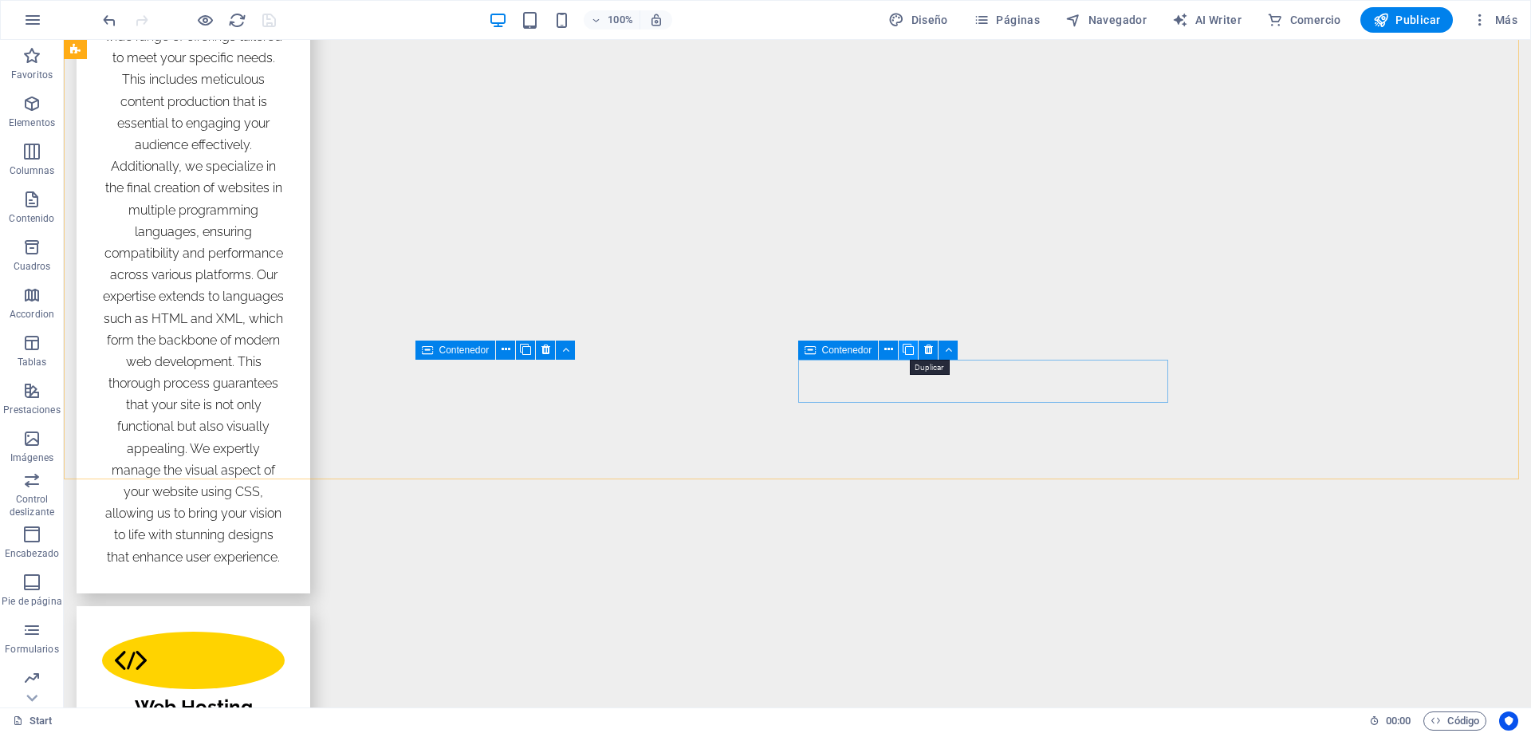
click at [907, 350] on icon at bounding box center [908, 349] width 11 height 17
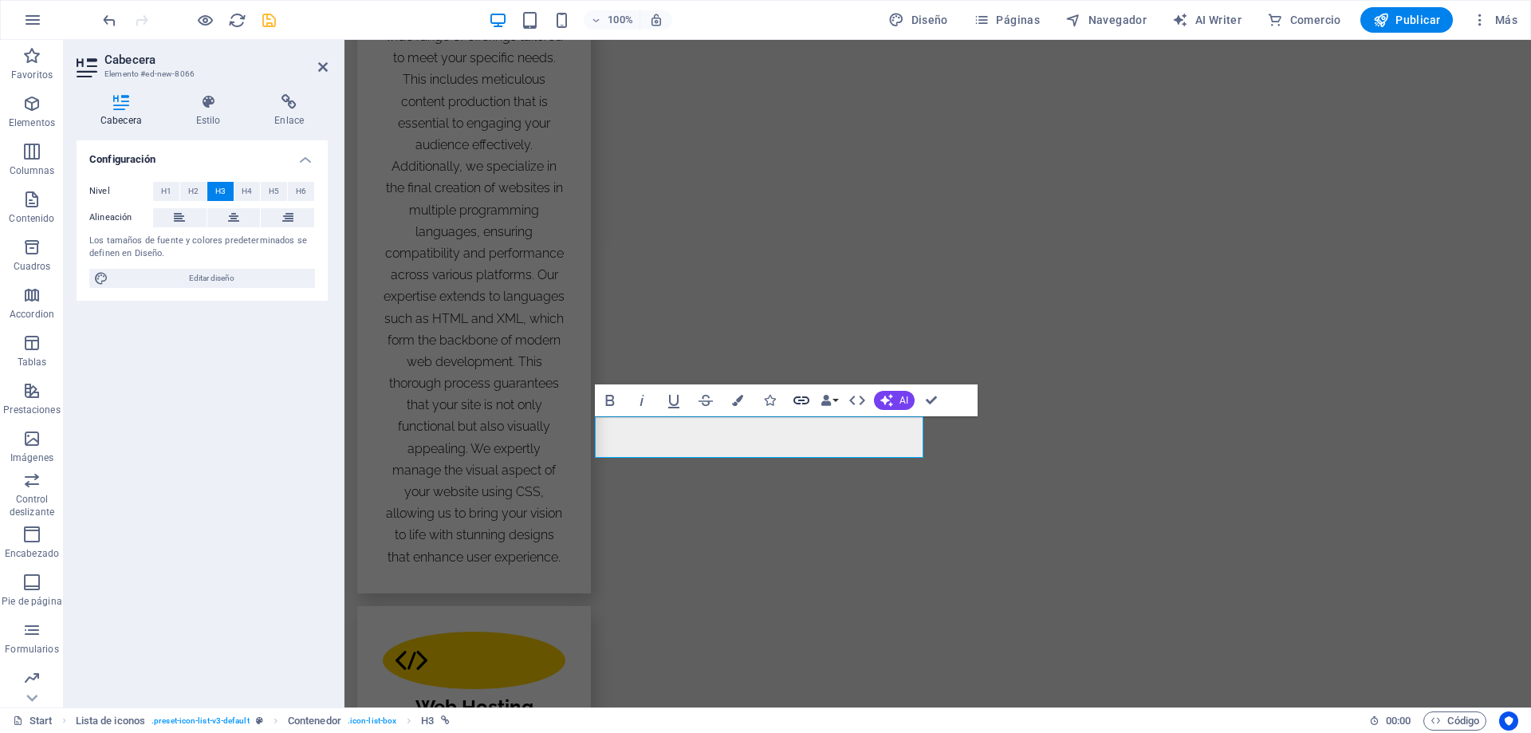
click at [804, 400] on icon "button" at bounding box center [801, 400] width 16 height 8
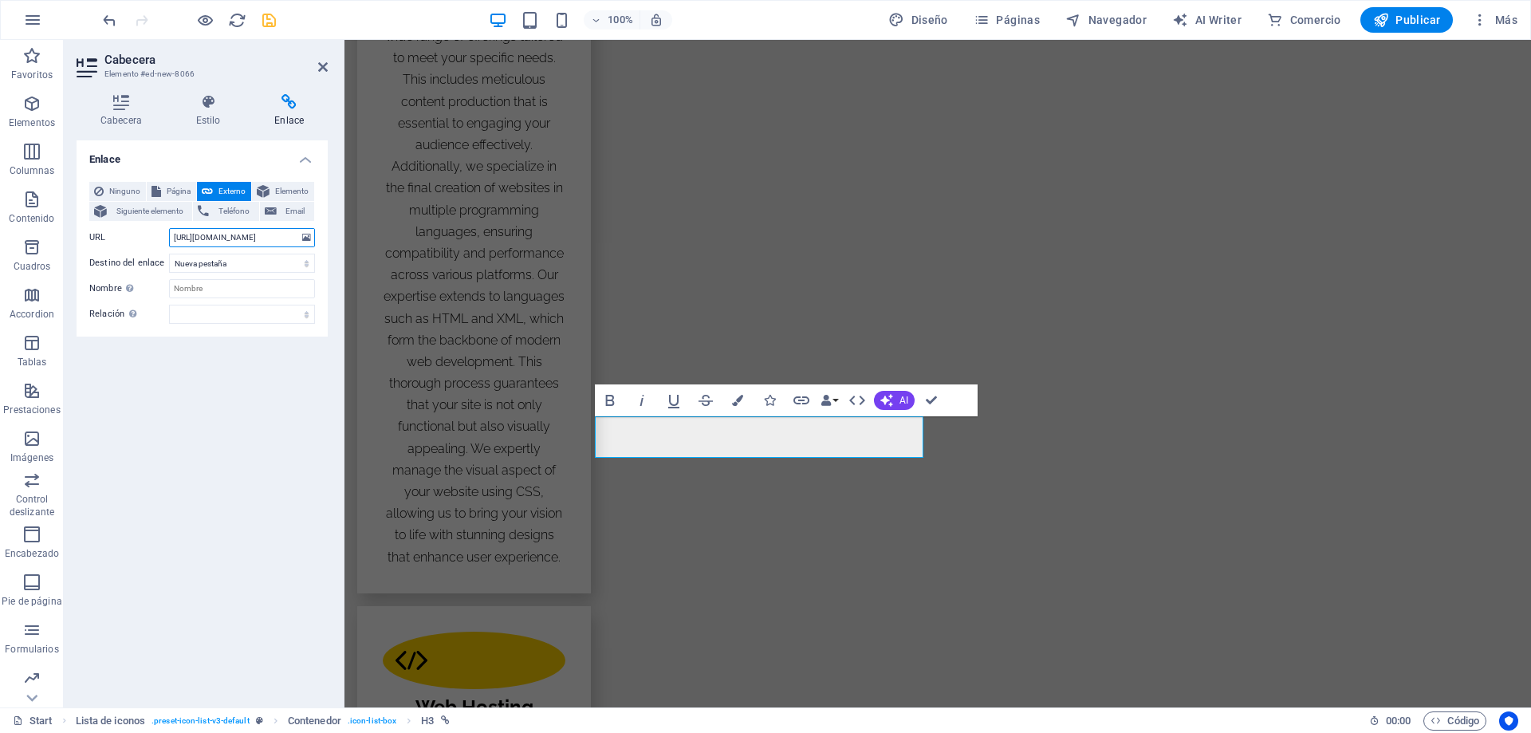
click at [201, 238] on input "[URL][DOMAIN_NAME]" at bounding box center [242, 237] width 146 height 19
type input "[URL][DOMAIN_NAME]"
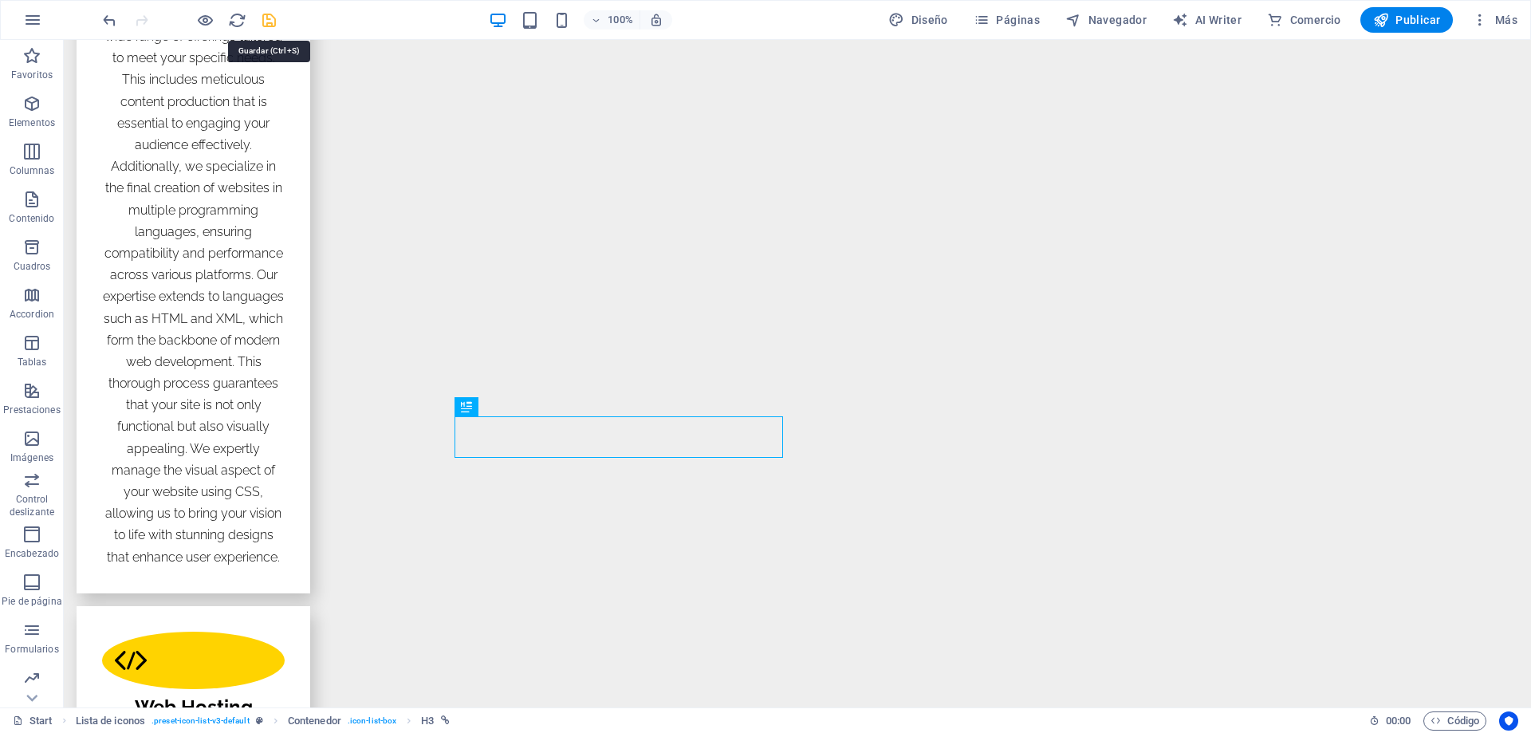
click at [266, 19] on icon "save" at bounding box center [269, 20] width 18 height 18
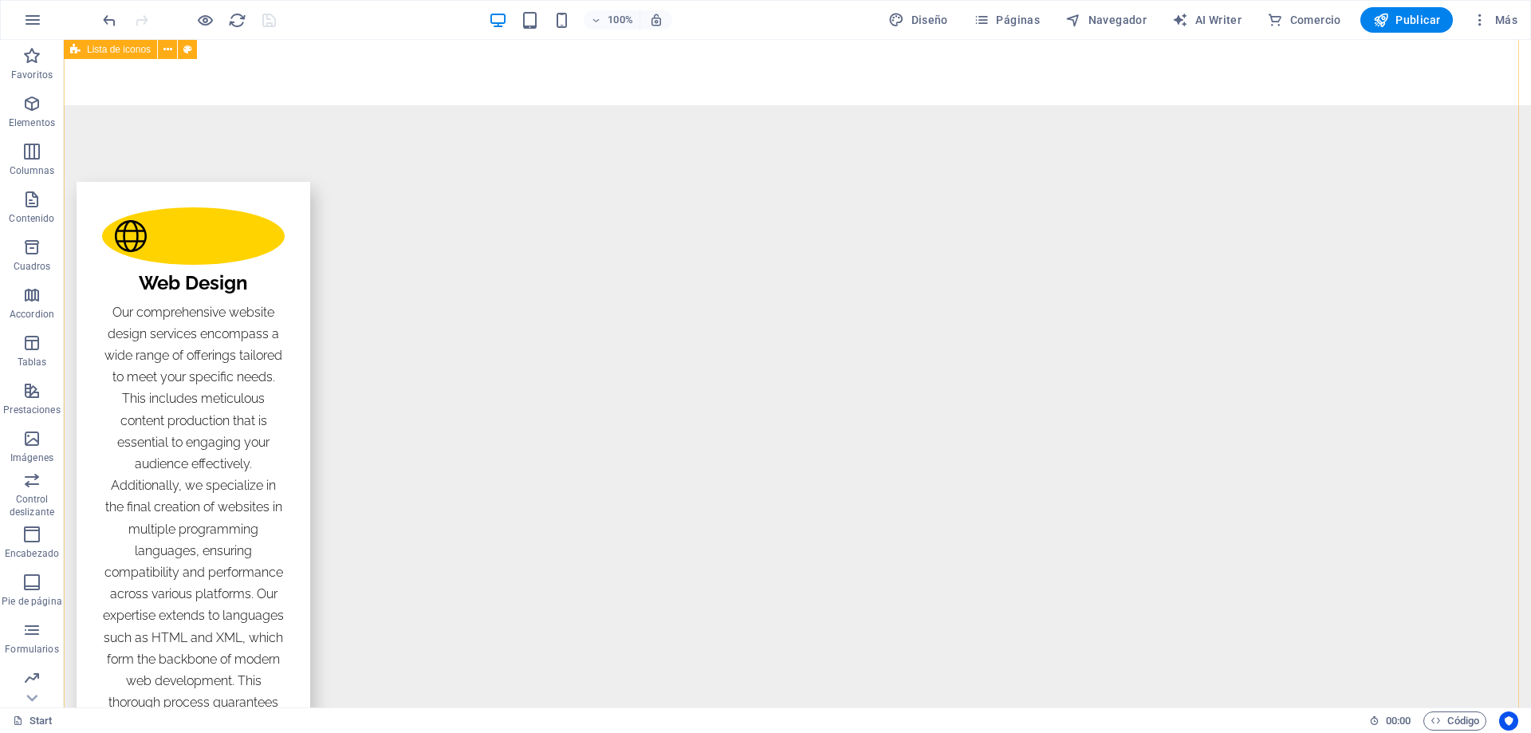
scroll to position [2314, 0]
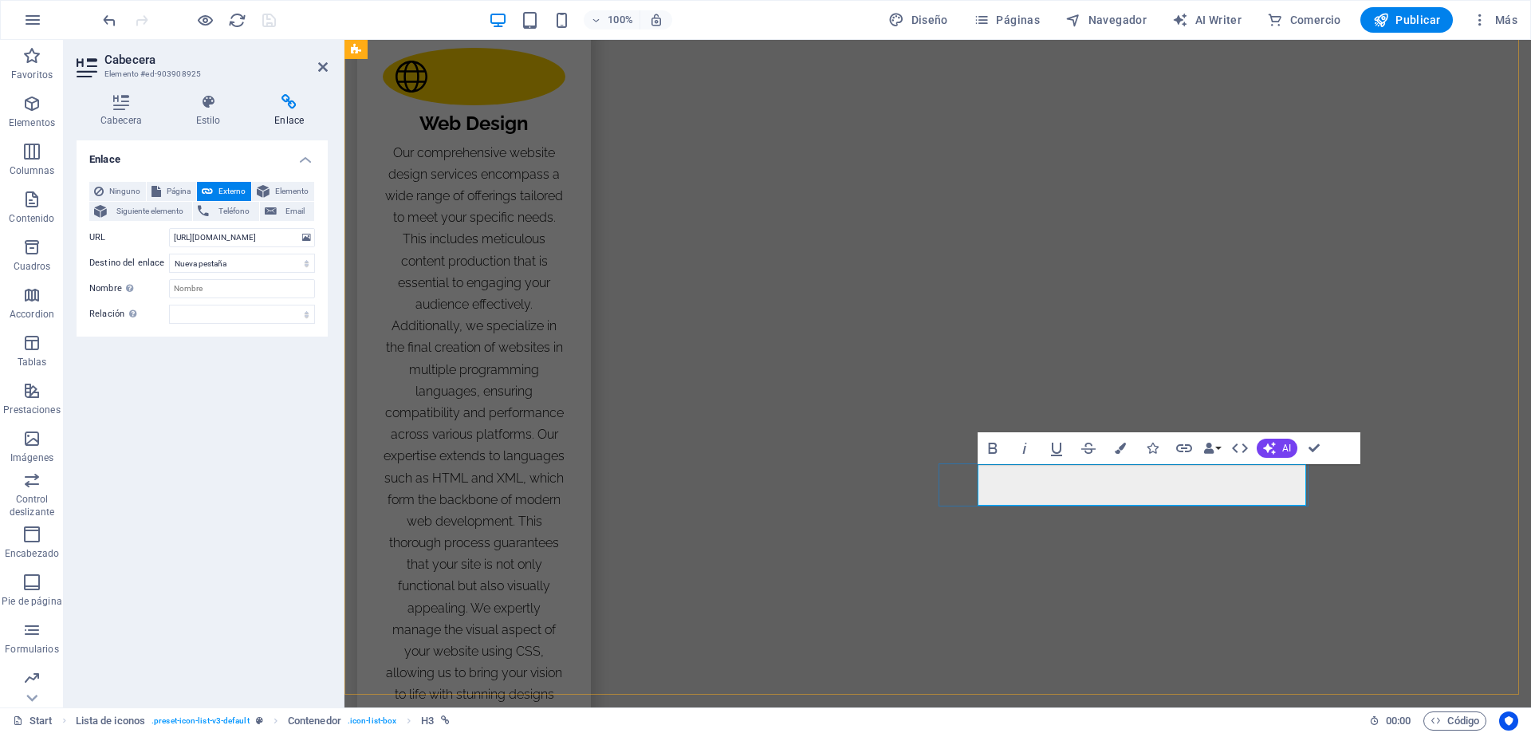
drag, startPoint x: 1312, startPoint y: 447, endPoint x: 1250, endPoint y: 409, distance: 73.0
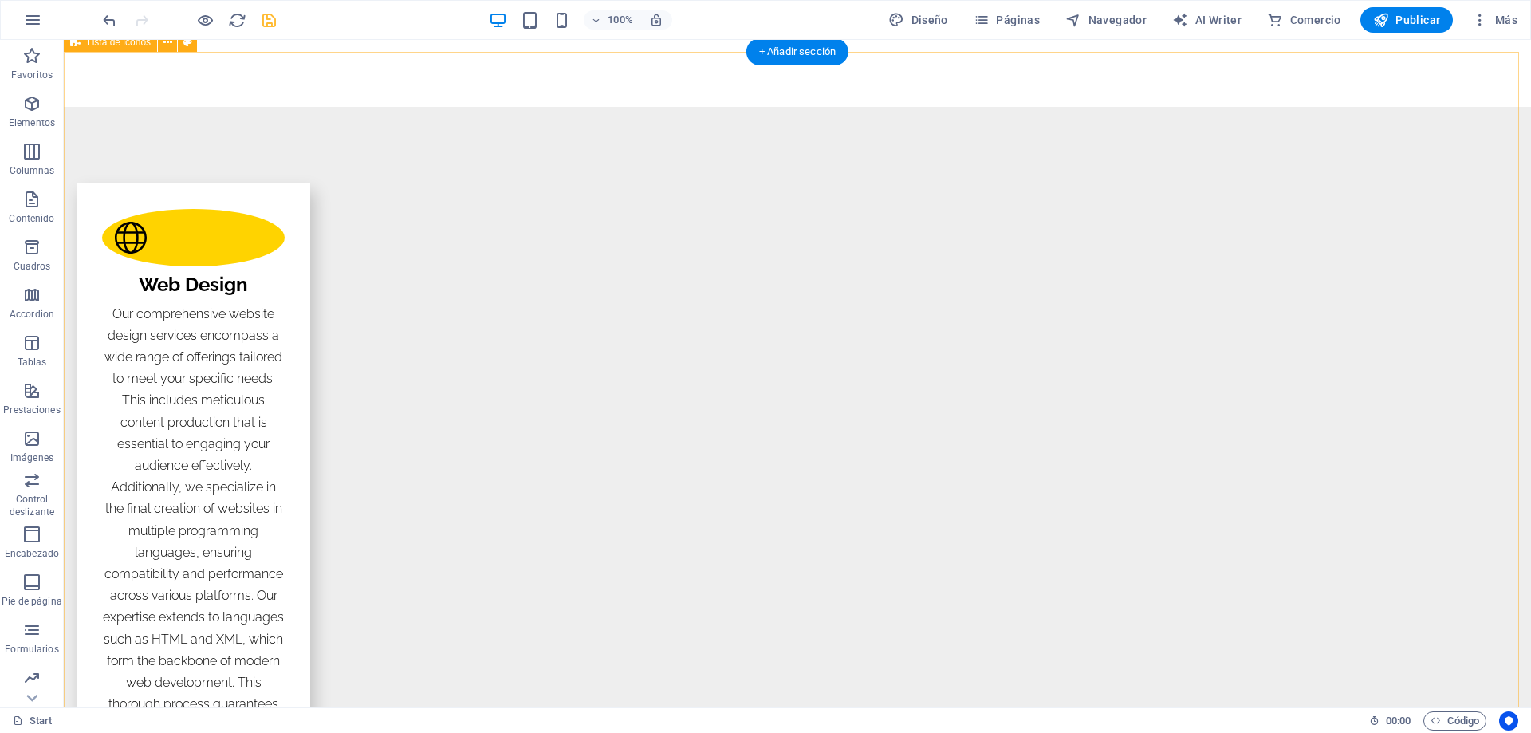
scroll to position [2235, 0]
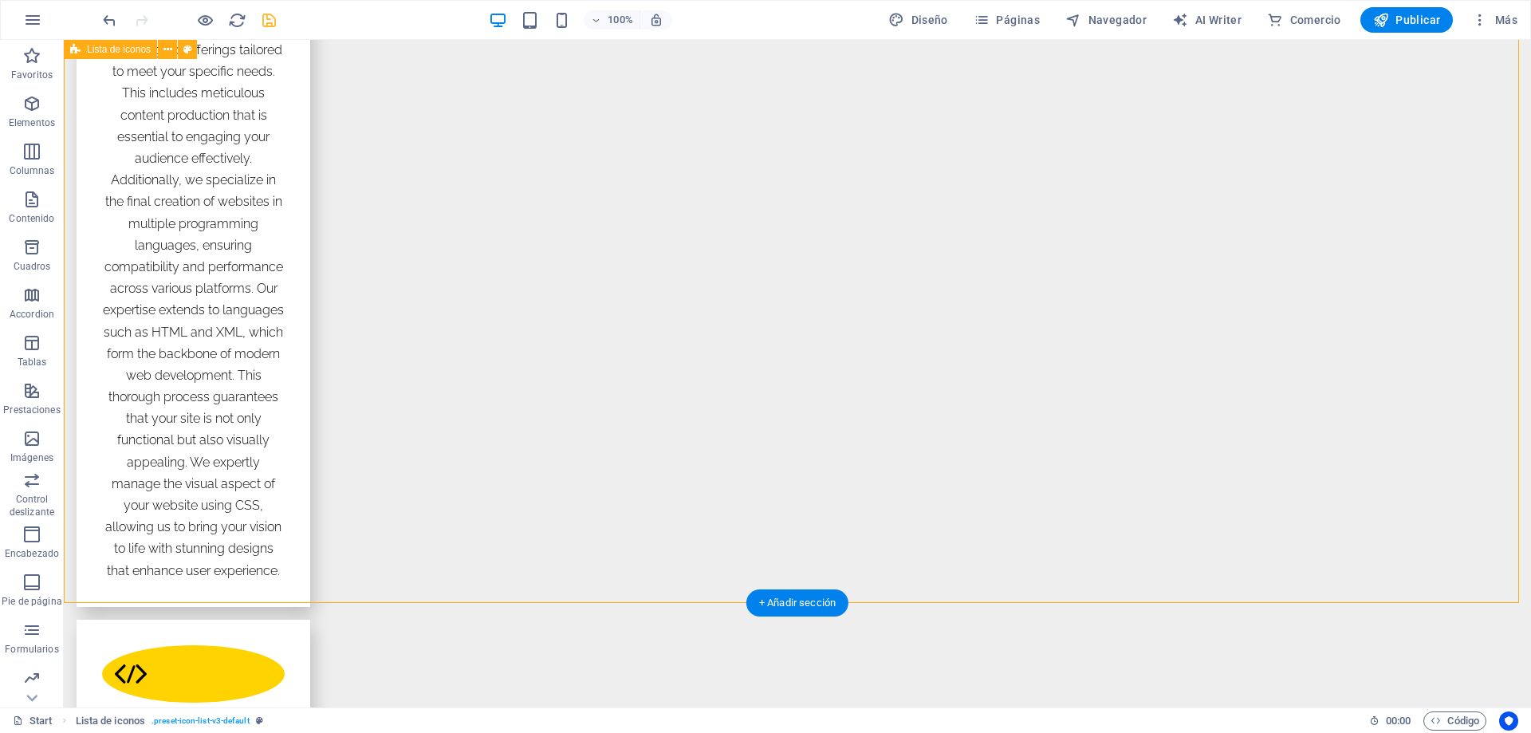
scroll to position [2394, 0]
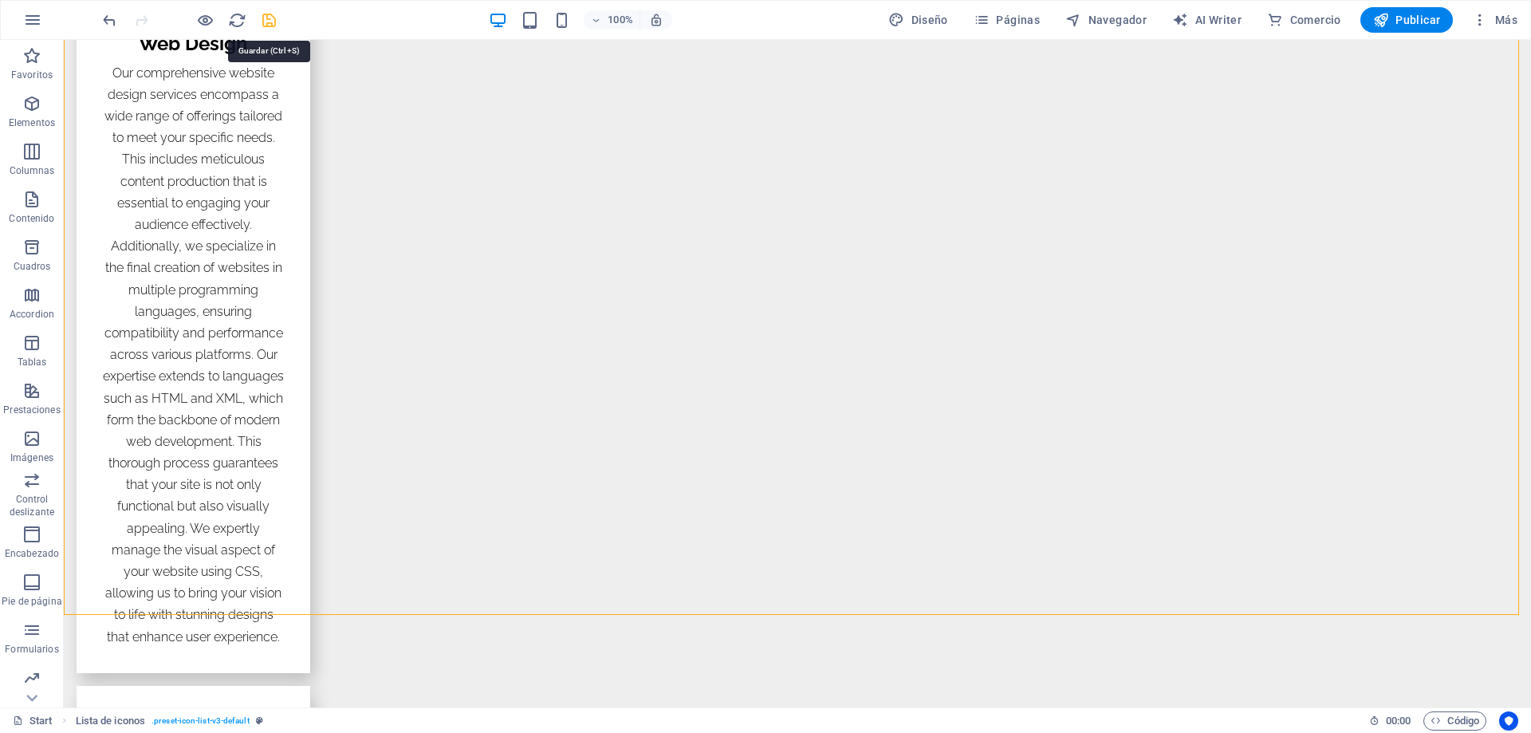
click at [265, 18] on icon "save" at bounding box center [269, 20] width 18 height 18
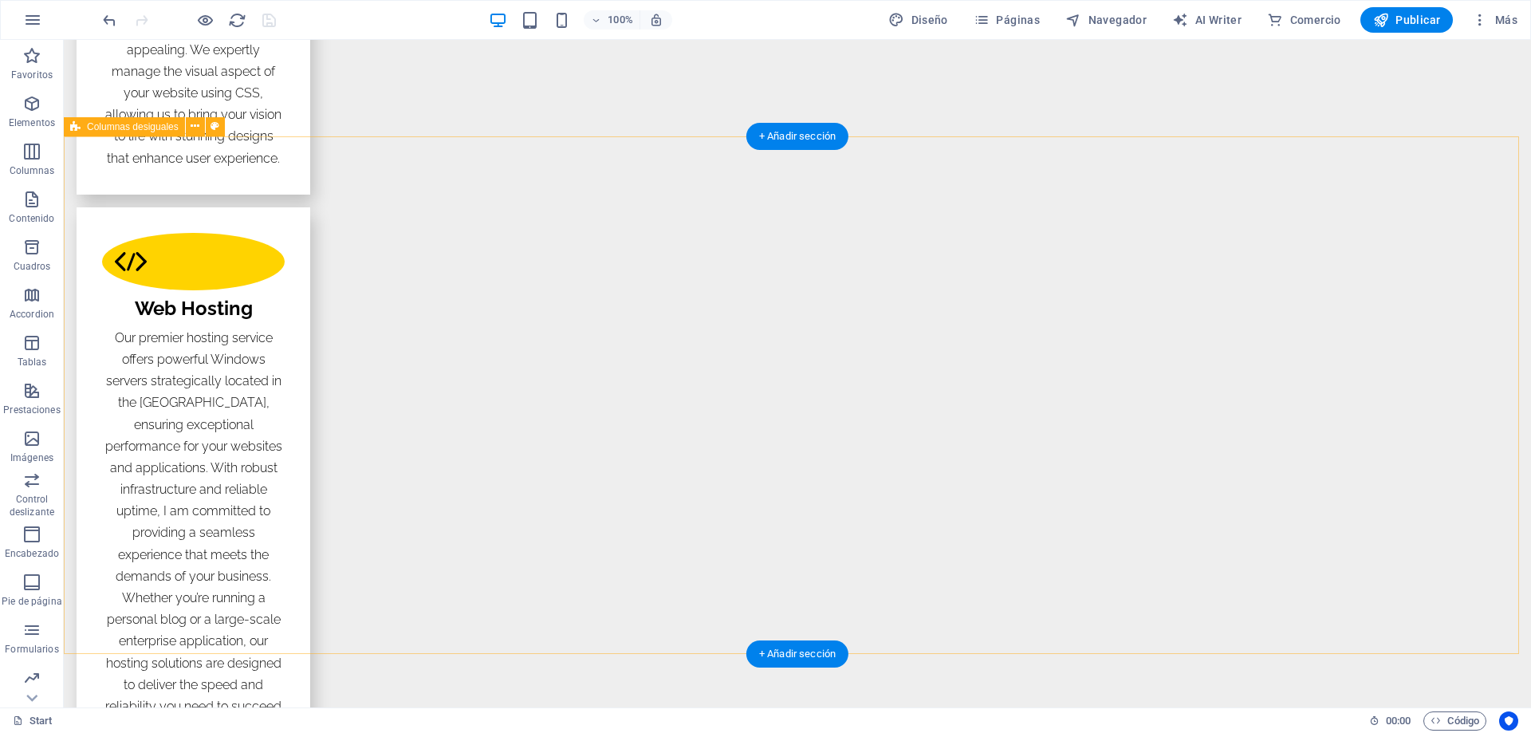
scroll to position [2713, 0]
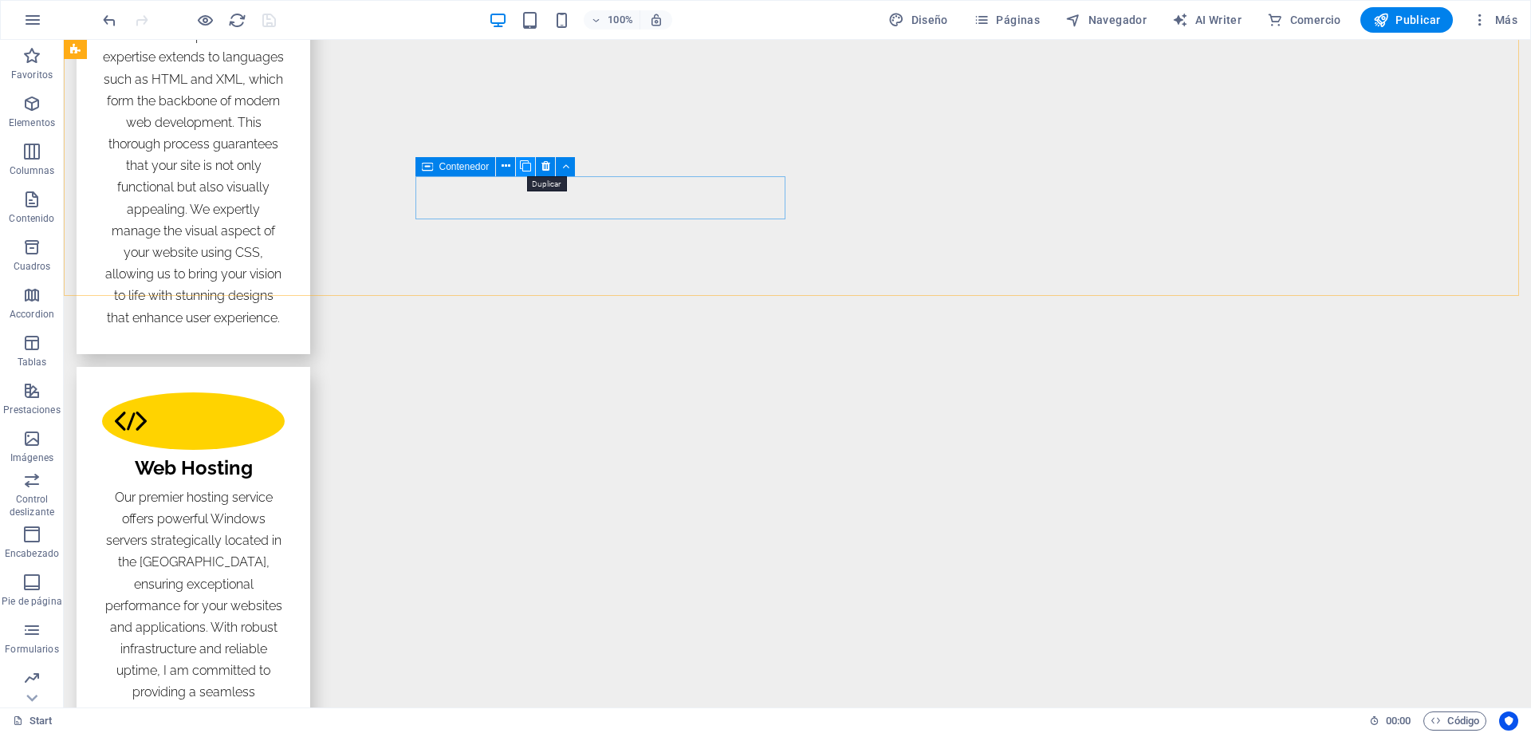
click at [522, 169] on icon at bounding box center [525, 166] width 11 height 17
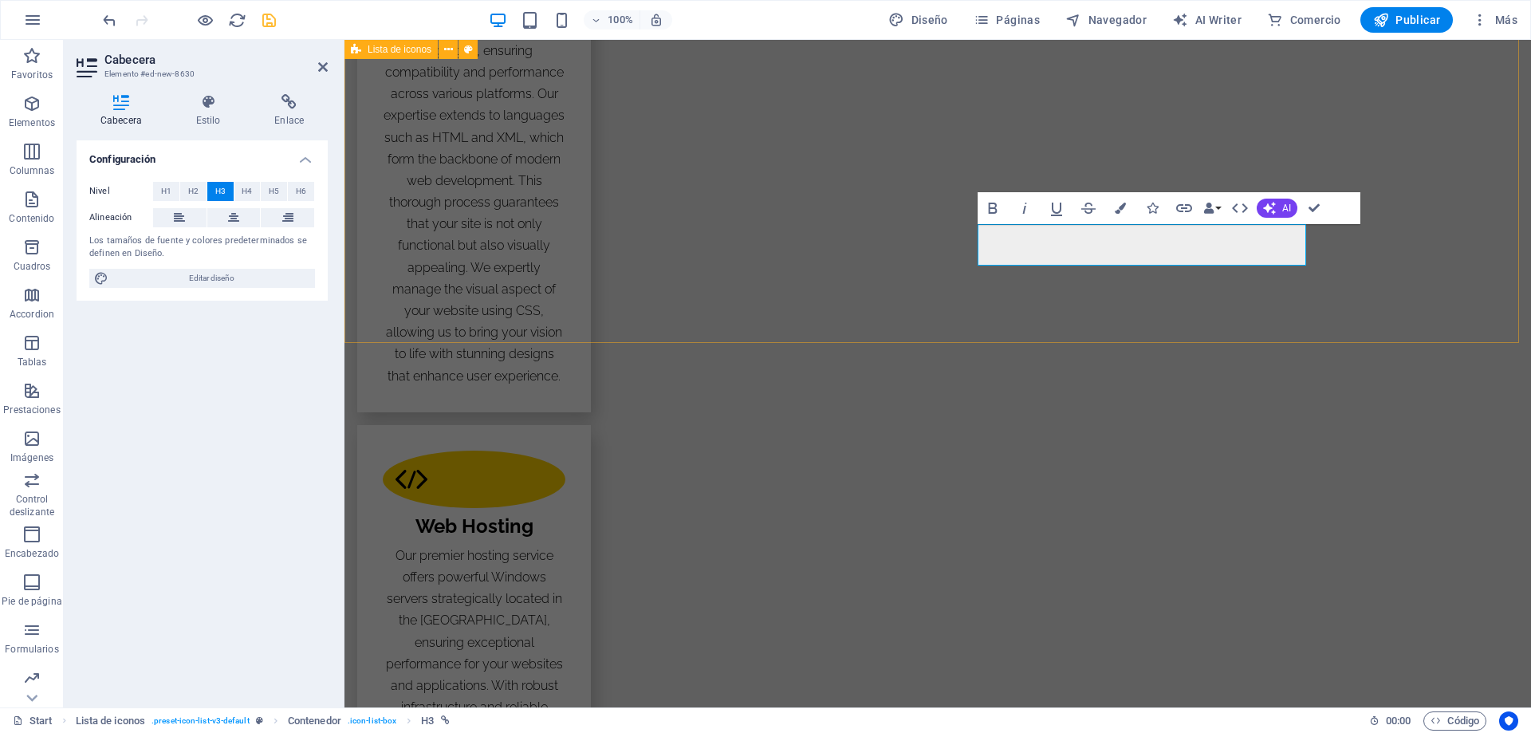
scroll to position [2633, 0]
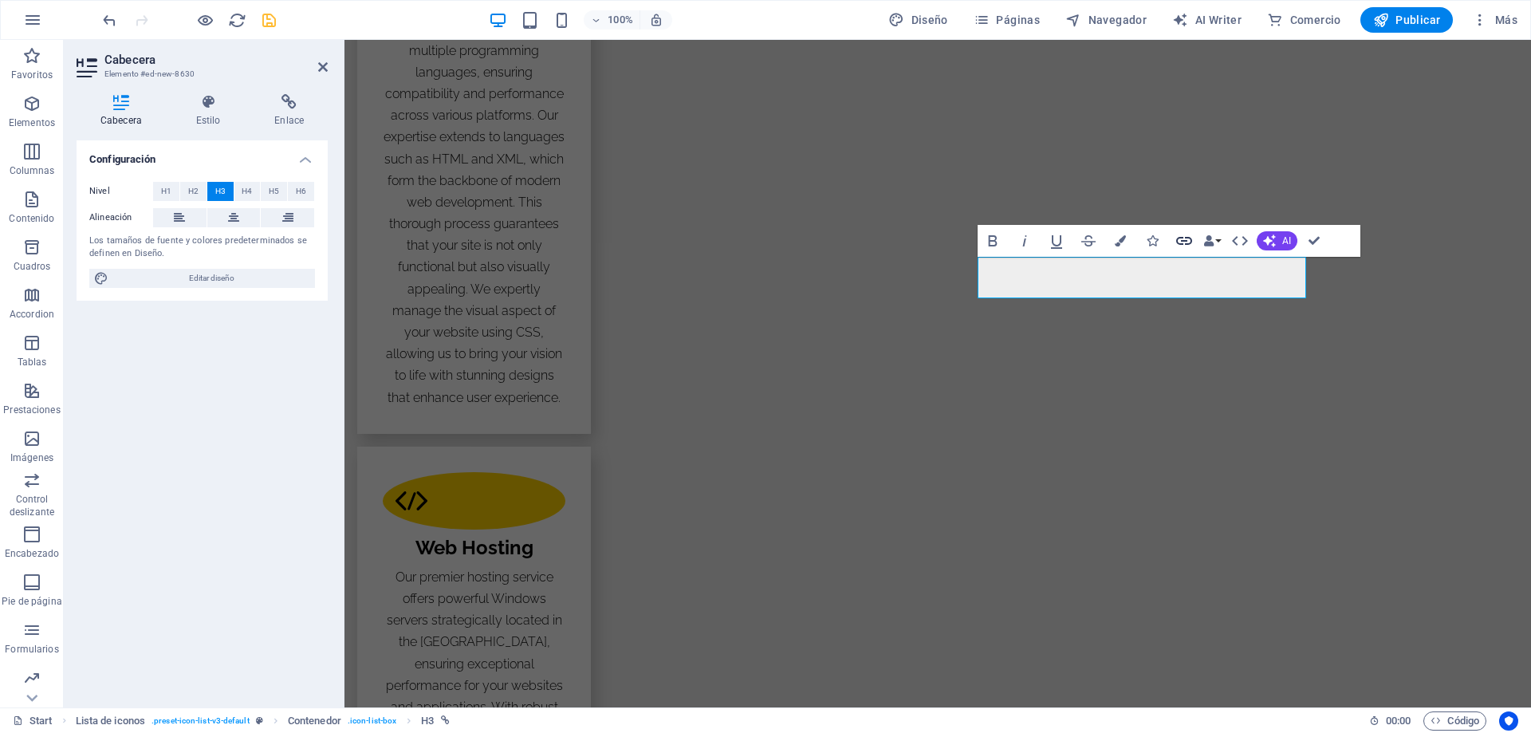
click at [1181, 240] on icon "button" at bounding box center [1184, 241] width 16 height 8
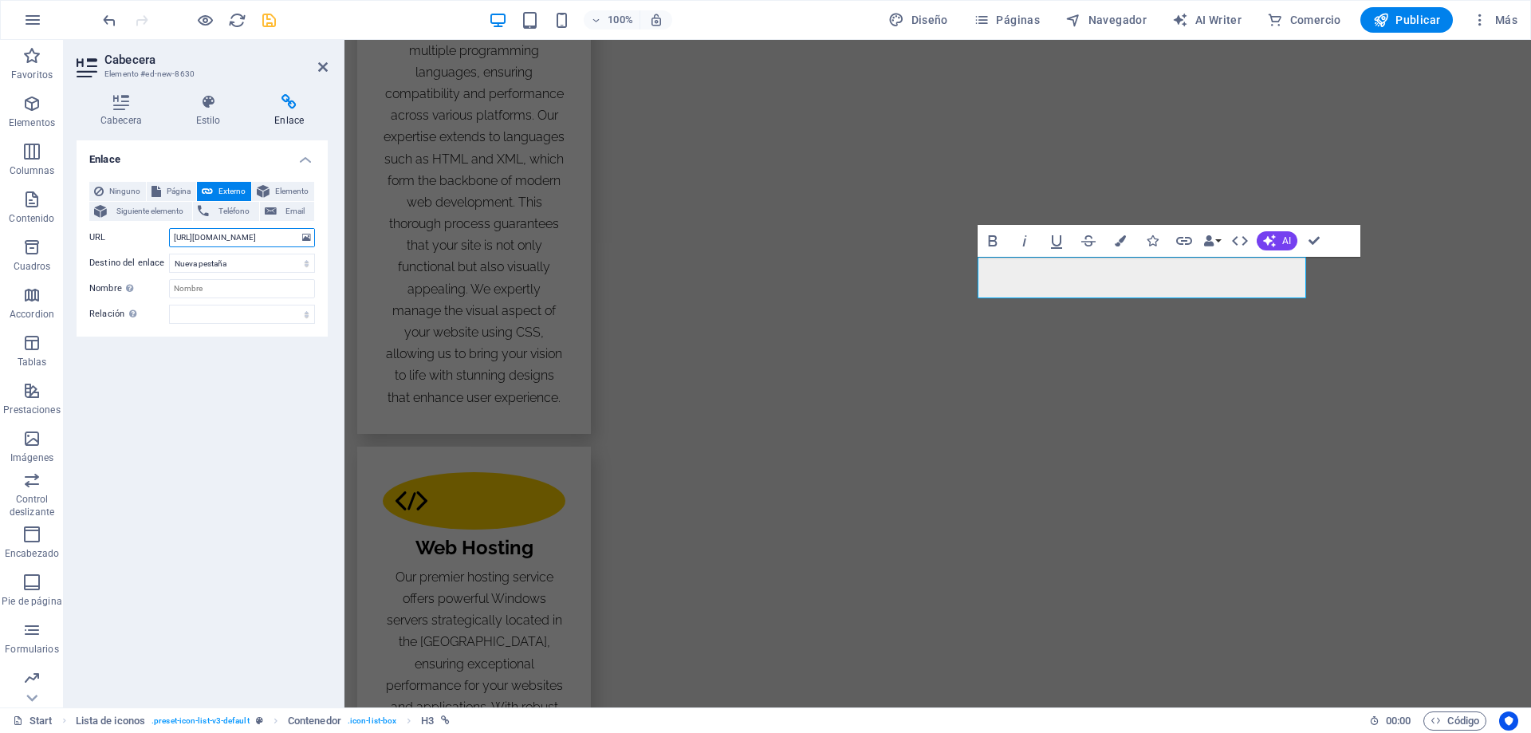
click at [201, 239] on input "[URL][DOMAIN_NAME]" at bounding box center [242, 237] width 146 height 19
type input "[URL][DOMAIN_NAME]"
click at [272, 21] on icon "save" at bounding box center [269, 20] width 18 height 18
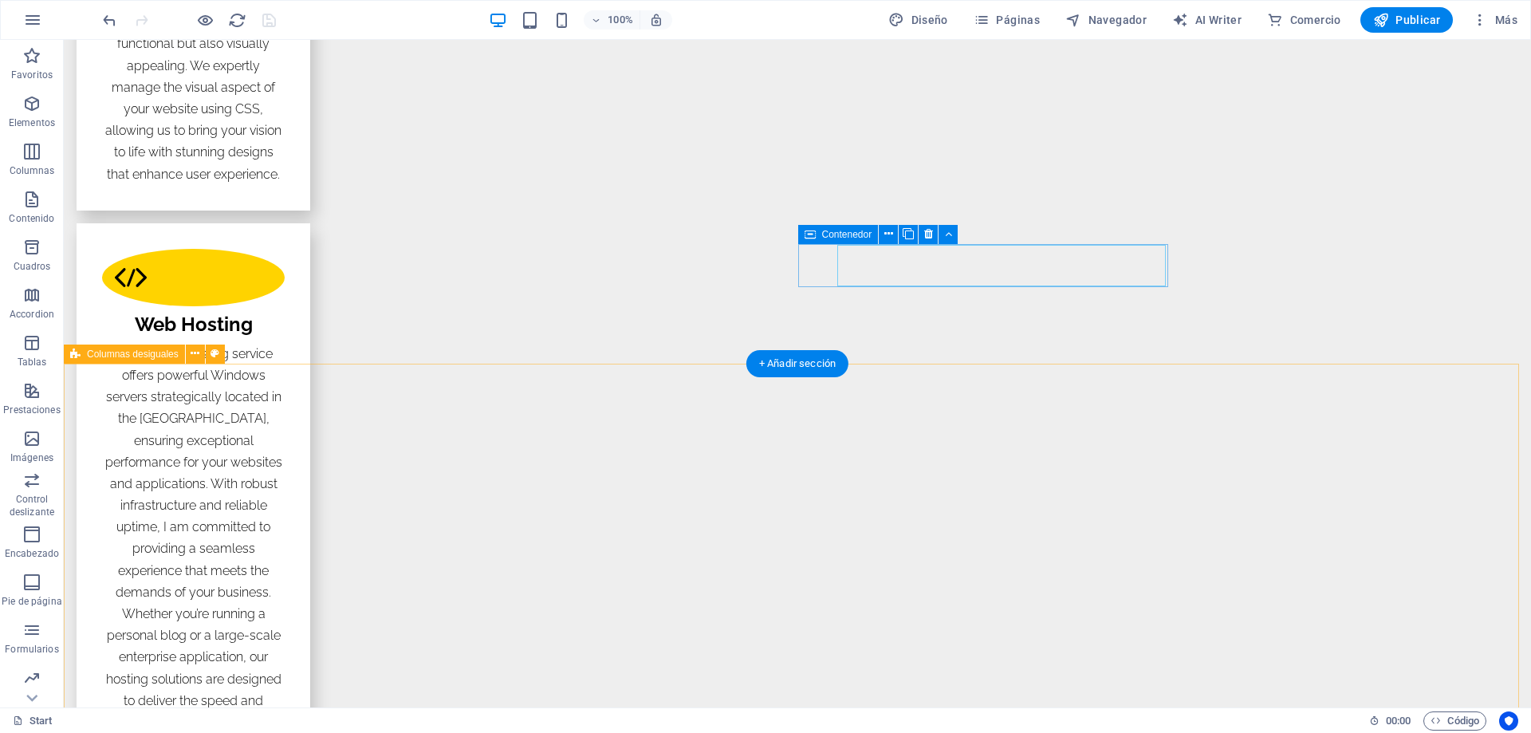
scroll to position [2872, 0]
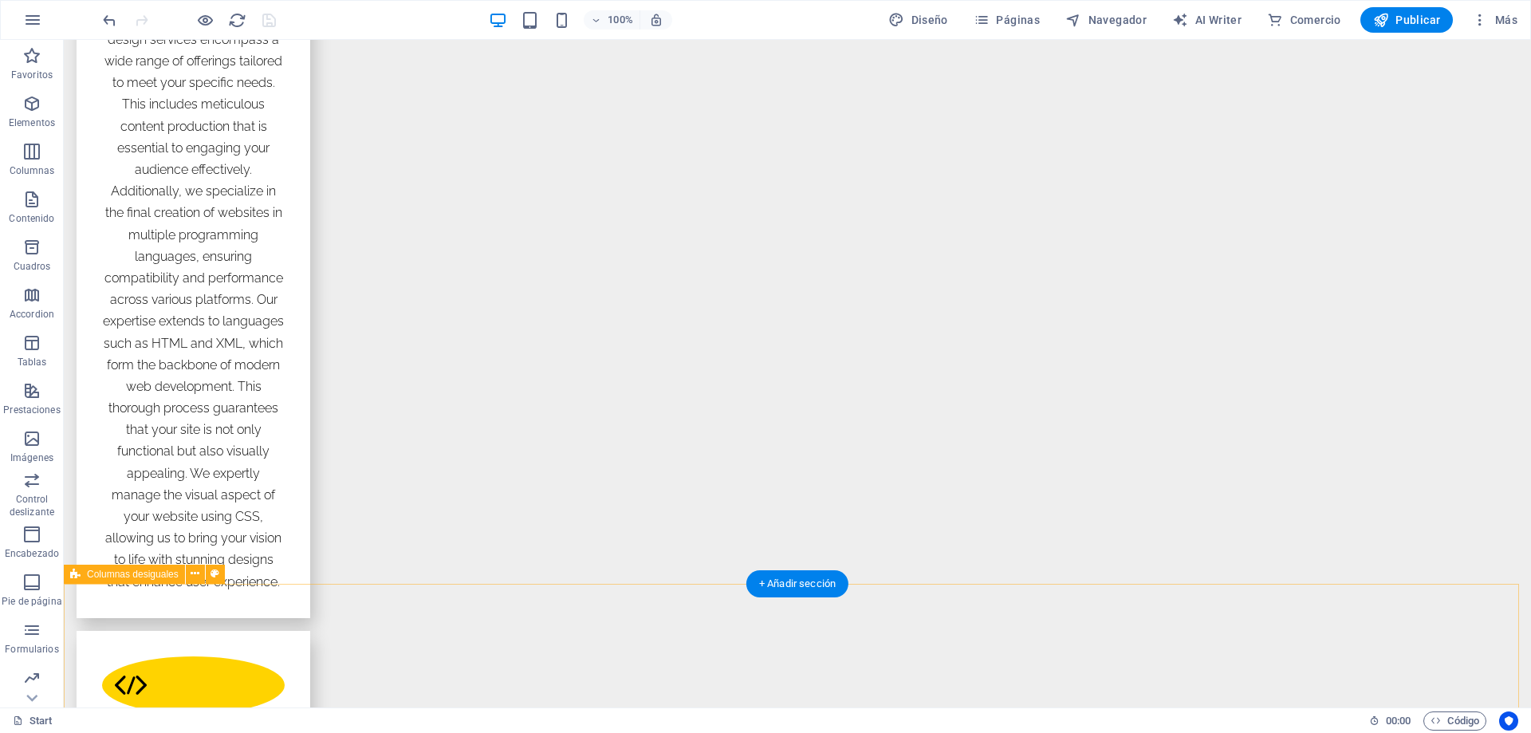
scroll to position [2474, 0]
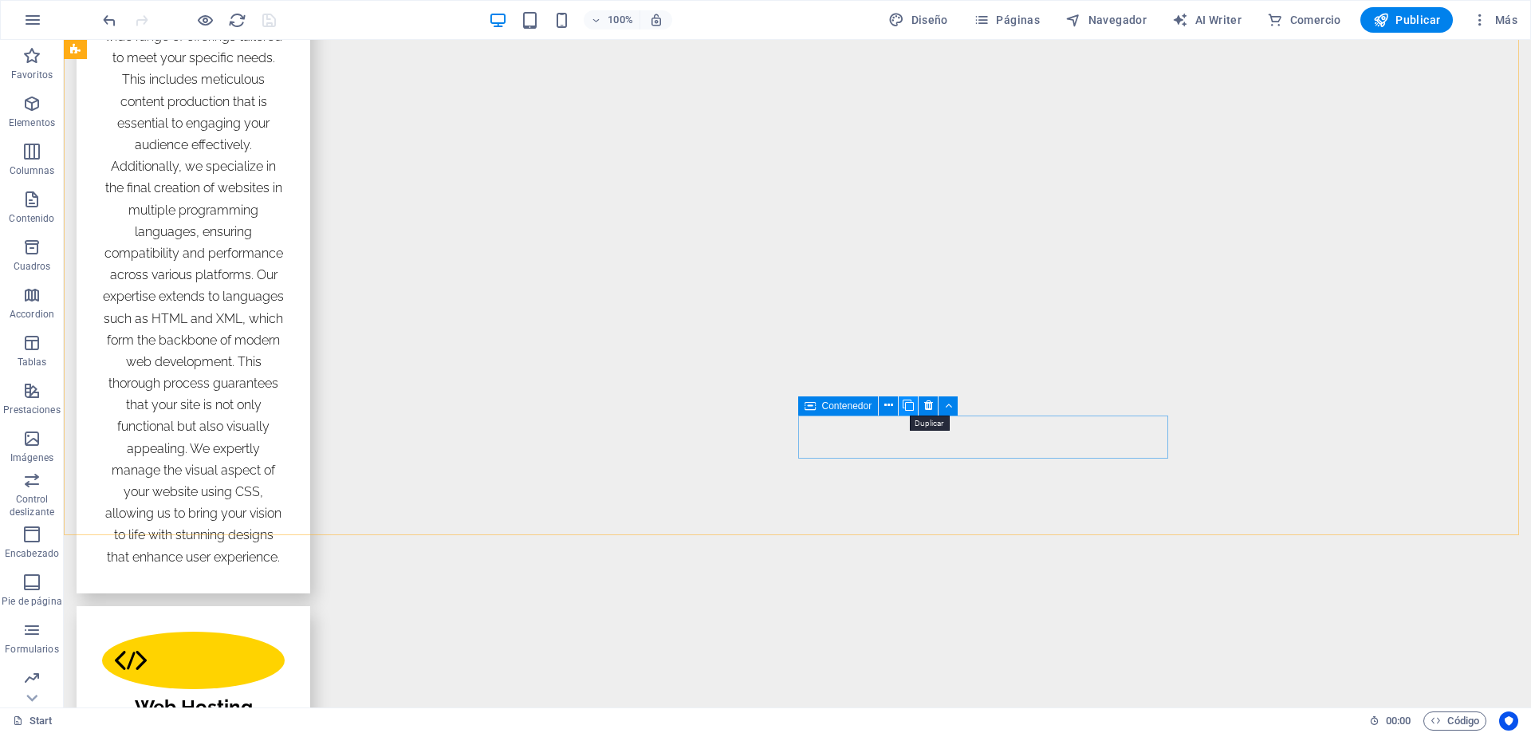
click at [907, 405] on icon at bounding box center [908, 405] width 11 height 17
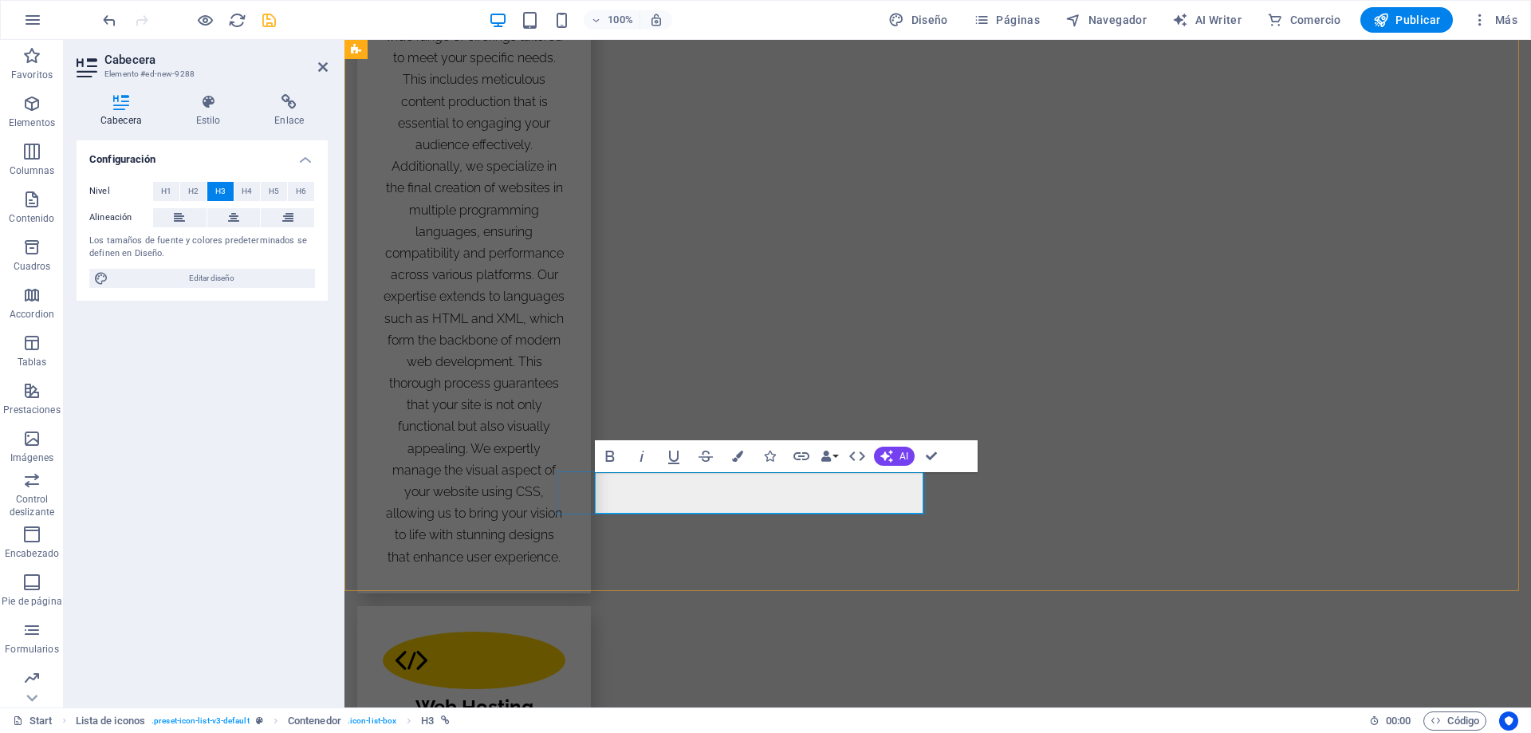
click at [798, 455] on icon "button" at bounding box center [801, 456] width 16 height 8
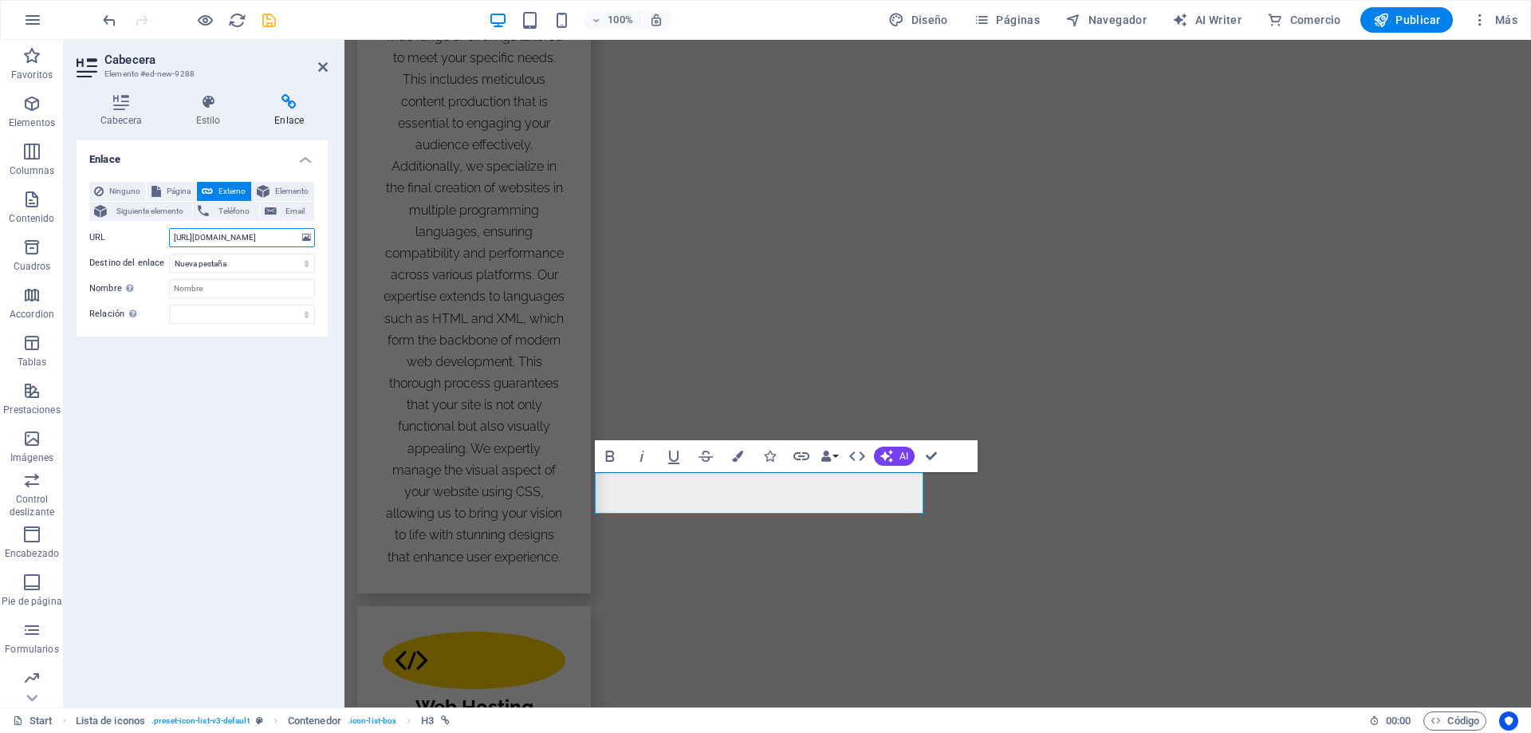
click at [199, 237] on input "[URL][DOMAIN_NAME]" at bounding box center [242, 237] width 146 height 19
type input "[URL][DOMAIN_NAME]"
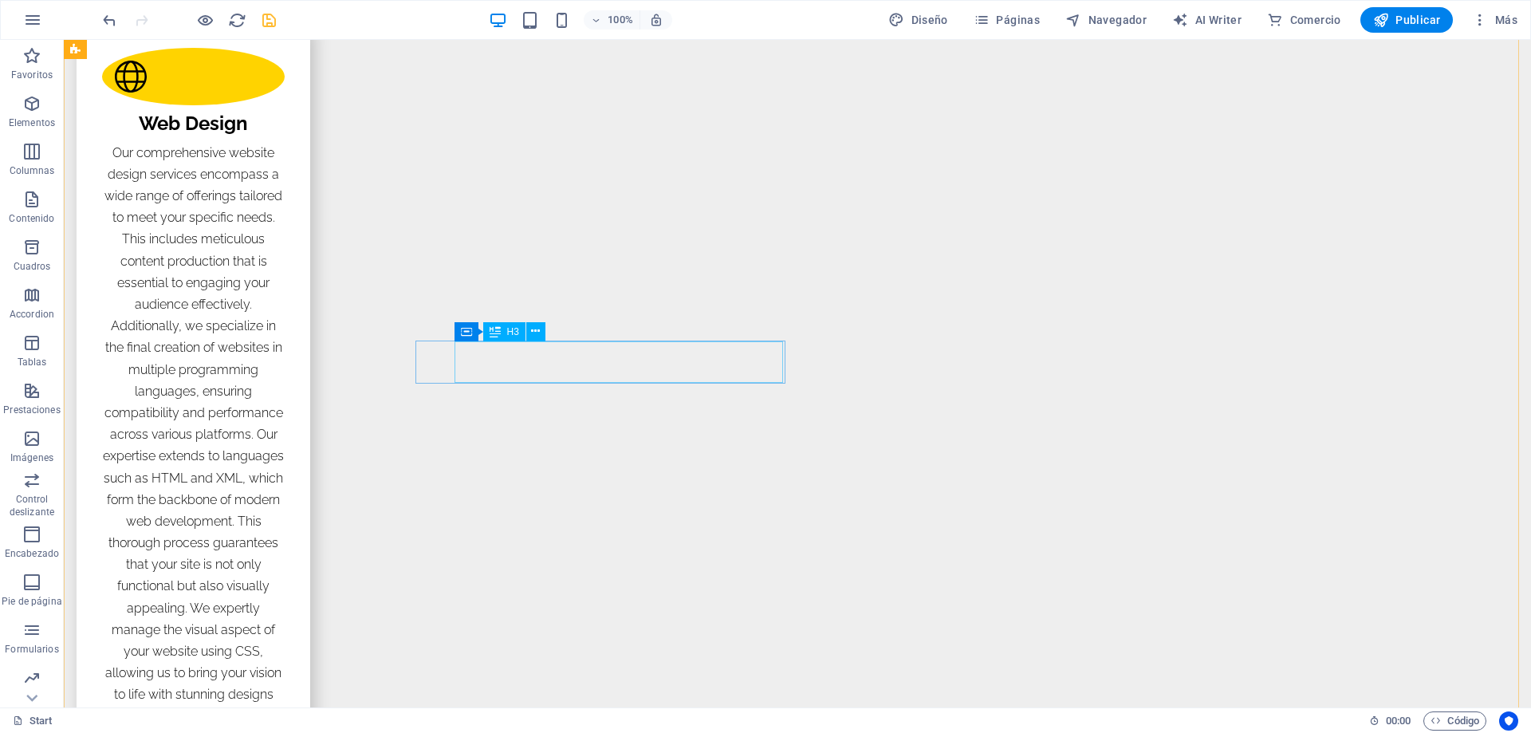
scroll to position [2633, 0]
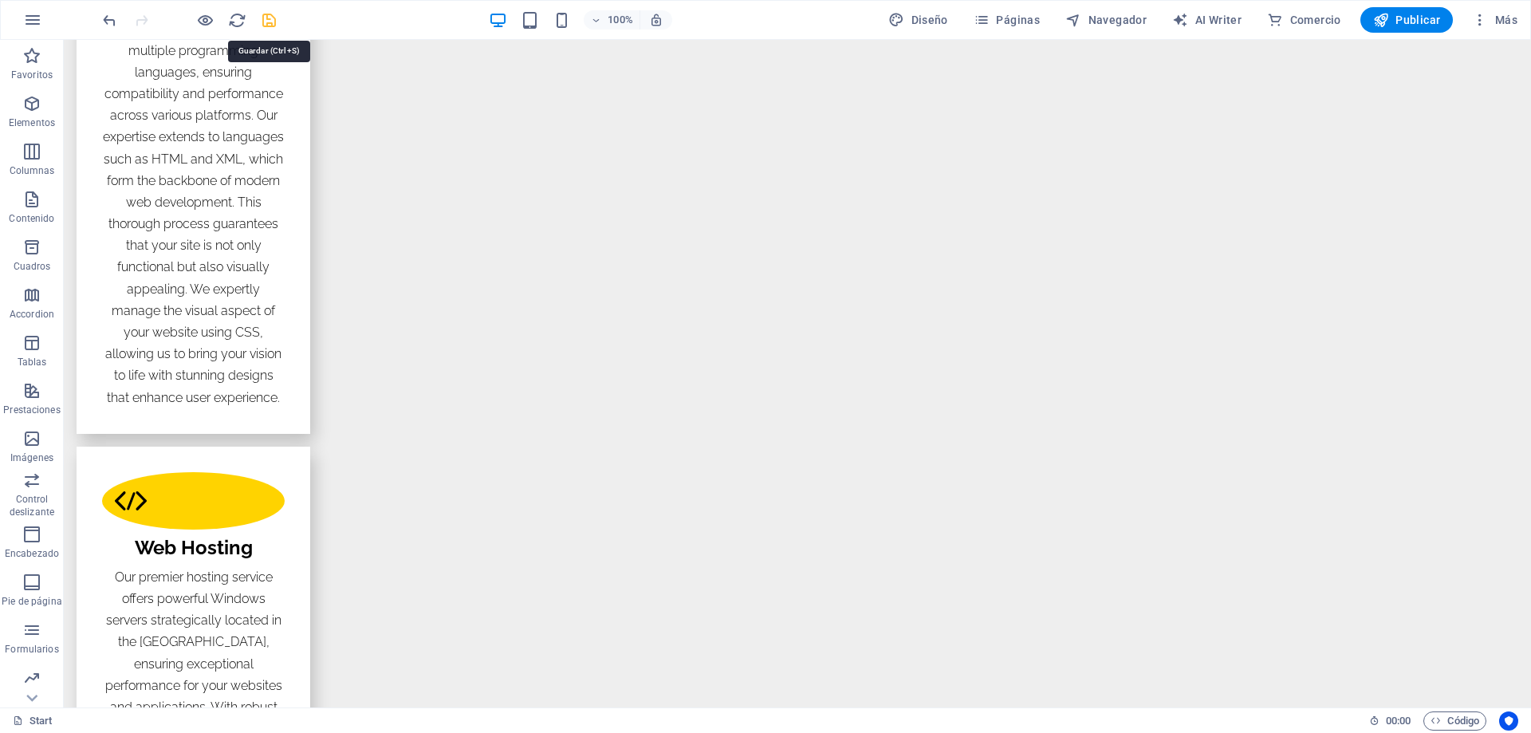
click at [271, 29] on icon "save" at bounding box center [269, 20] width 18 height 18
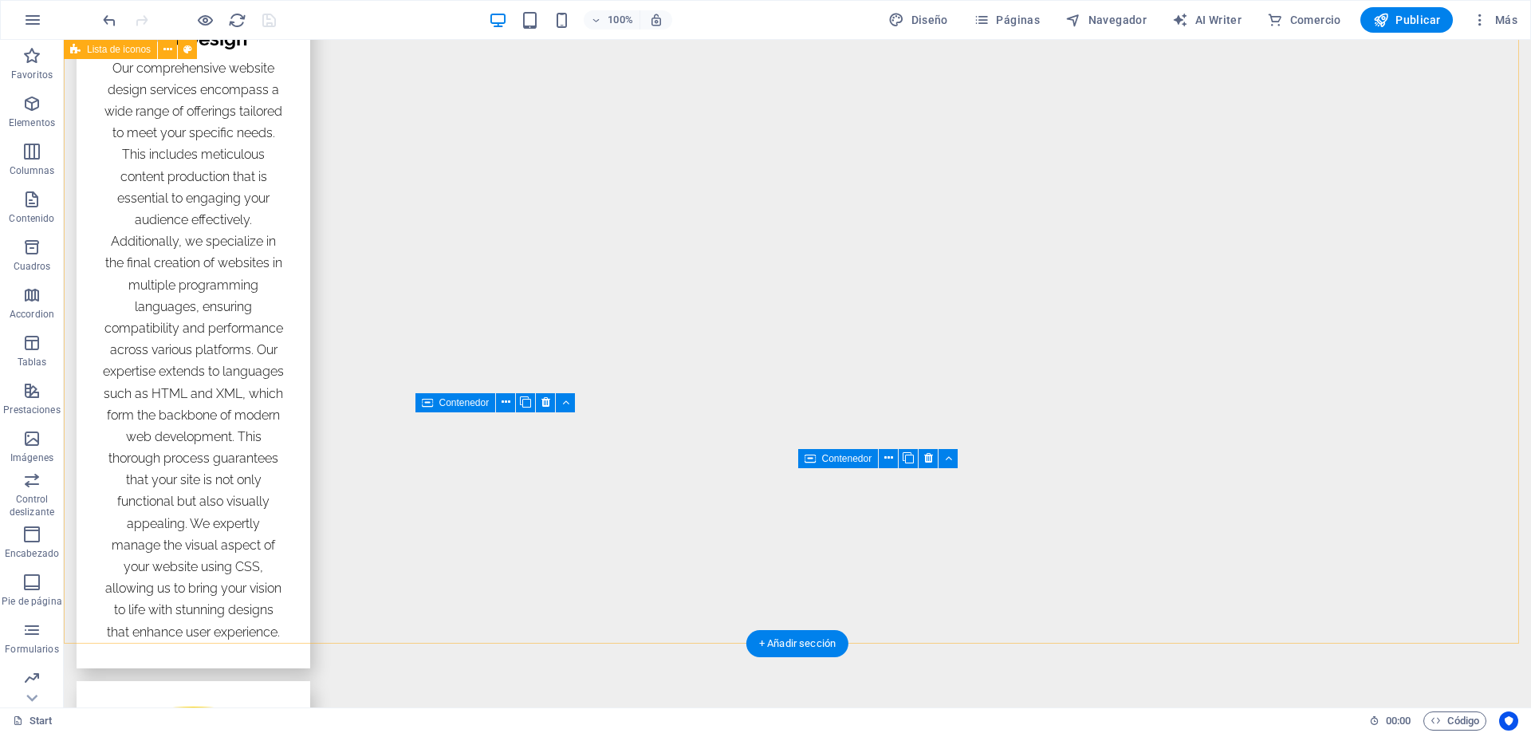
scroll to position [2474, 0]
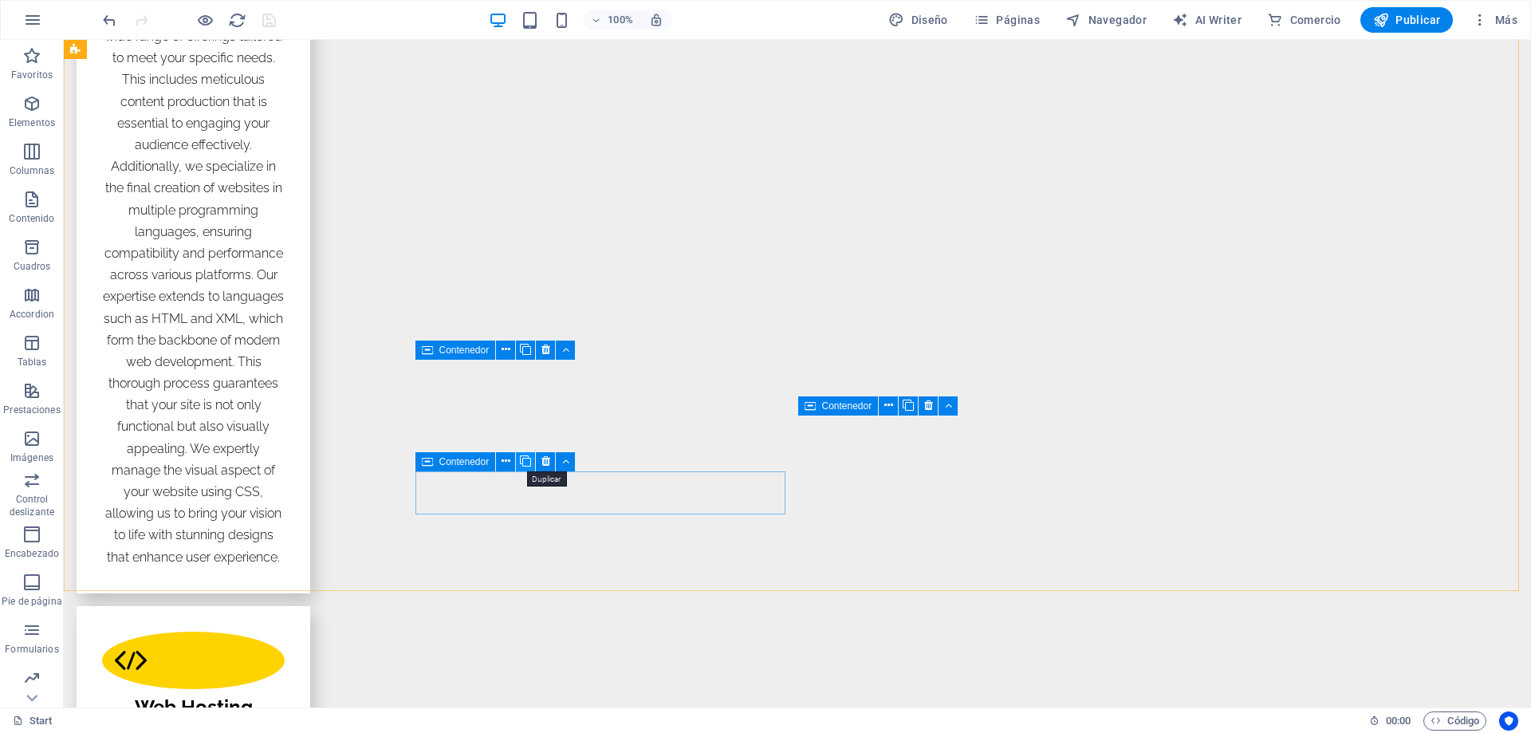
click at [529, 463] on icon at bounding box center [525, 461] width 11 height 17
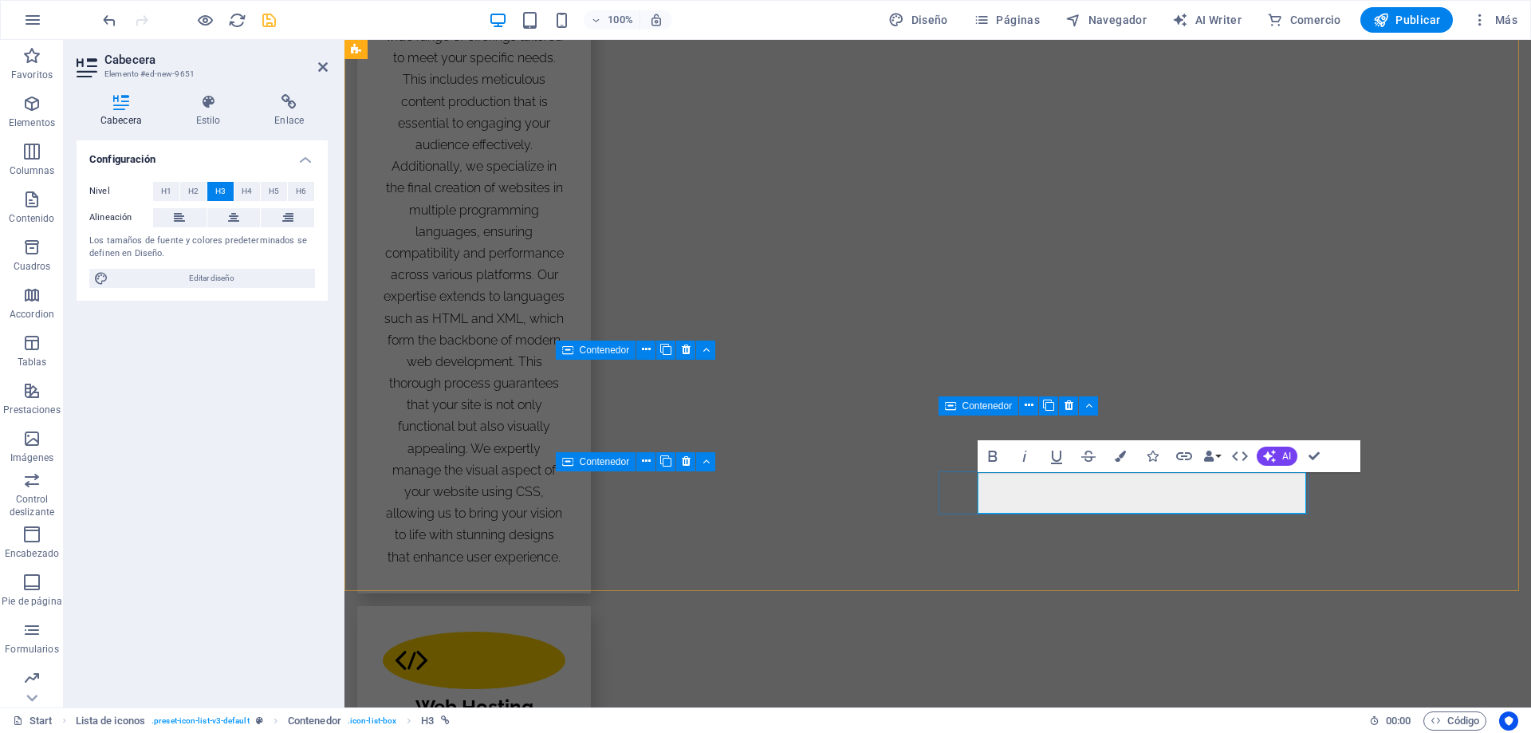
drag, startPoint x: 1108, startPoint y: 492, endPoint x: 992, endPoint y: 495, distance: 115.7
click at [1184, 455] on icon "button" at bounding box center [1184, 456] width 19 height 19
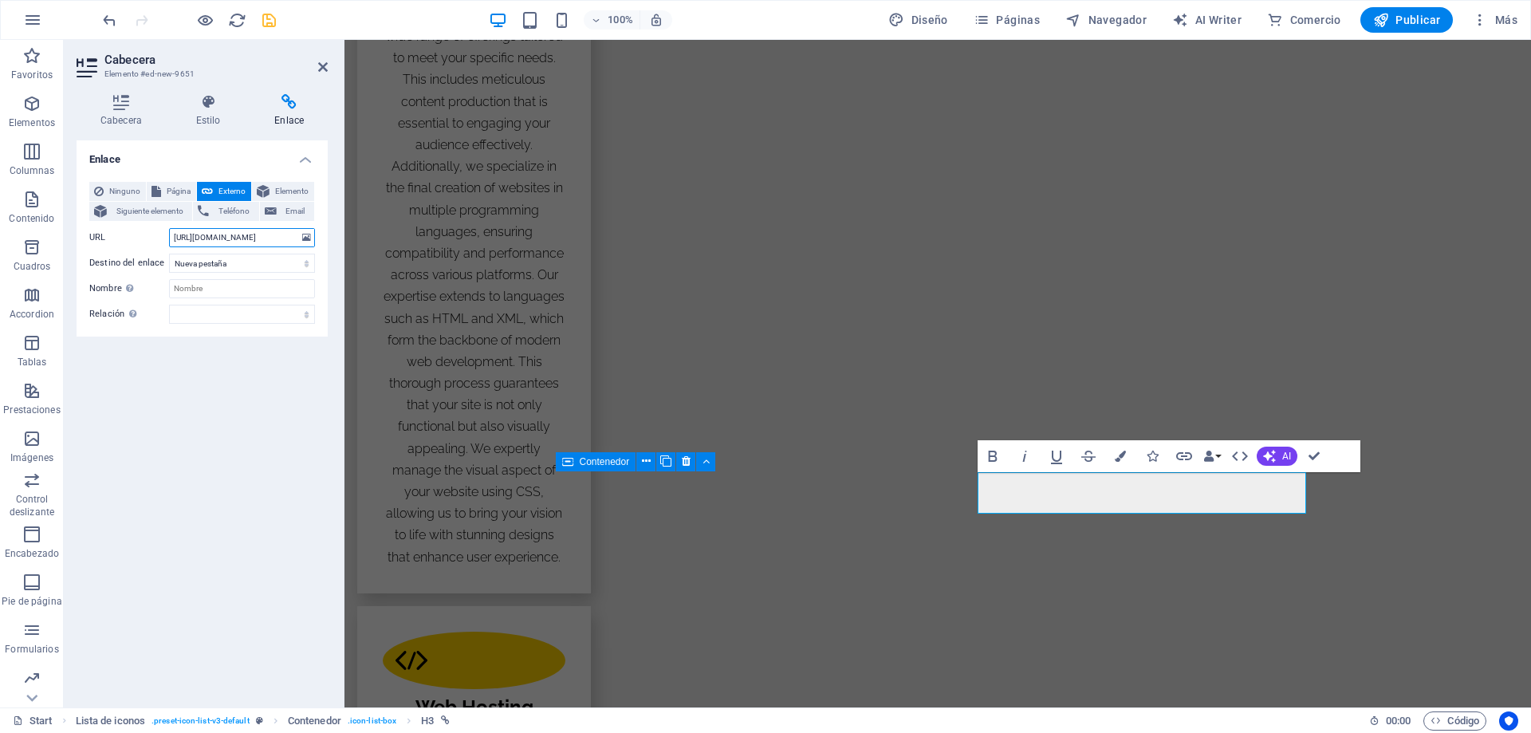
click at [204, 238] on input "[URL][DOMAIN_NAME]" at bounding box center [242, 237] width 146 height 19
type input "[URL][DOMAIN_NAME]"
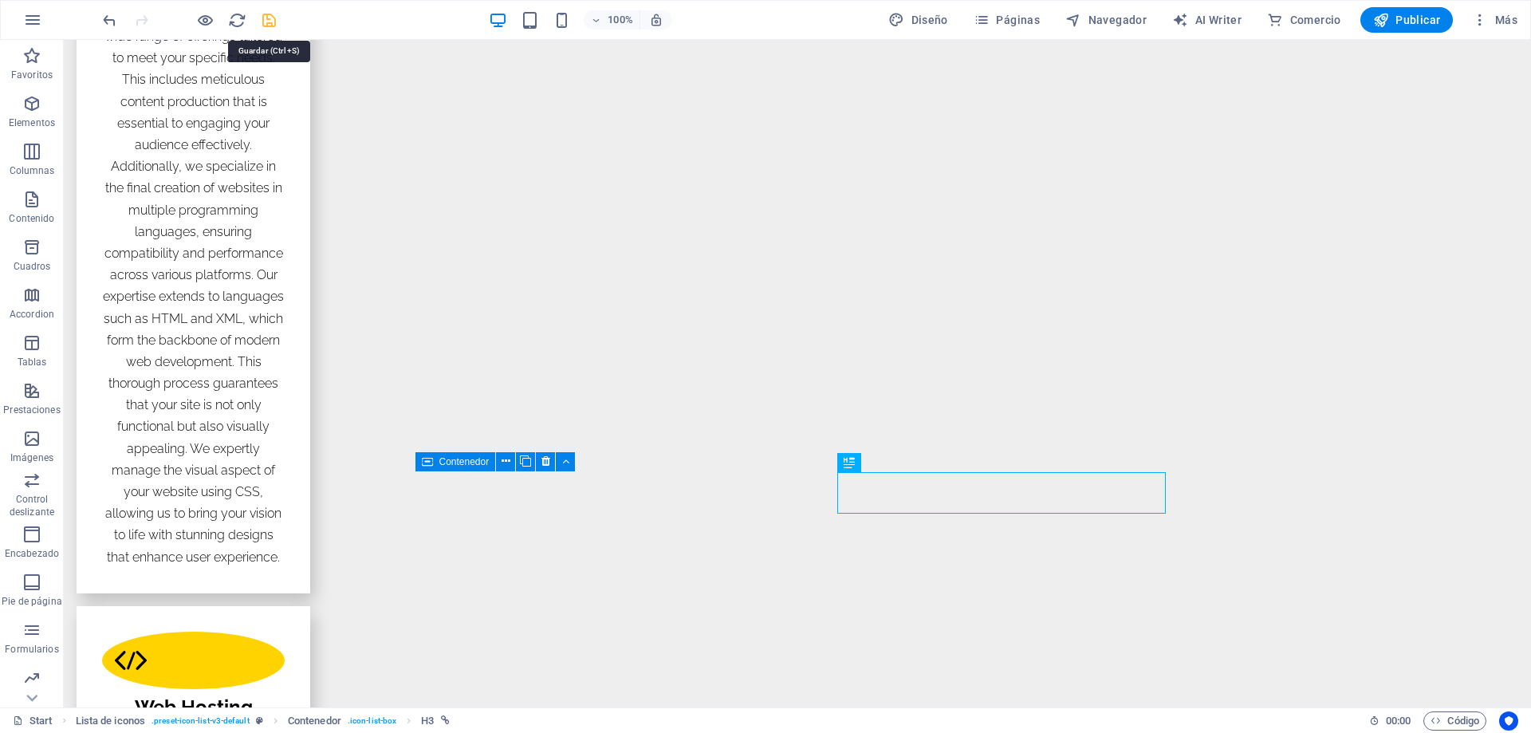
click at [267, 15] on icon "save" at bounding box center [269, 20] width 18 height 18
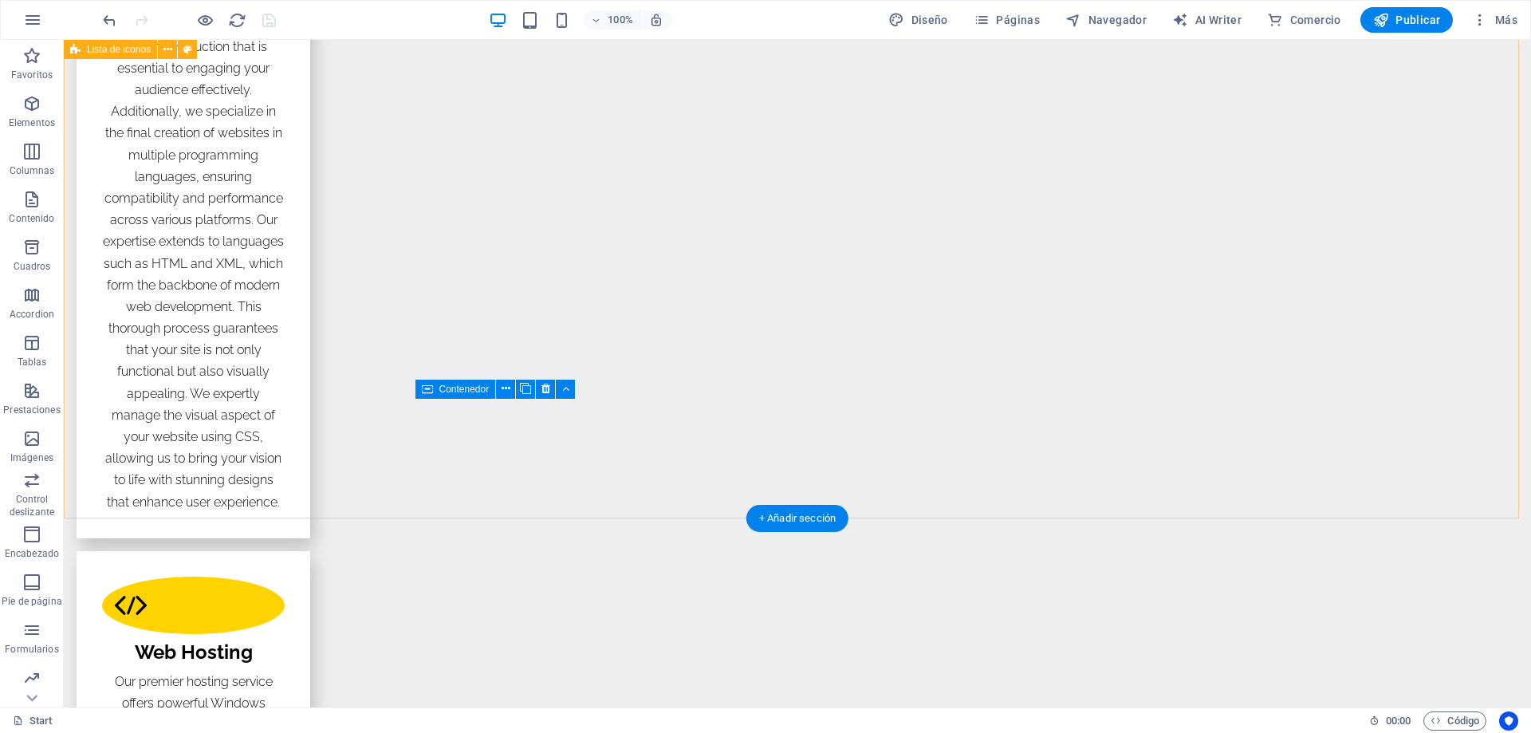
scroll to position [2553, 0]
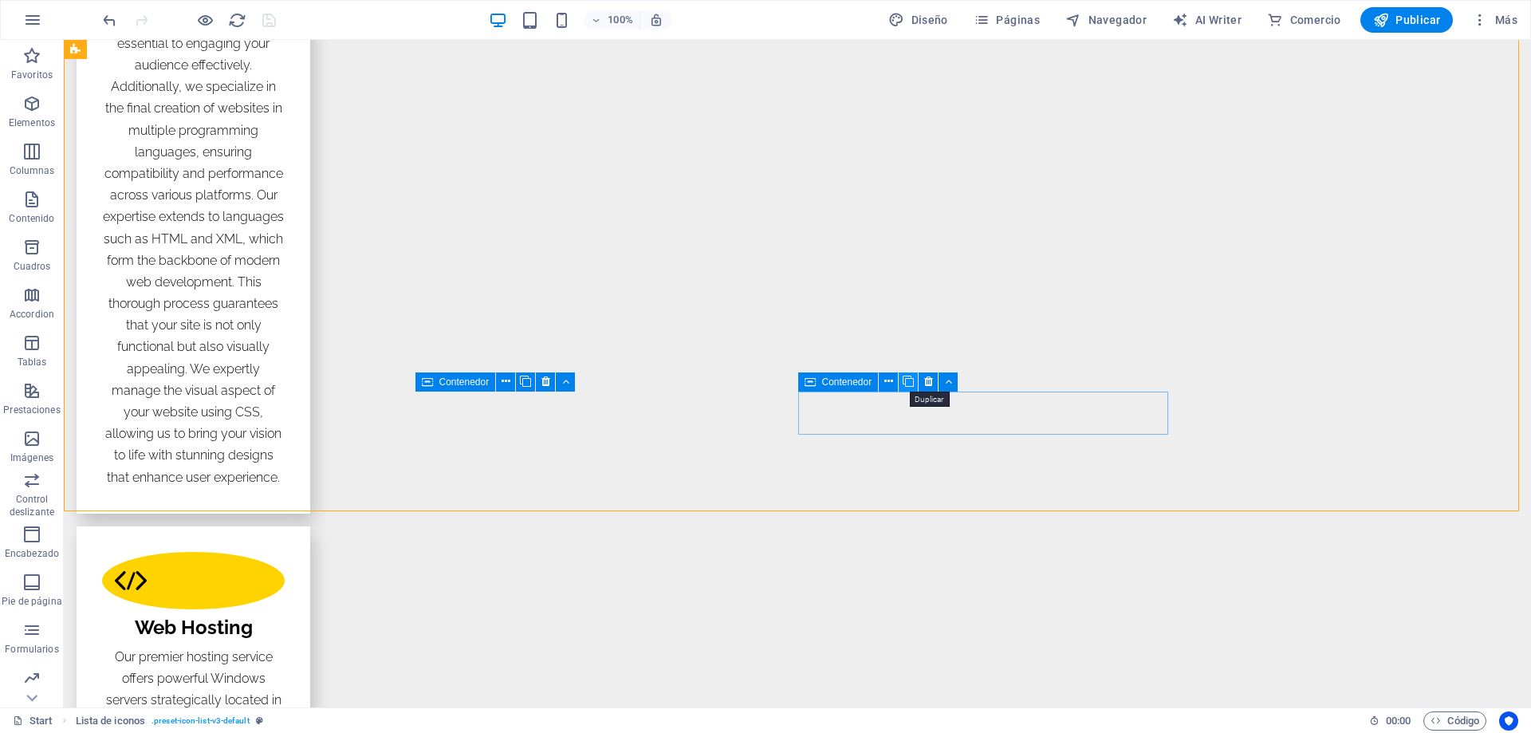
click at [908, 381] on icon at bounding box center [908, 381] width 11 height 17
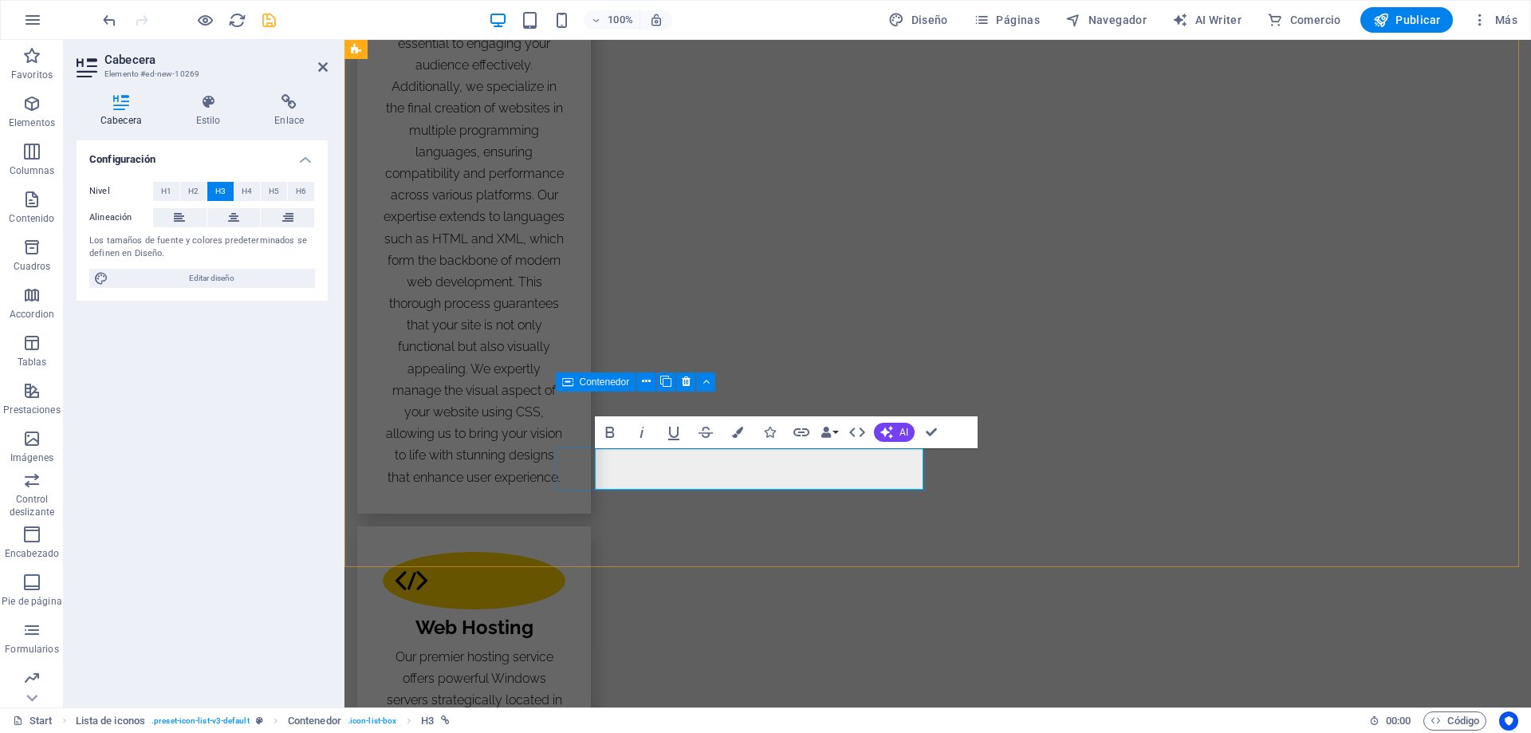
click at [797, 431] on icon "button" at bounding box center [801, 432] width 19 height 19
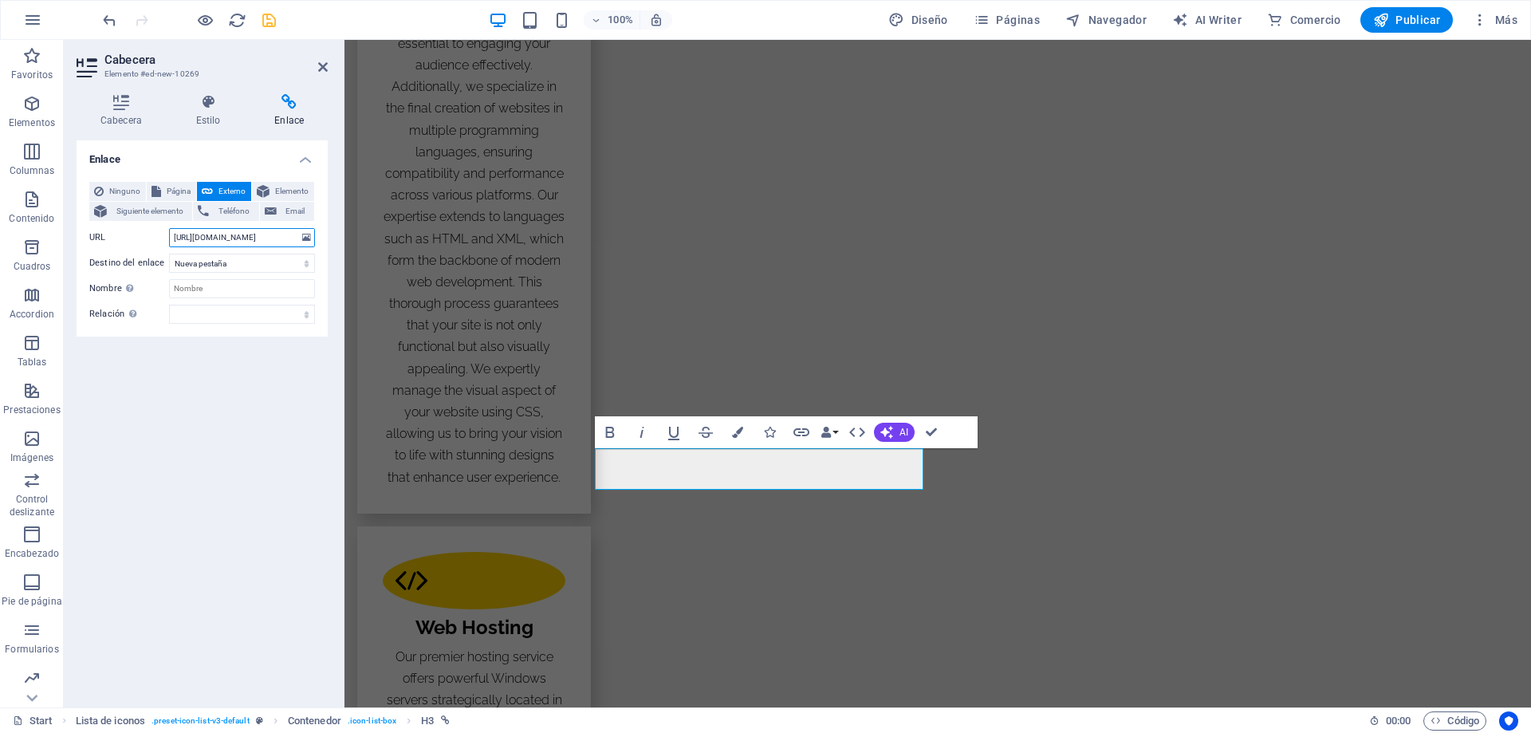
click at [200, 236] on input "[URL][DOMAIN_NAME]" at bounding box center [242, 237] width 146 height 19
type input "[URL][DOMAIN_NAME]"
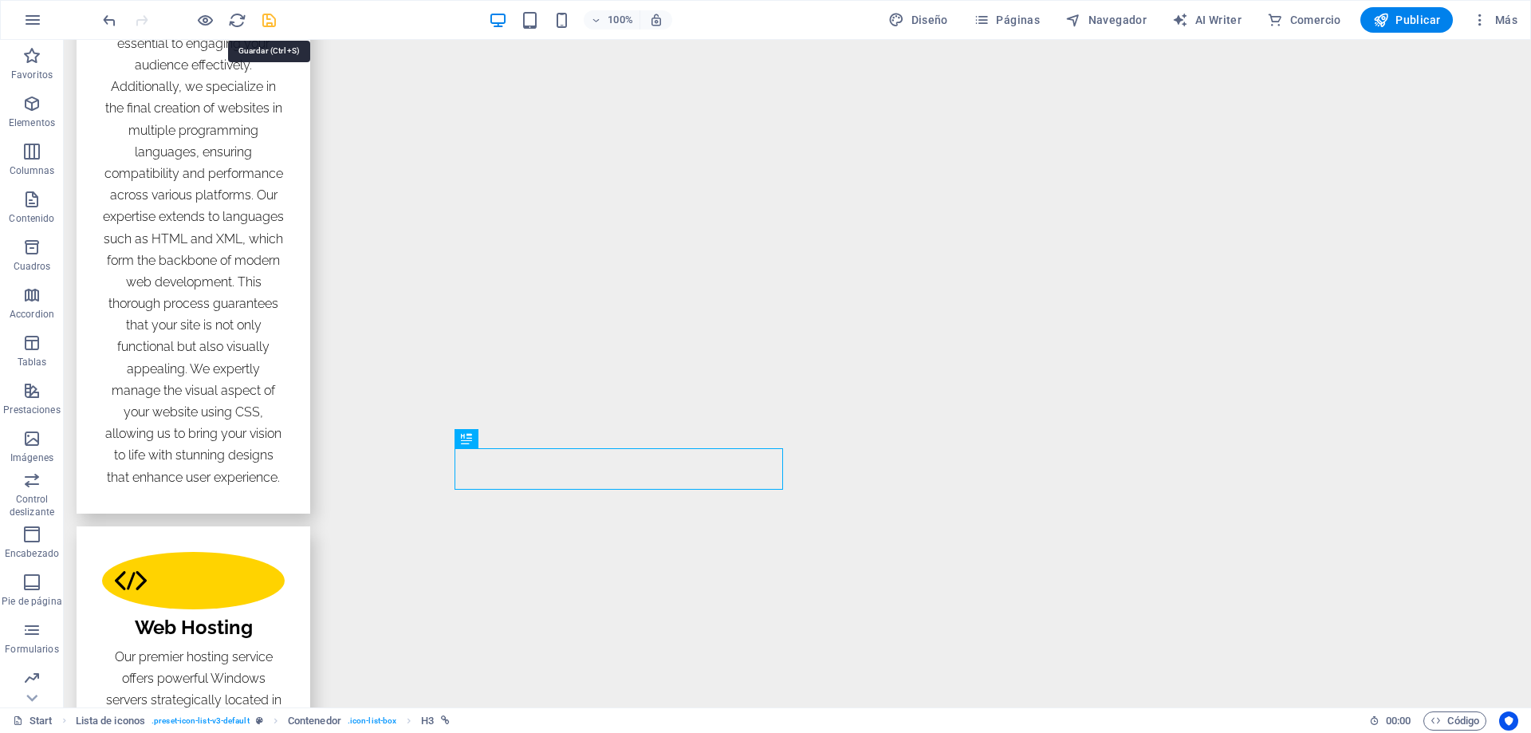
click at [270, 20] on icon "save" at bounding box center [269, 20] width 18 height 18
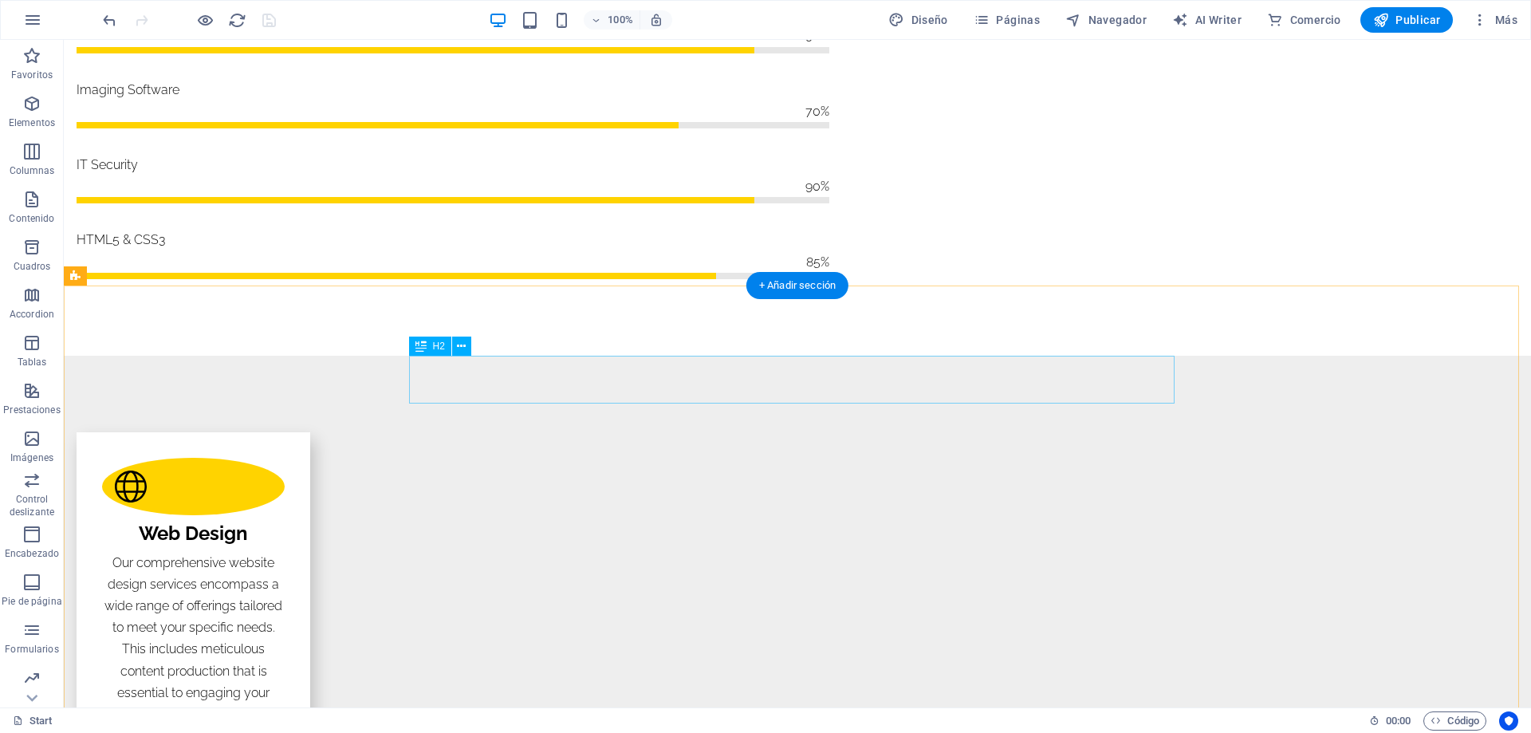
scroll to position [1995, 0]
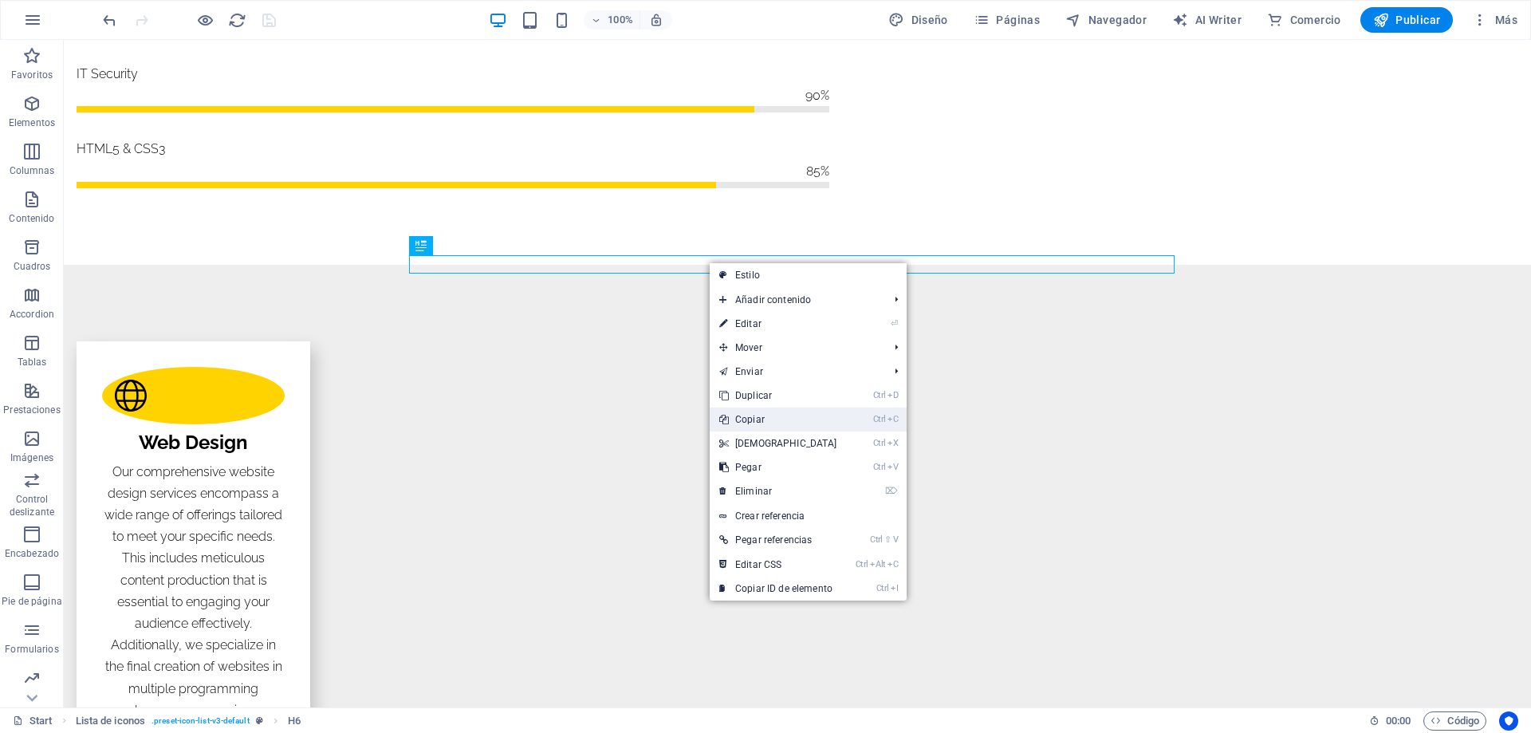
click at [754, 417] on link "Ctrl C Copiar" at bounding box center [778, 420] width 137 height 24
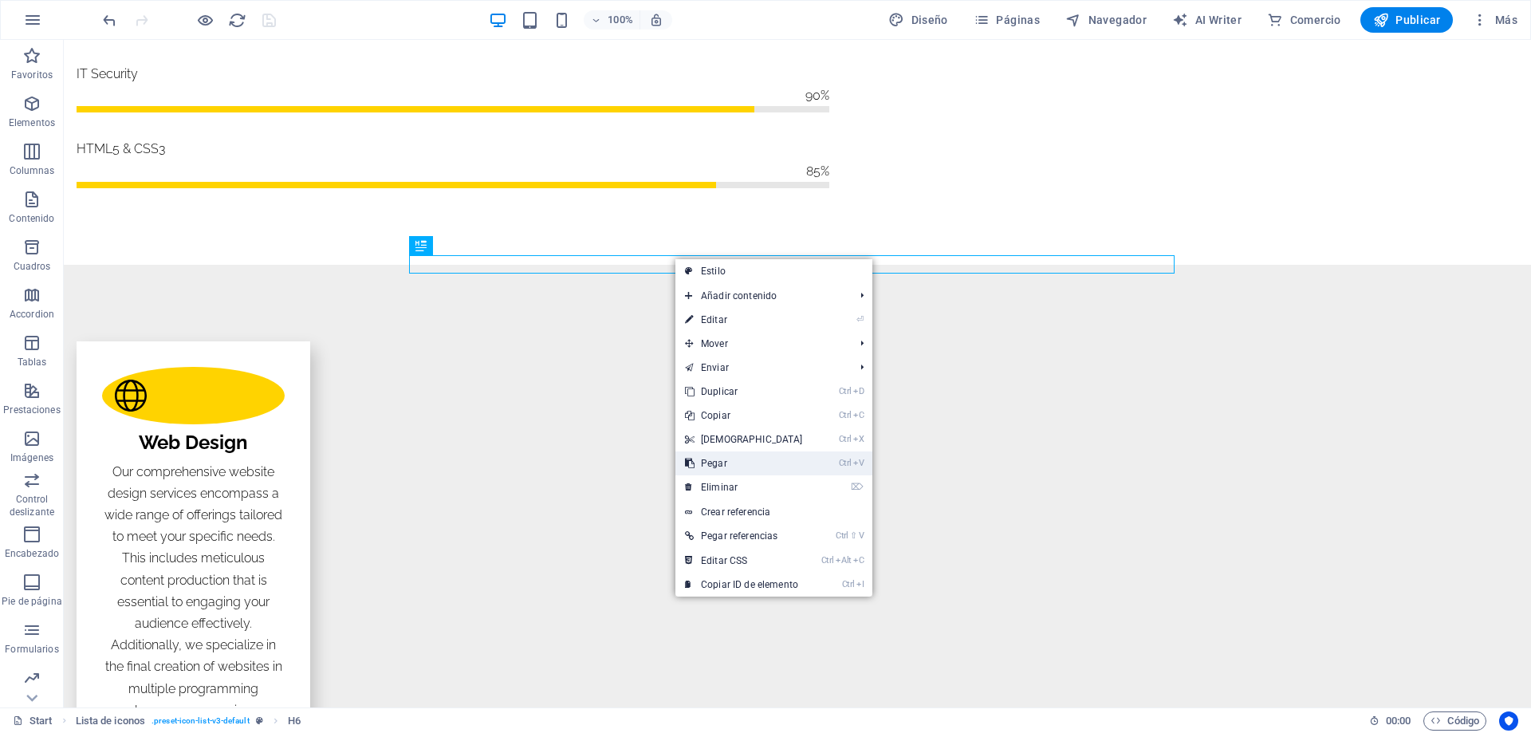
click at [709, 454] on link "Ctrl V Pegar" at bounding box center [743, 463] width 137 height 24
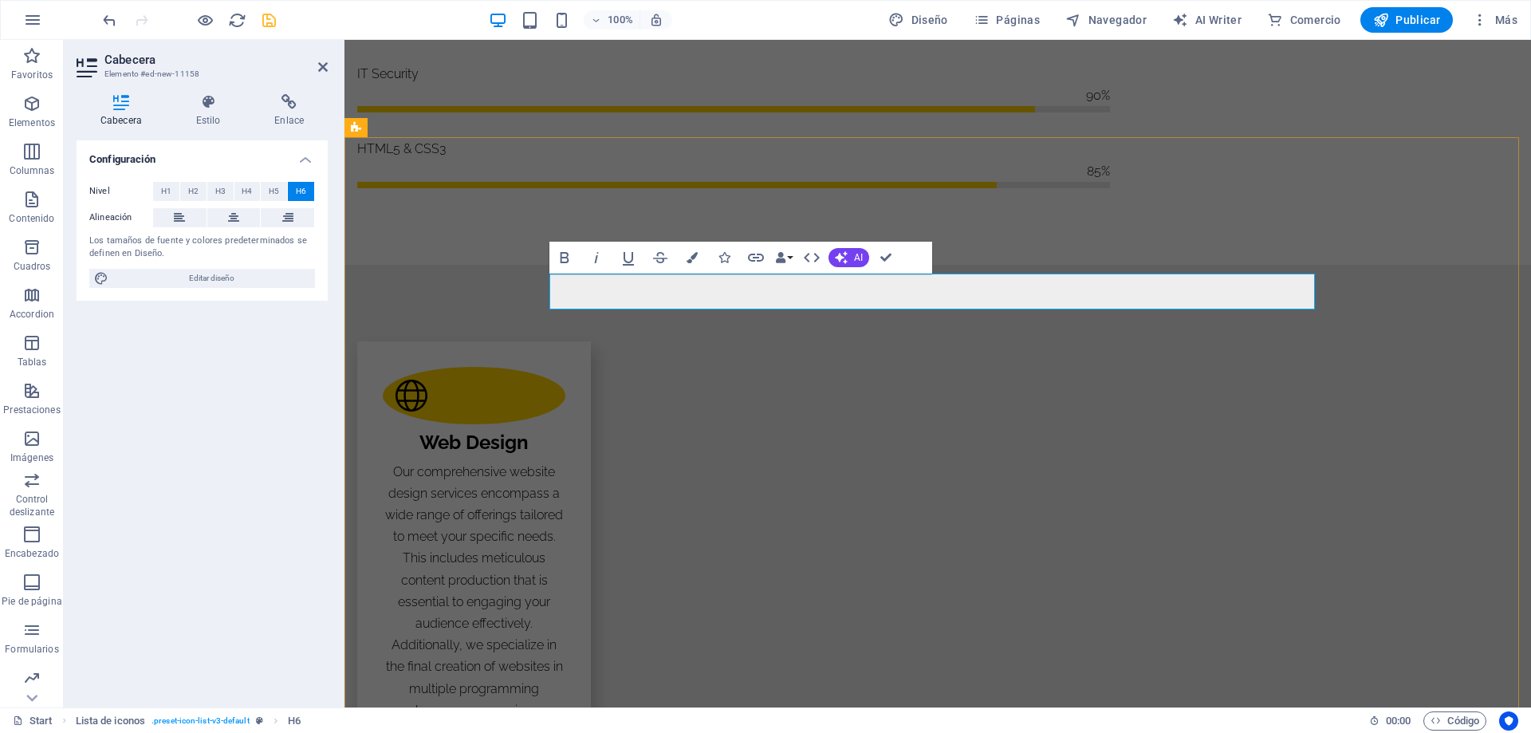
scroll to position [1636, 1]
drag, startPoint x: 553, startPoint y: 280, endPoint x: 900, endPoint y: 298, distance: 348.2
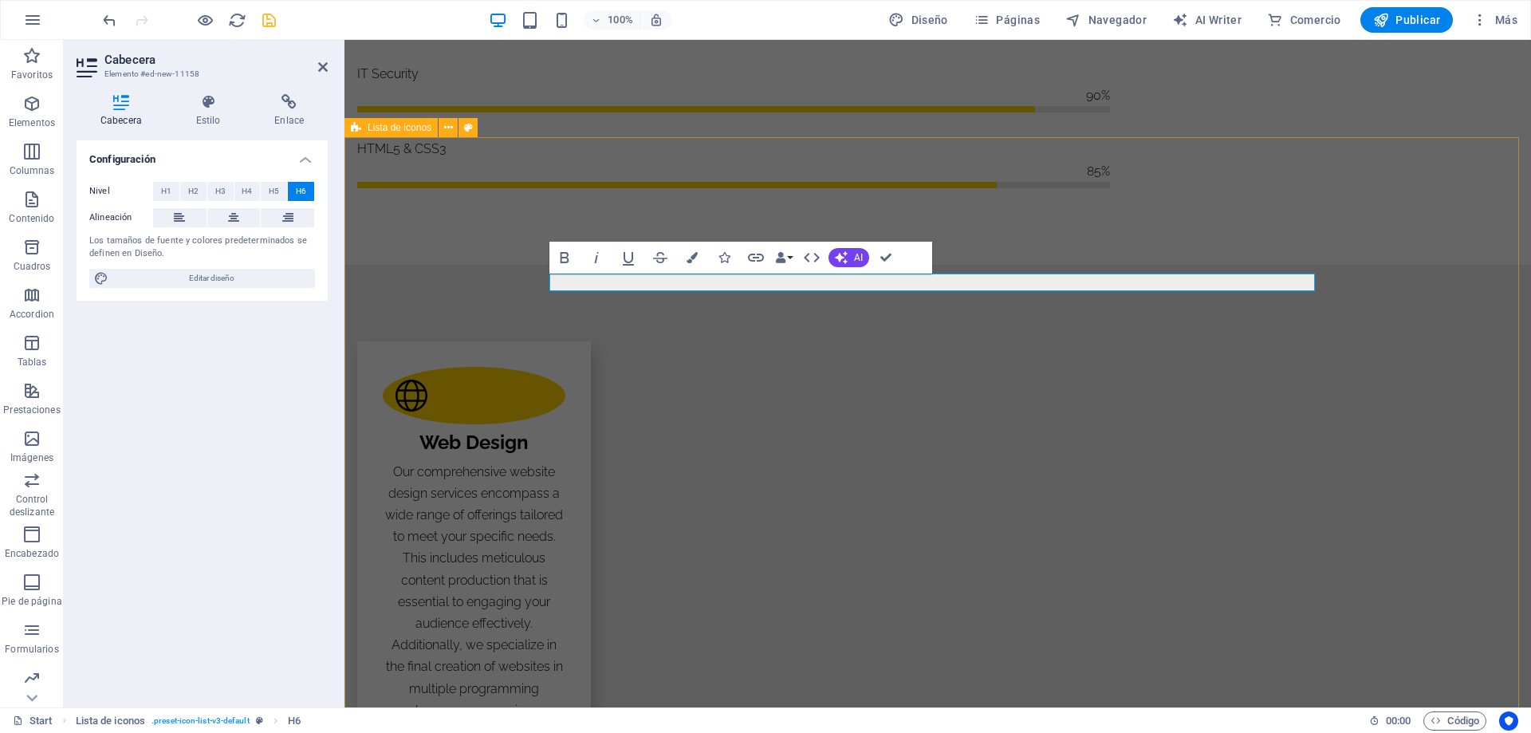
drag, startPoint x: 1277, startPoint y: 282, endPoint x: 545, endPoint y: 278, distance: 731.3
copy h6 "Note: All the websites shown with protocol prior to HTML5, are not currently op…"
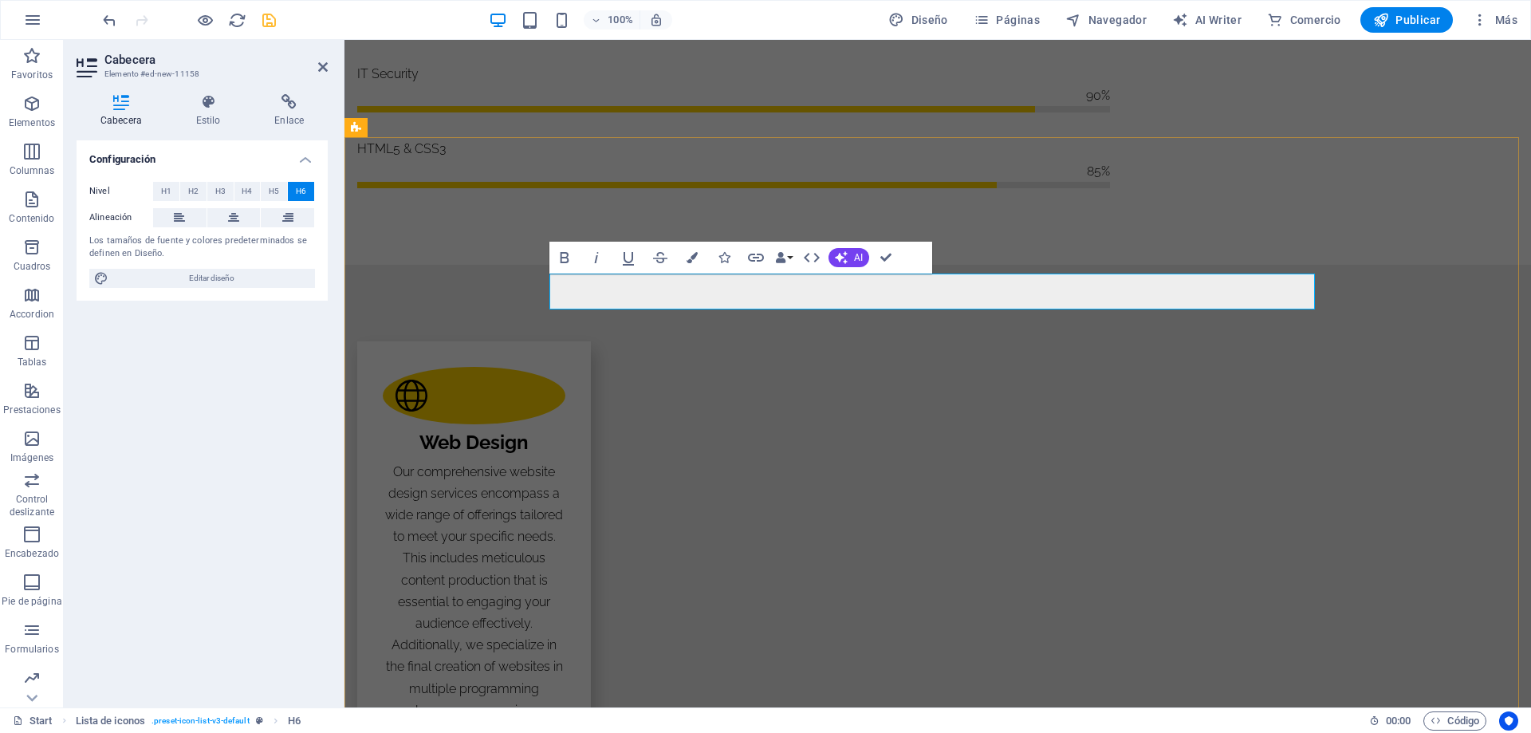
scroll to position [1118, 1]
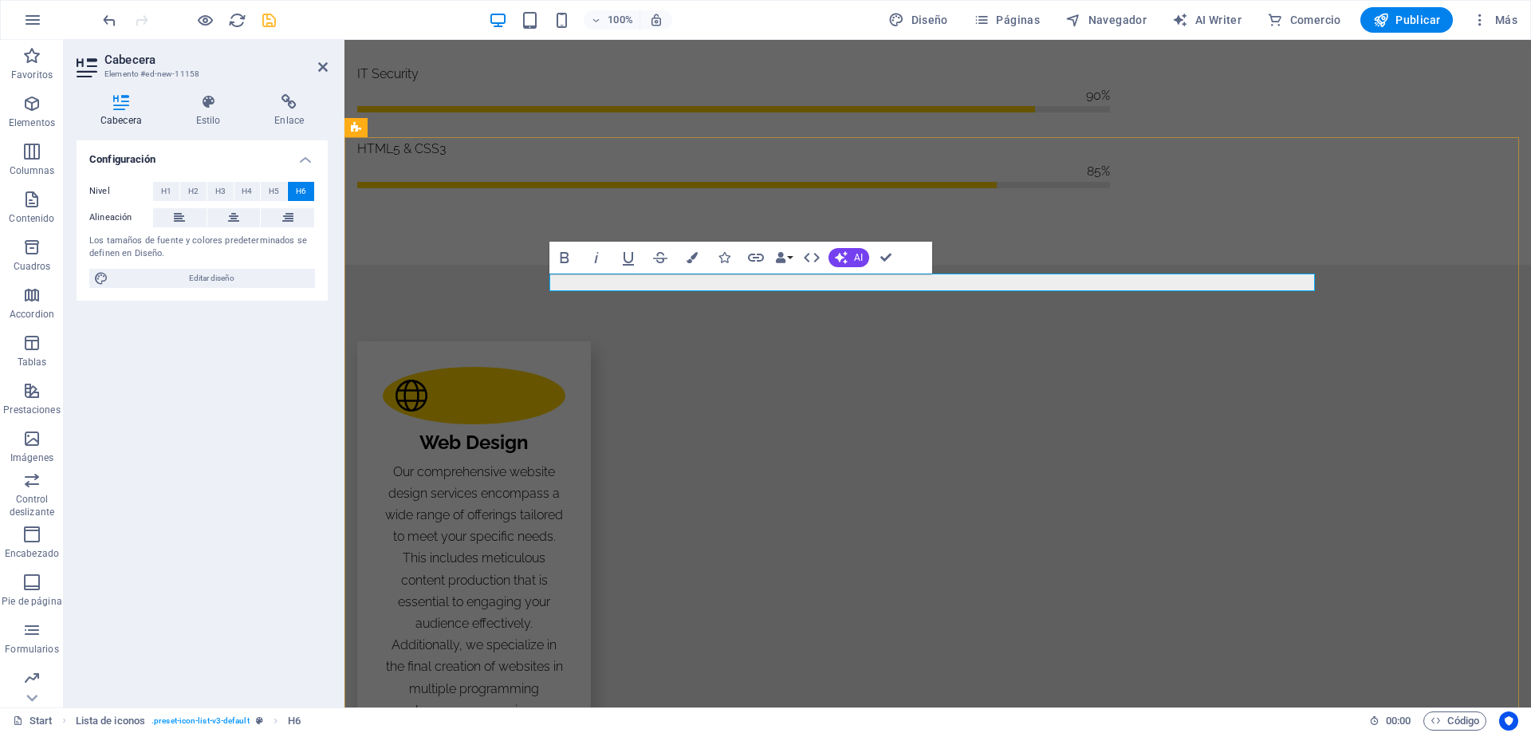
scroll to position [939, 1]
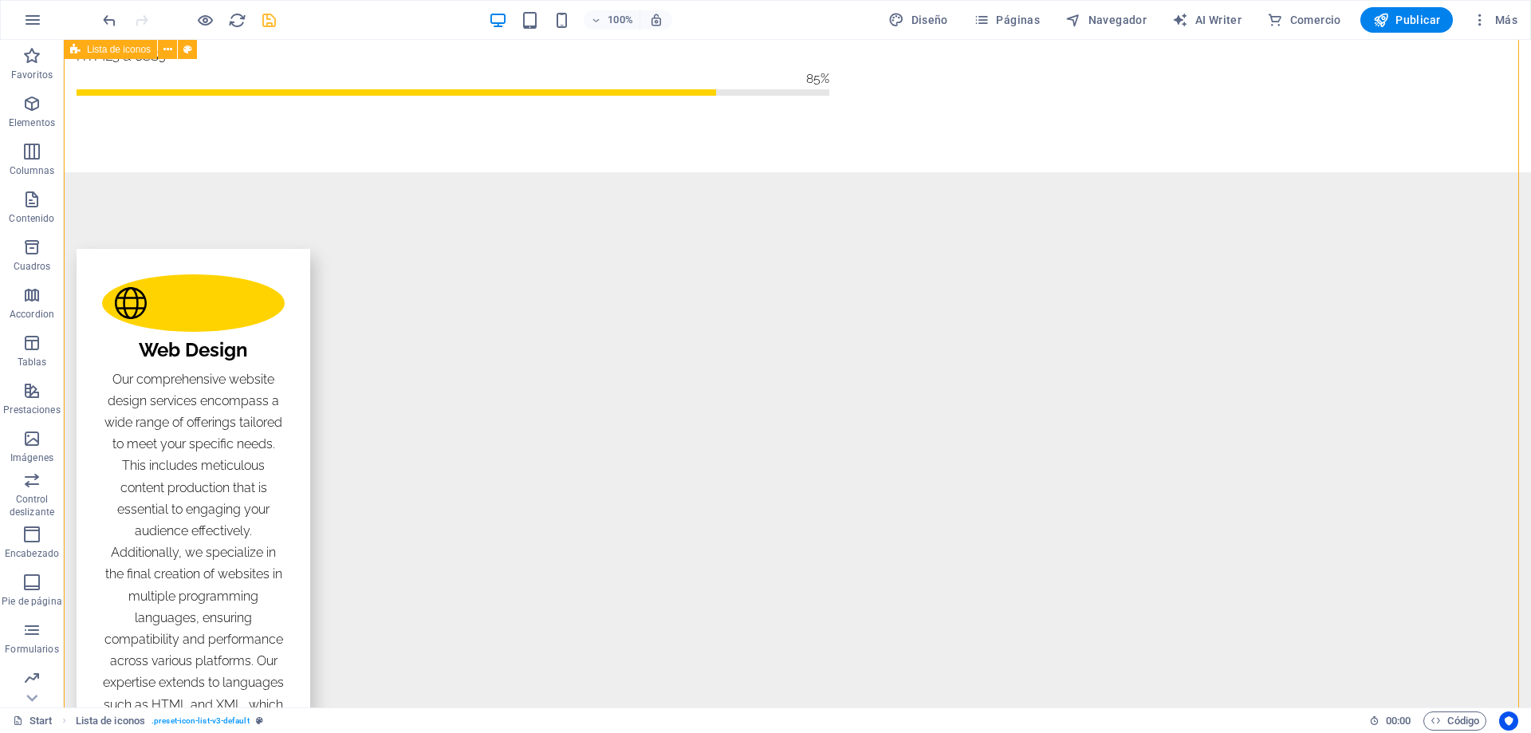
scroll to position [1995, 0]
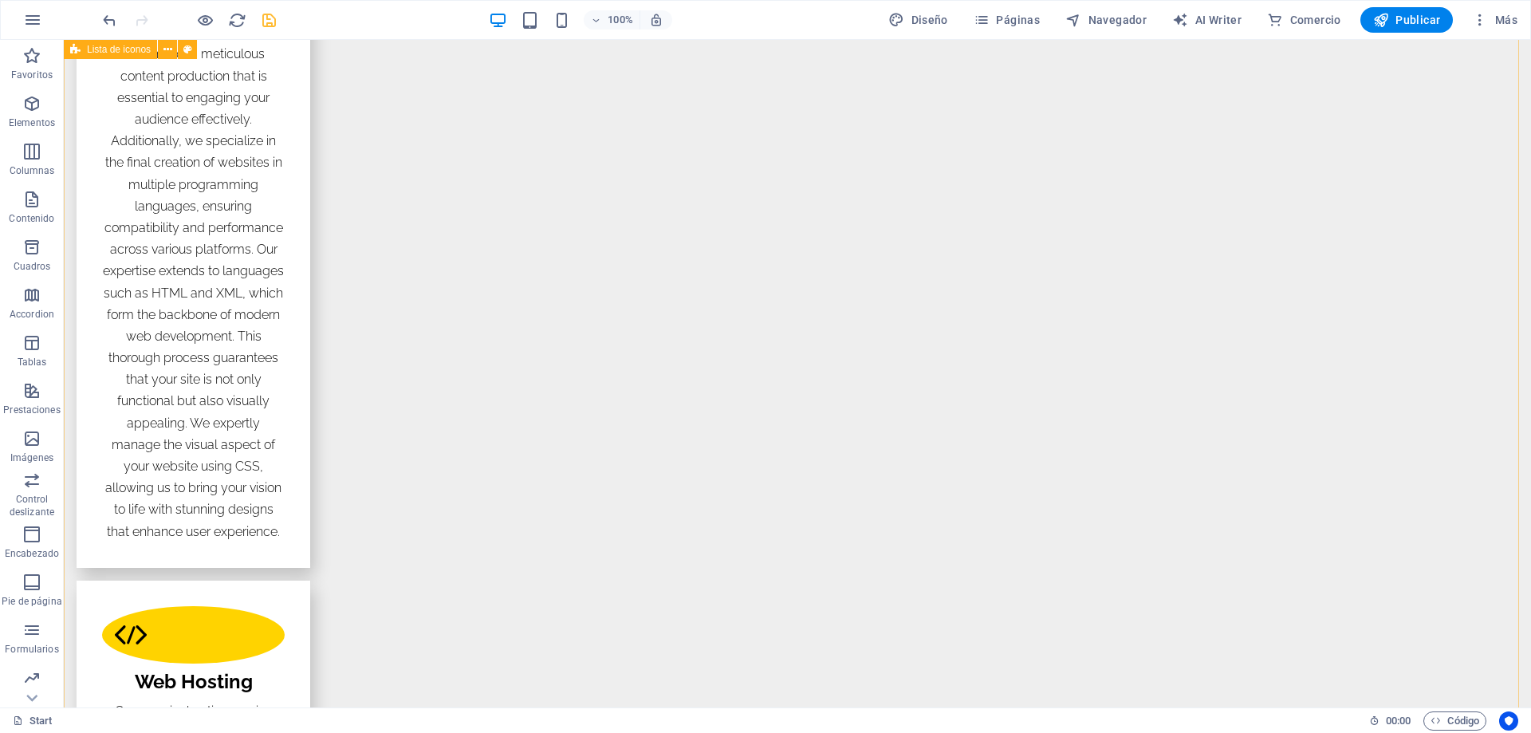
scroll to position [2633, 0]
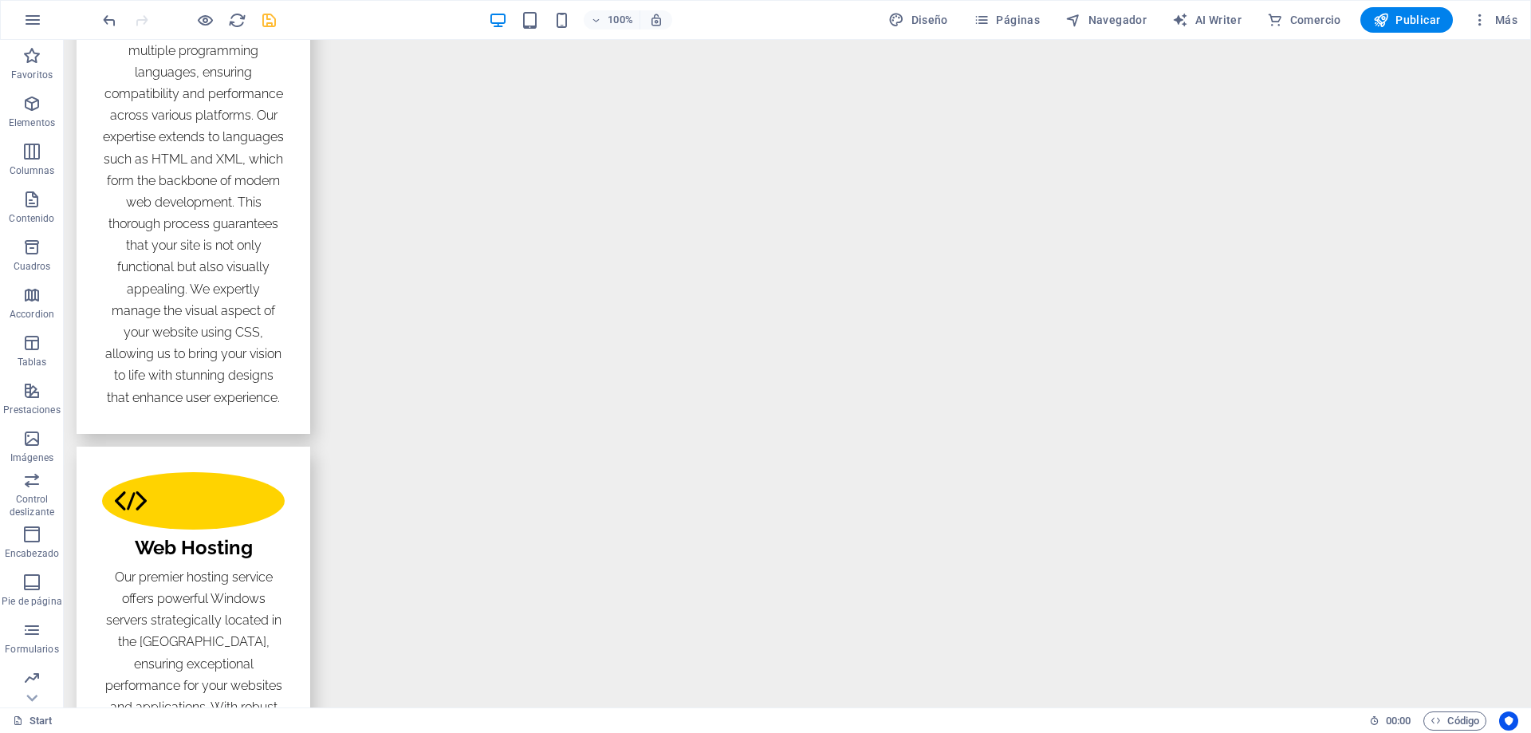
click at [284, 19] on div "100% Diseño Páginas Navegador AI Writer Comercio Publicar Más" at bounding box center [812, 20] width 1424 height 26
click at [266, 22] on icon "save" at bounding box center [269, 20] width 18 height 18
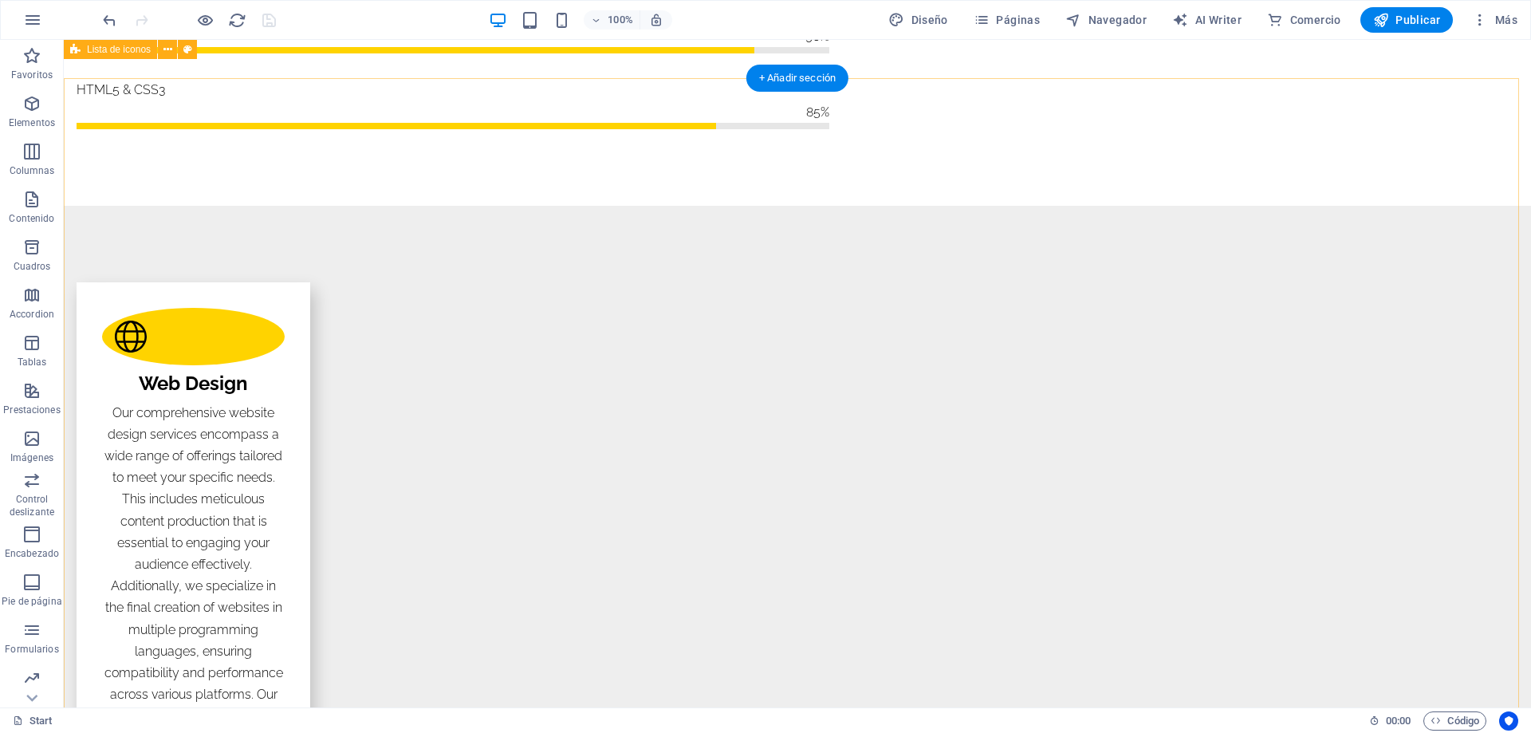
scroll to position [1916, 0]
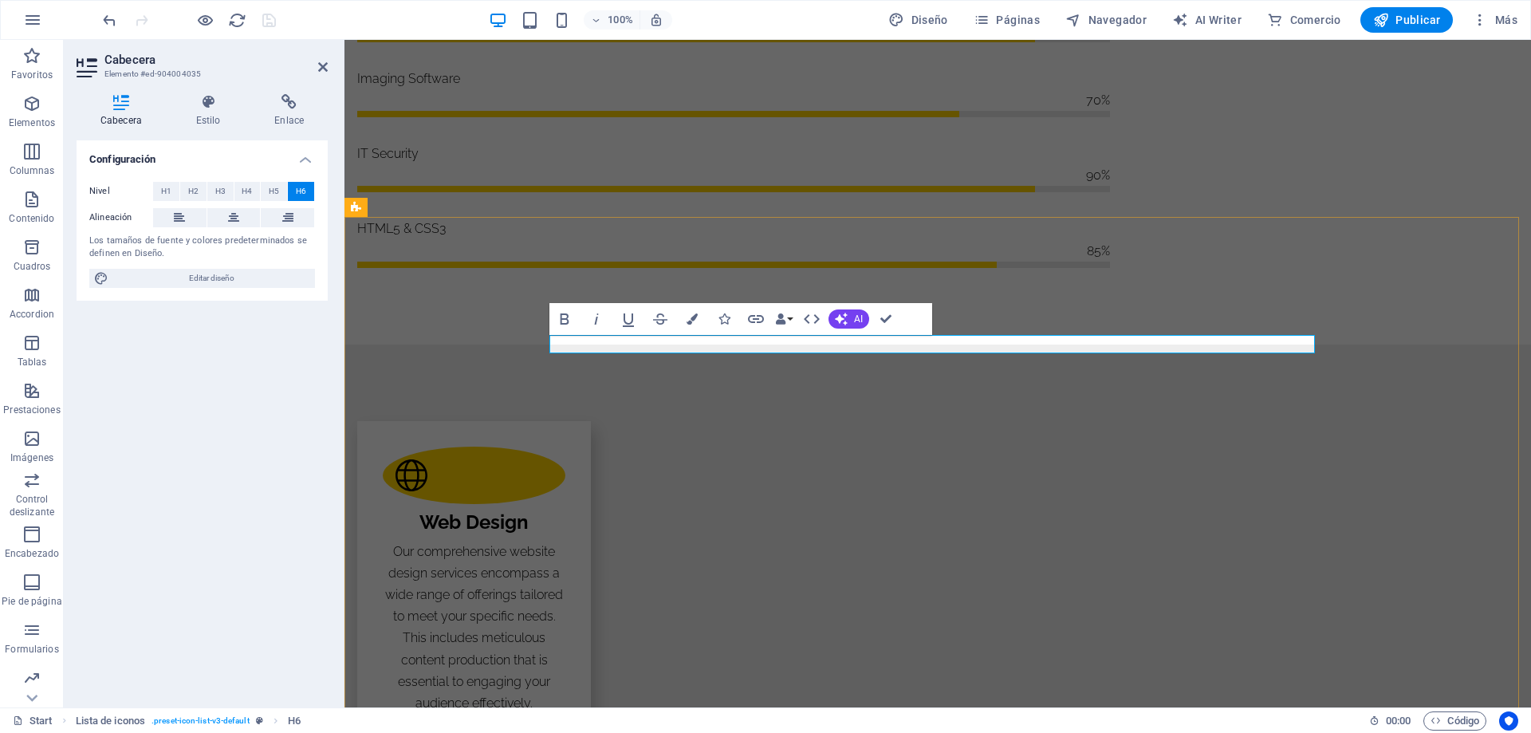
drag, startPoint x: 1077, startPoint y: 345, endPoint x: 1217, endPoint y: 334, distance: 139.9
click at [627, 317] on icon "button" at bounding box center [628, 318] width 19 height 19
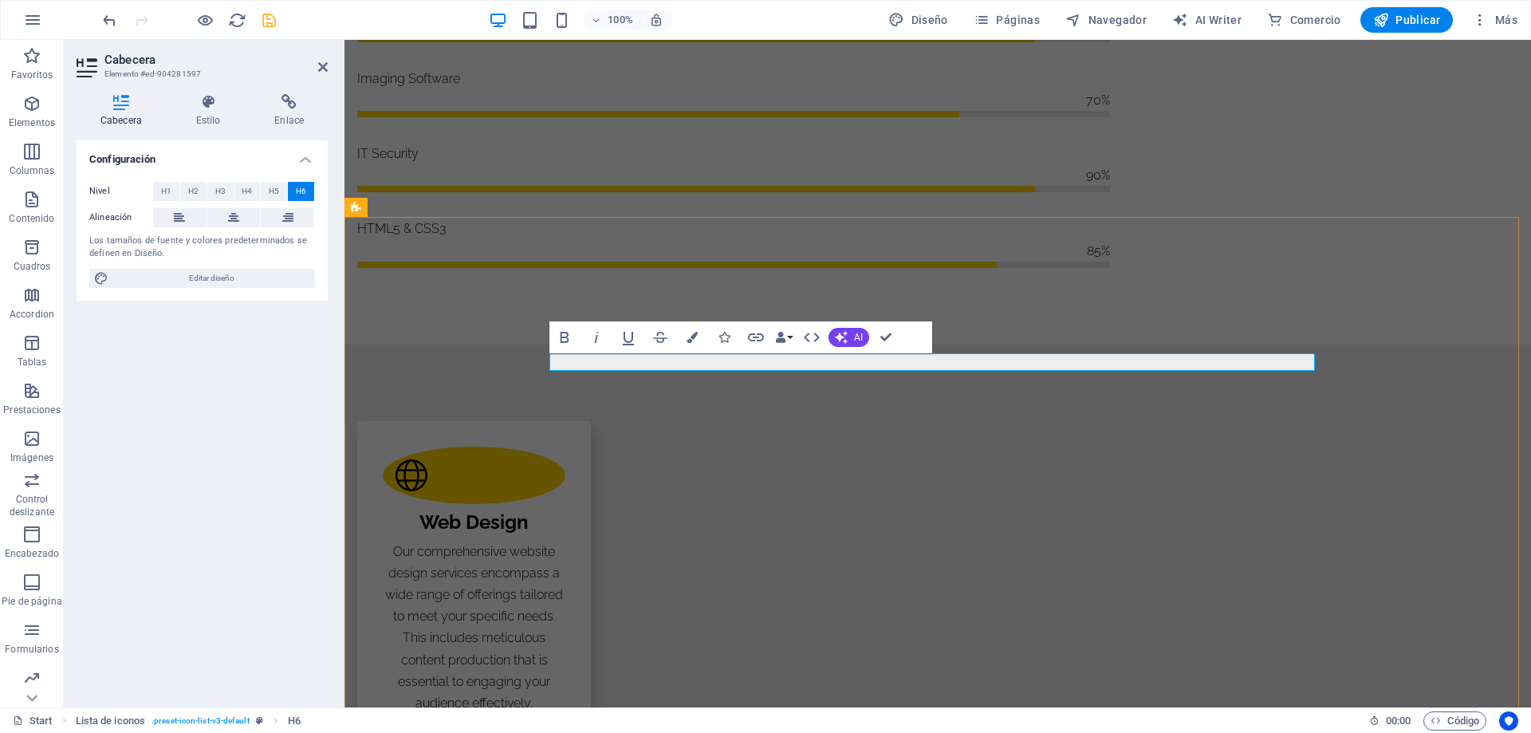
drag, startPoint x: 875, startPoint y: 362, endPoint x: 918, endPoint y: 359, distance: 43.2
click at [628, 329] on icon "button" at bounding box center [628, 337] width 19 height 19
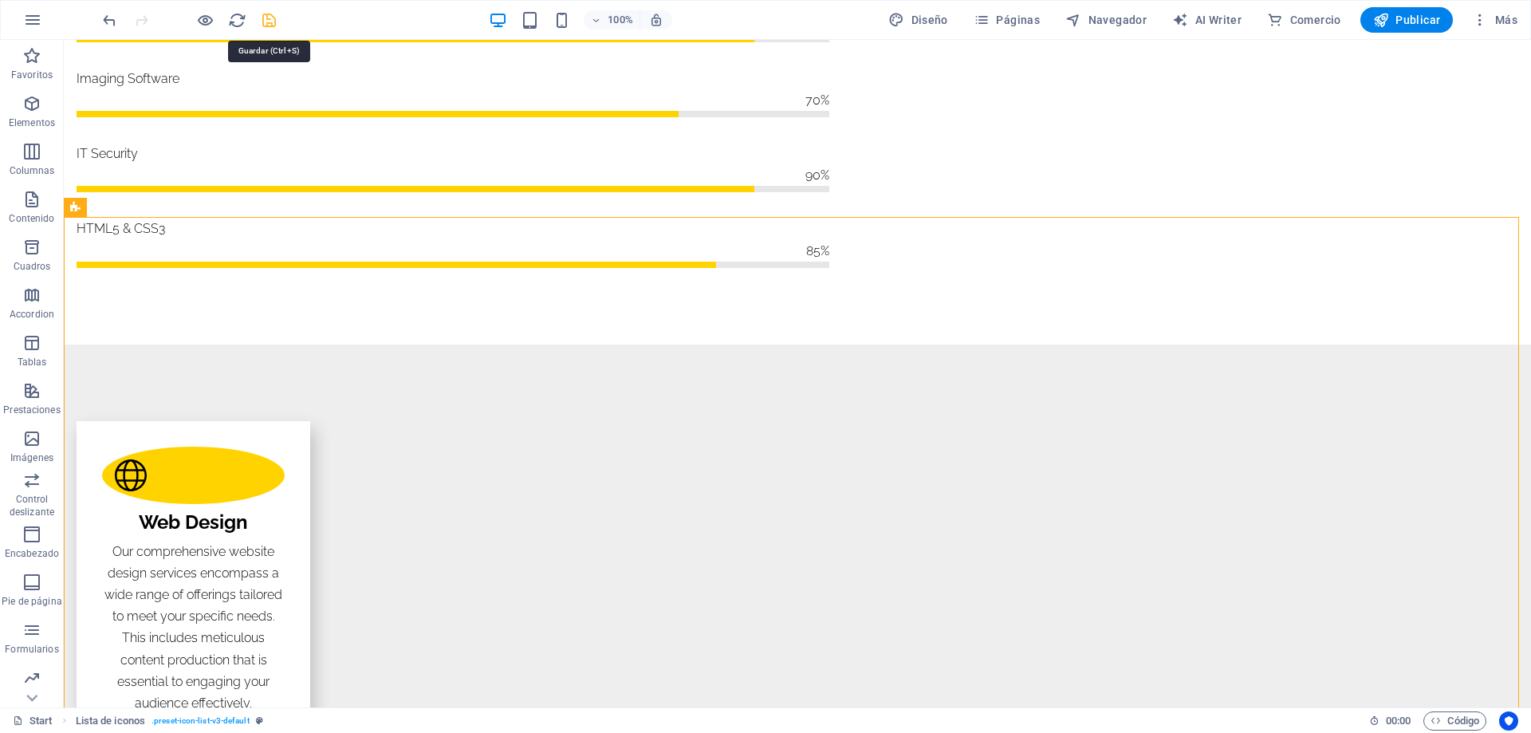
click at [270, 17] on icon "save" at bounding box center [269, 20] width 18 height 18
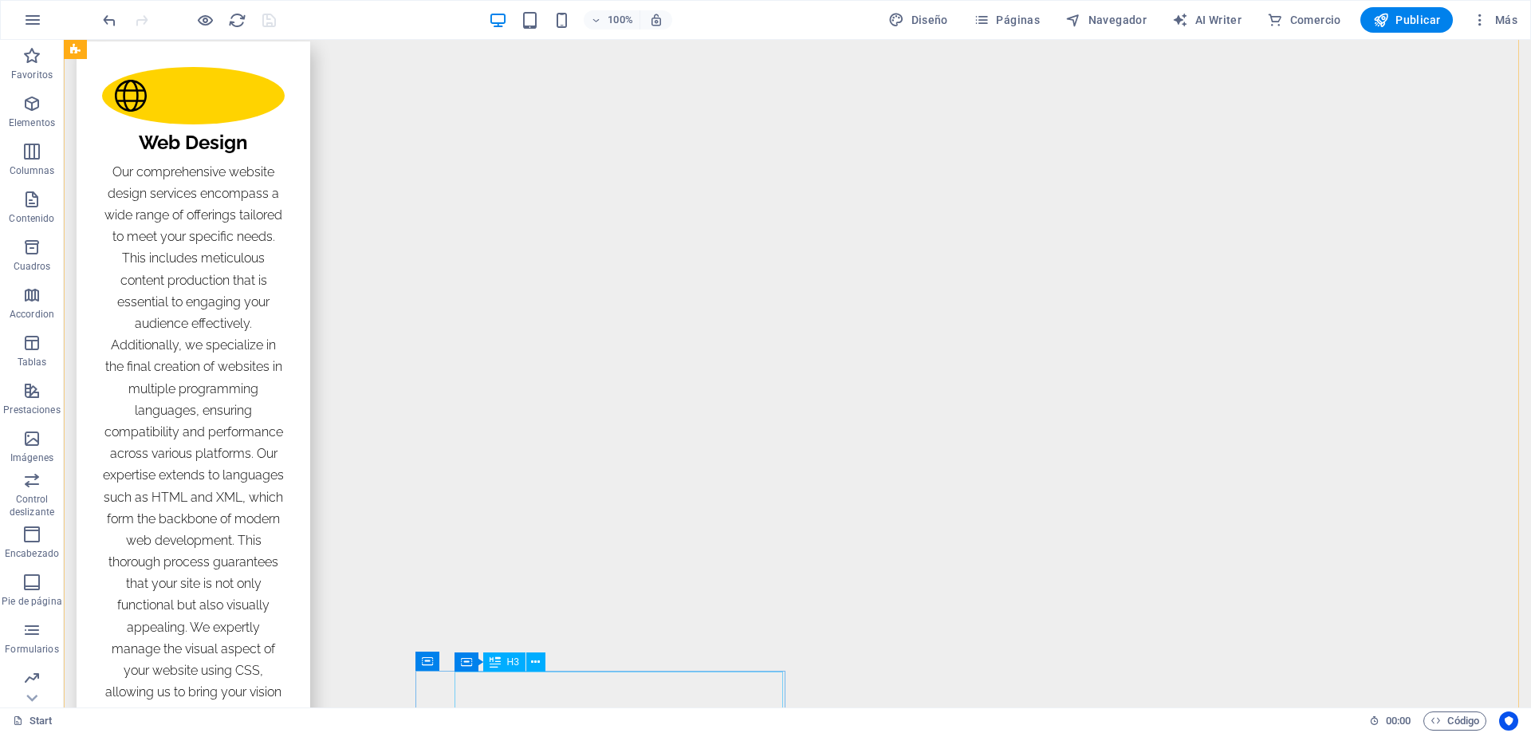
scroll to position [2394, 0]
